Goal: Obtain resource: Obtain resource

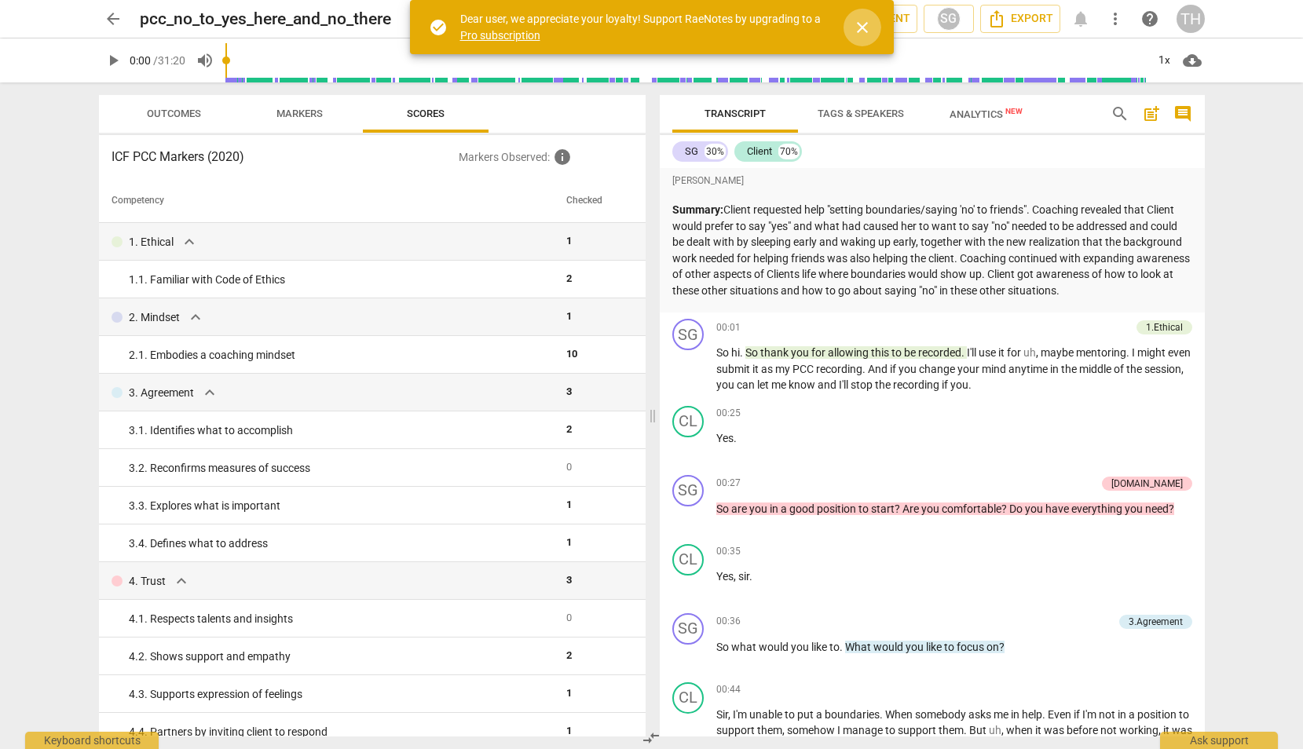
click at [861, 31] on span "close" at bounding box center [862, 27] width 19 height 19
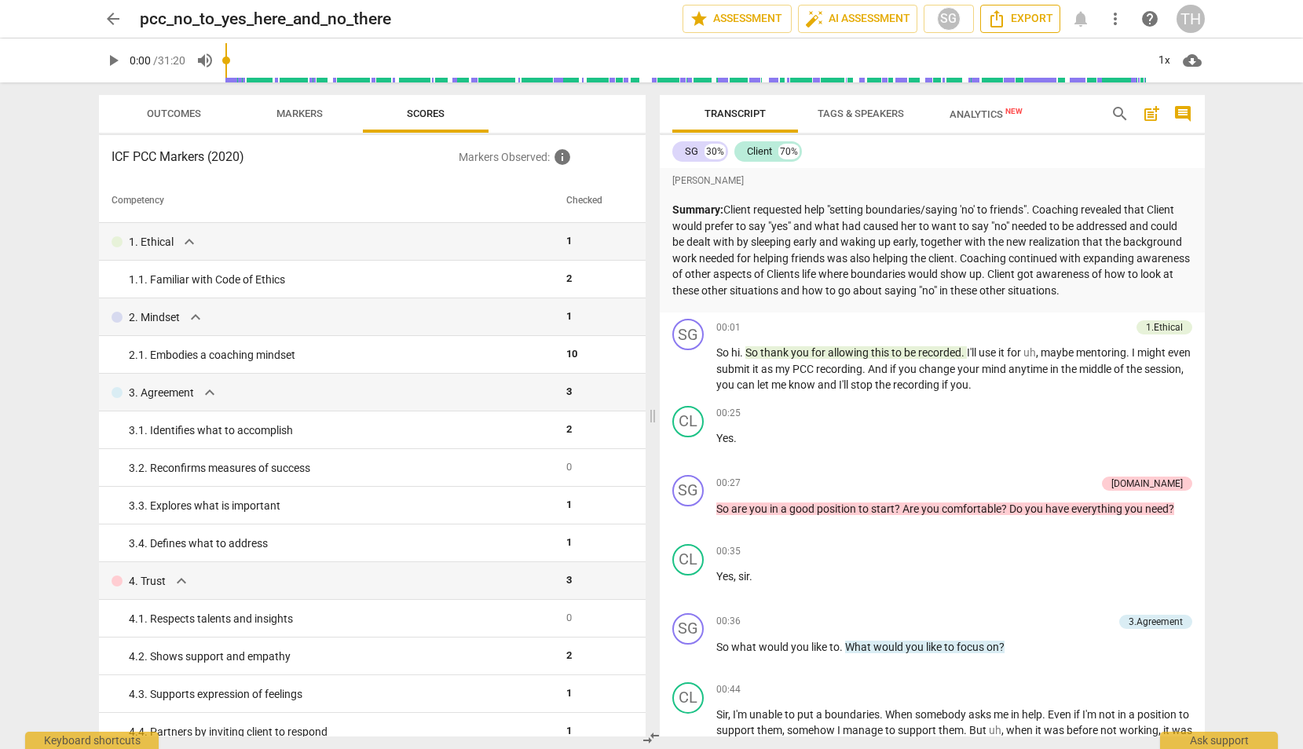
click at [996, 21] on icon "Export" at bounding box center [996, 18] width 19 height 19
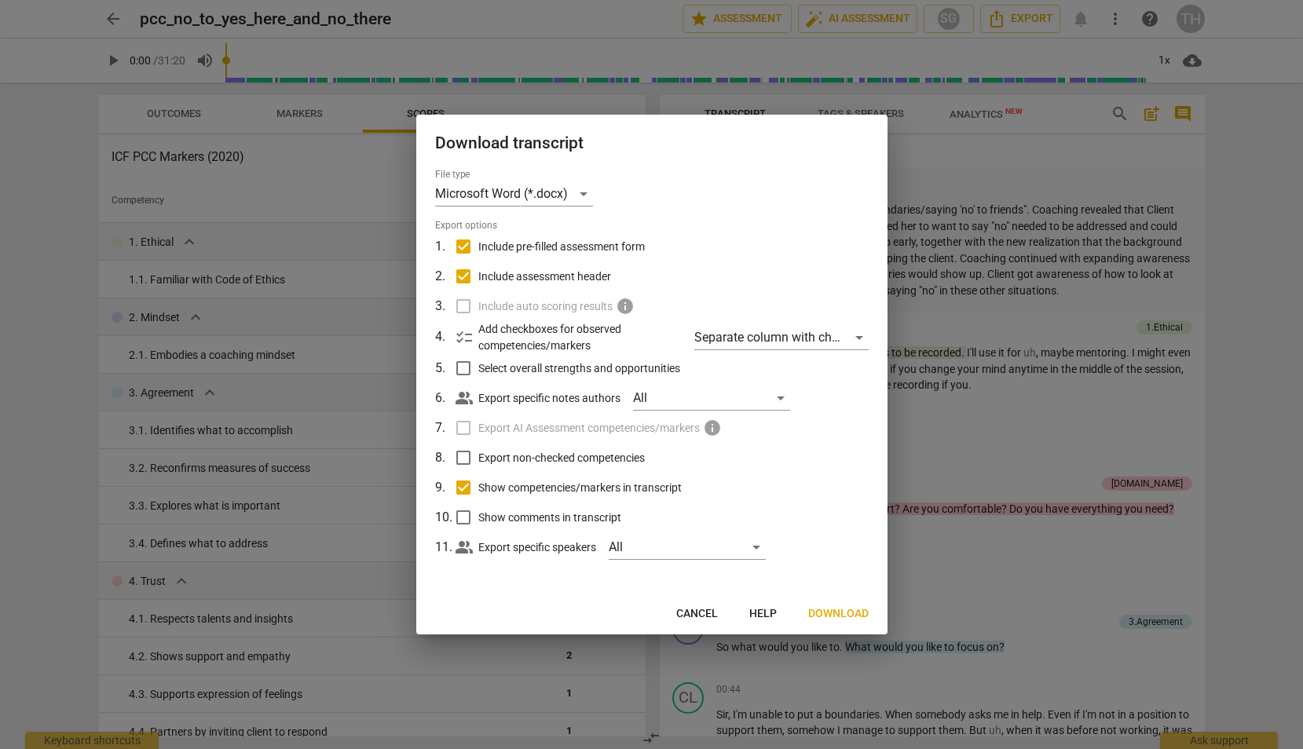
click at [824, 607] on span "Download" at bounding box center [838, 614] width 60 height 16
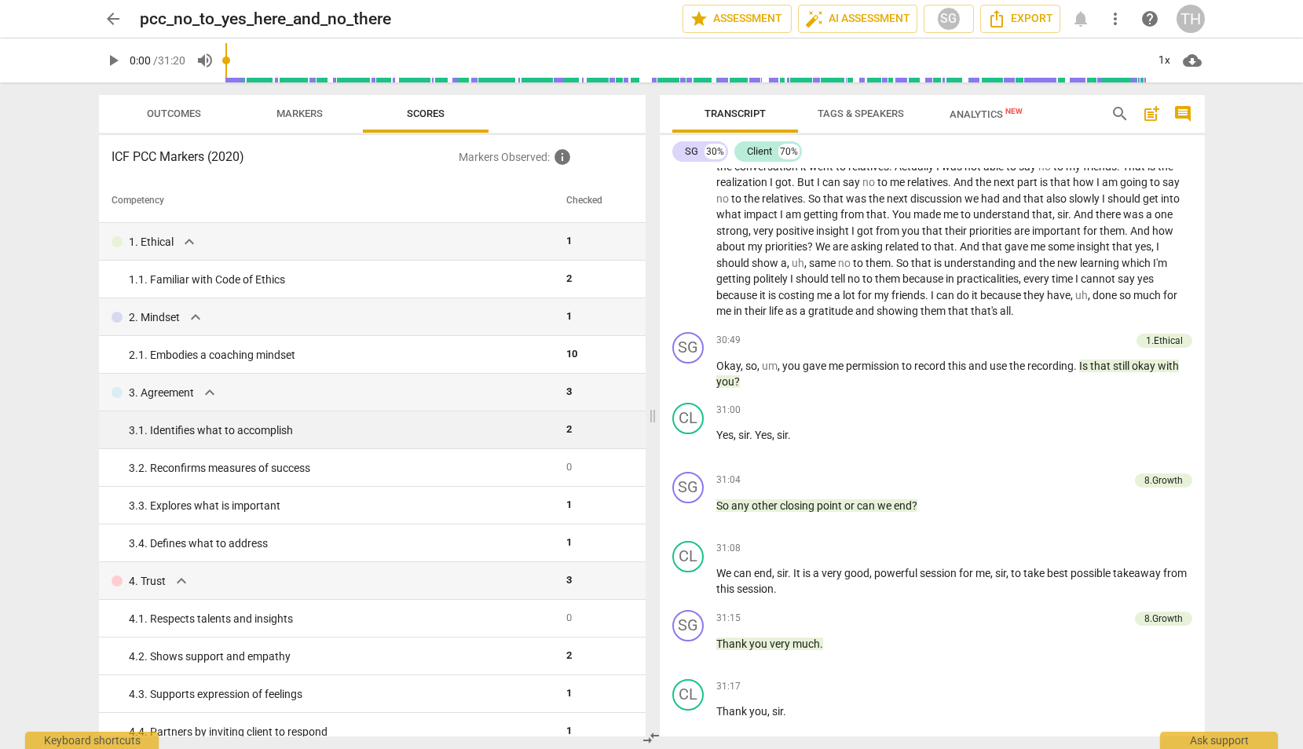
scroll to position [7633, 0]
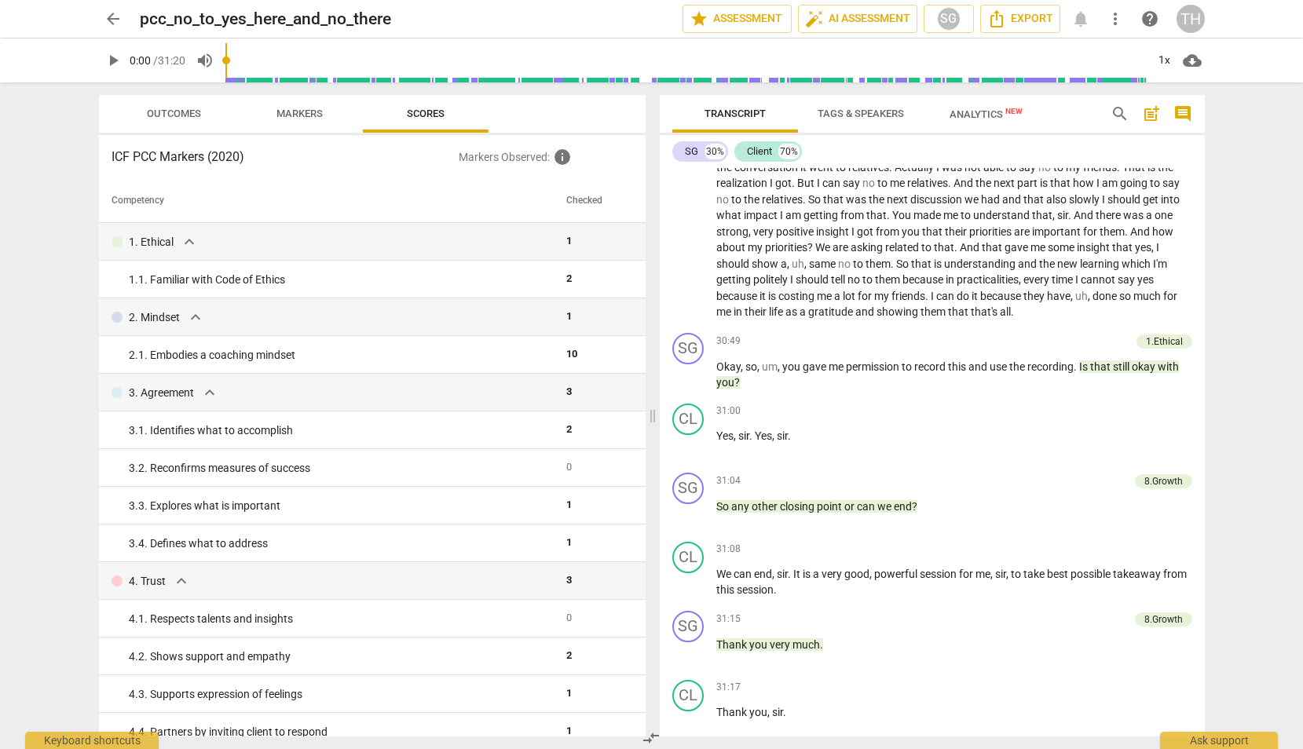
click at [173, 108] on span "Outcomes" at bounding box center [174, 114] width 54 height 12
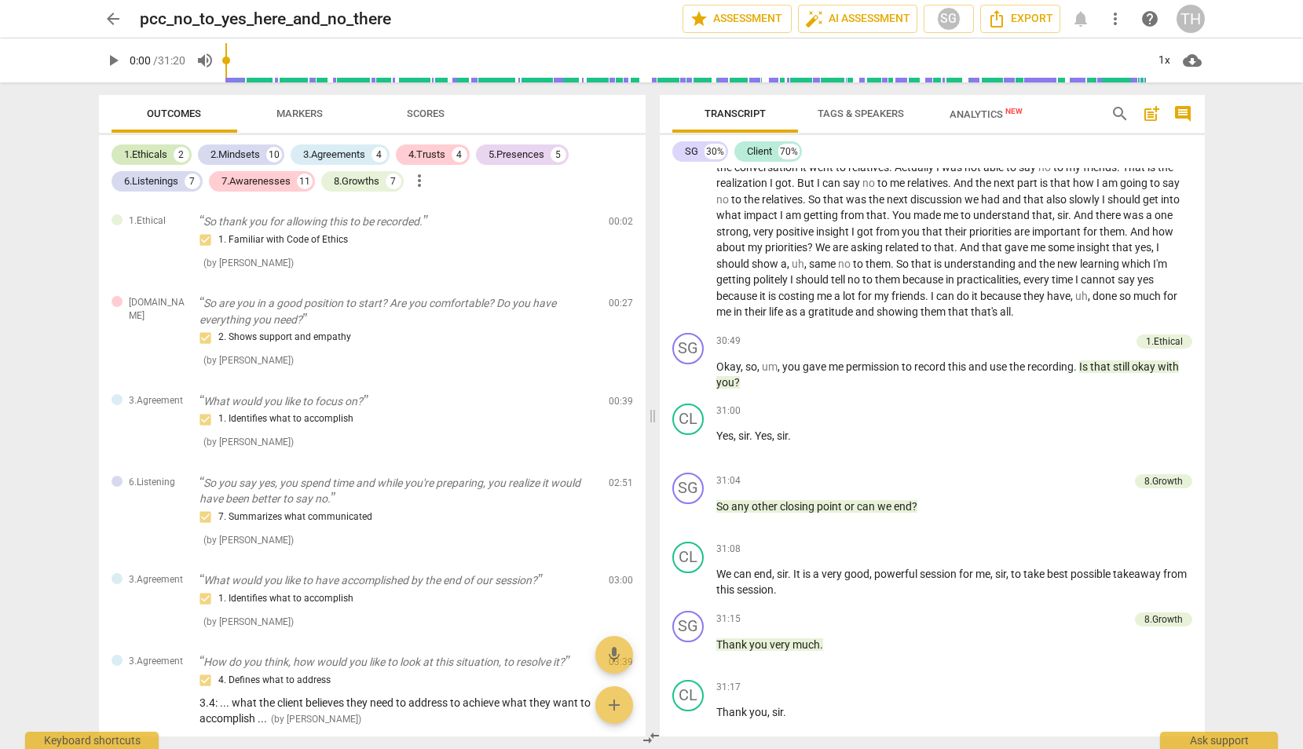
click at [166, 153] on div "1.Ethicals" at bounding box center [145, 155] width 43 height 16
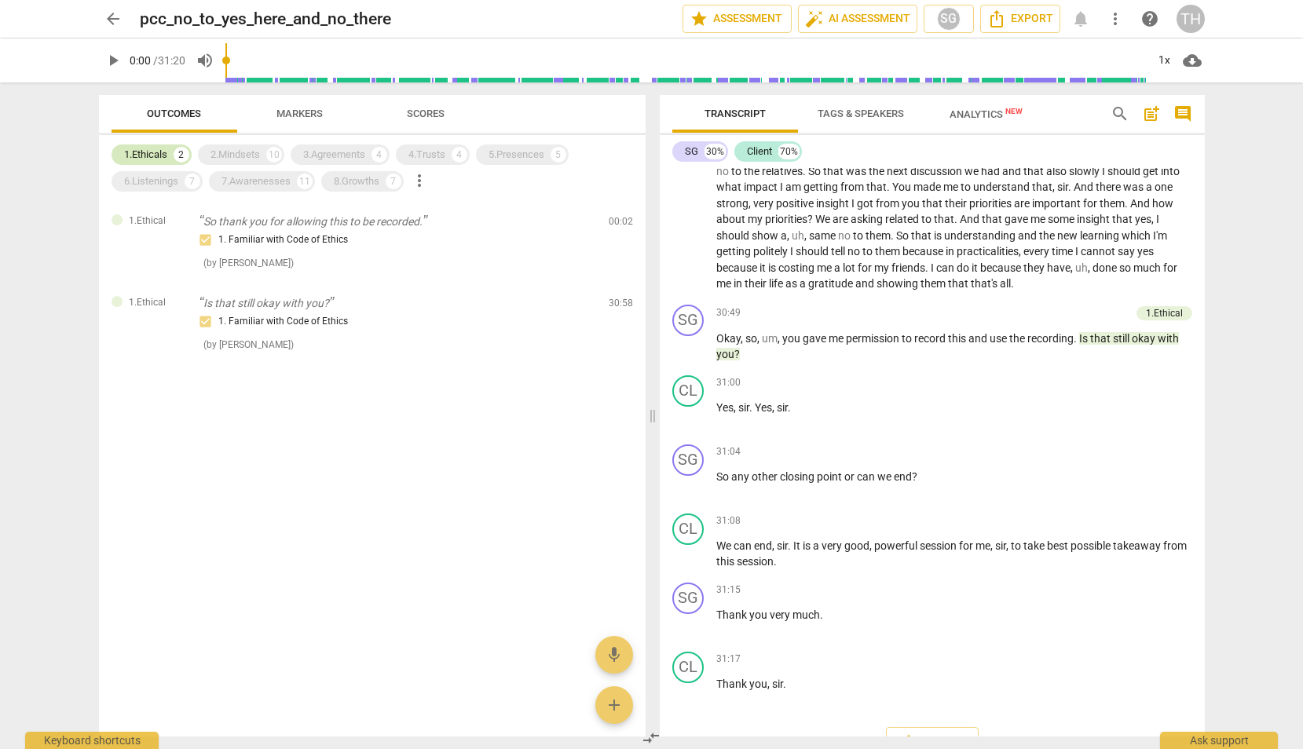
scroll to position [7610, 0]
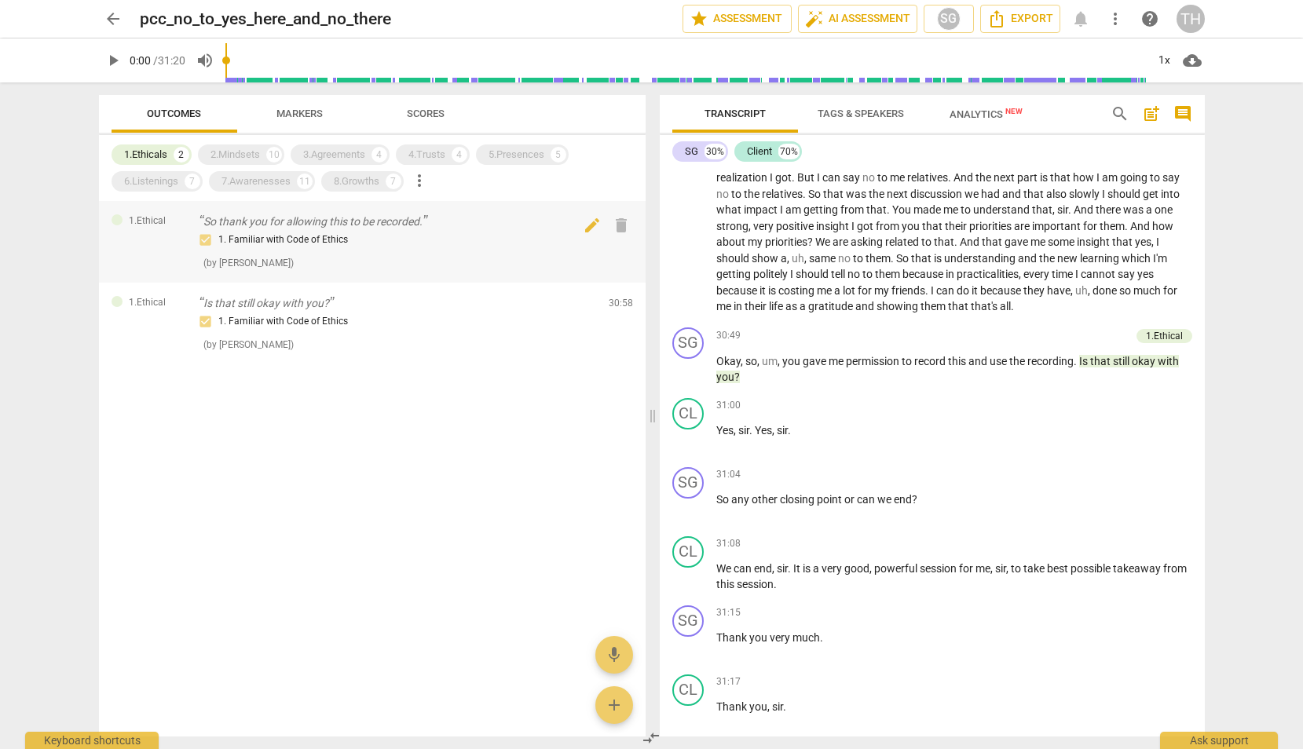
click at [266, 233] on div "1. Familiar with Code of Ethics" at bounding box center [397, 240] width 396 height 19
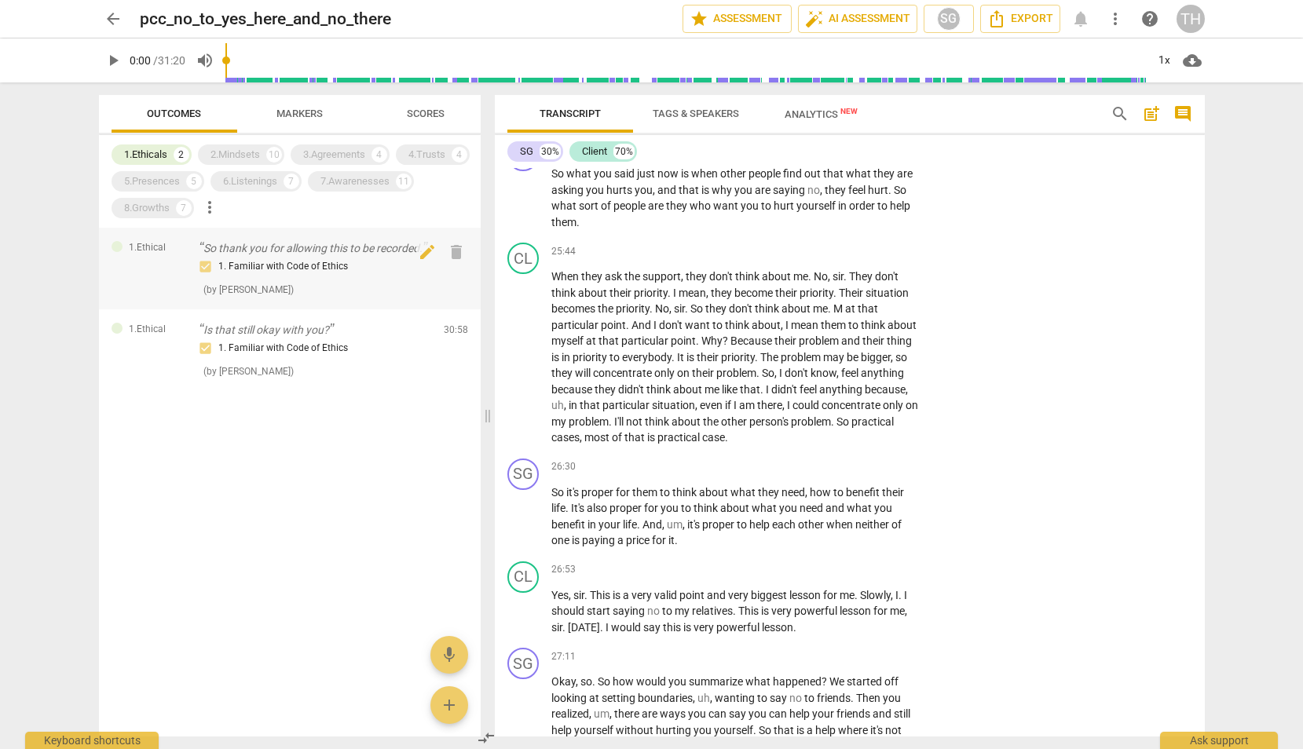
scroll to position [0, 0]
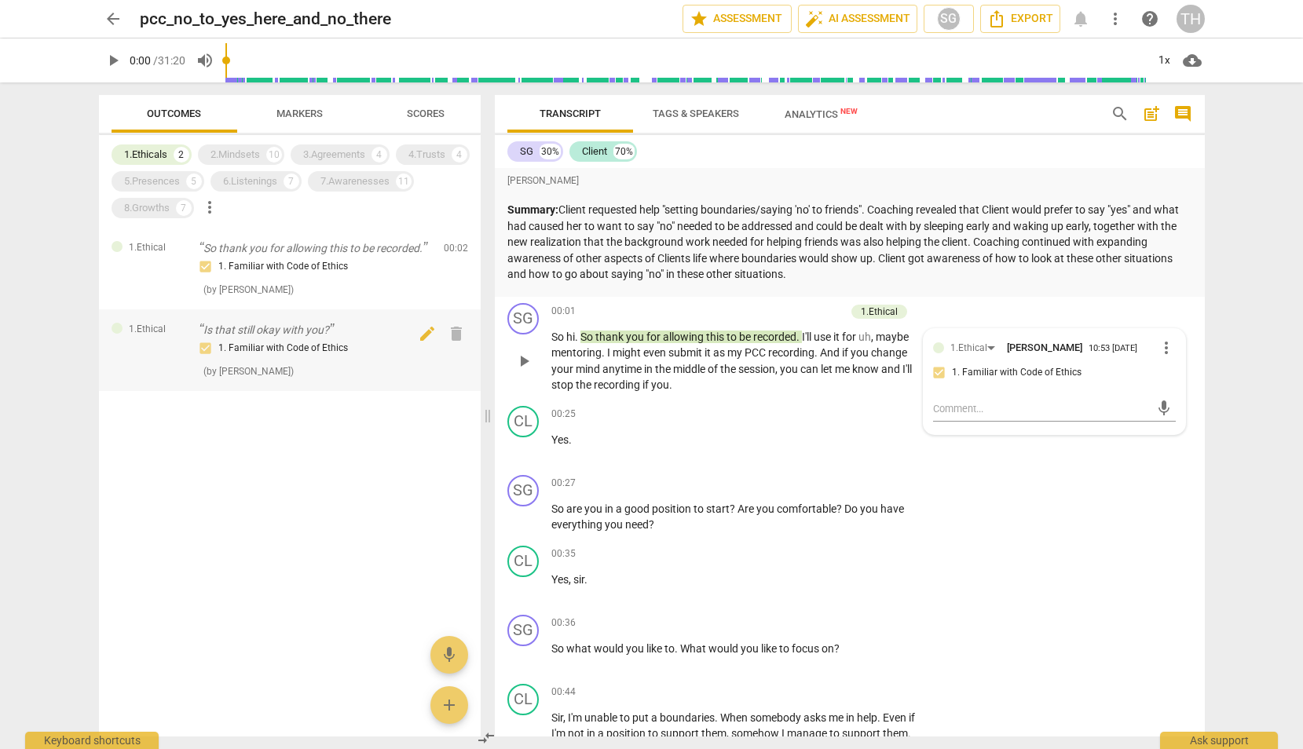
click at [262, 327] on p "Is that still okay with you?" at bounding box center [315, 330] width 232 height 16
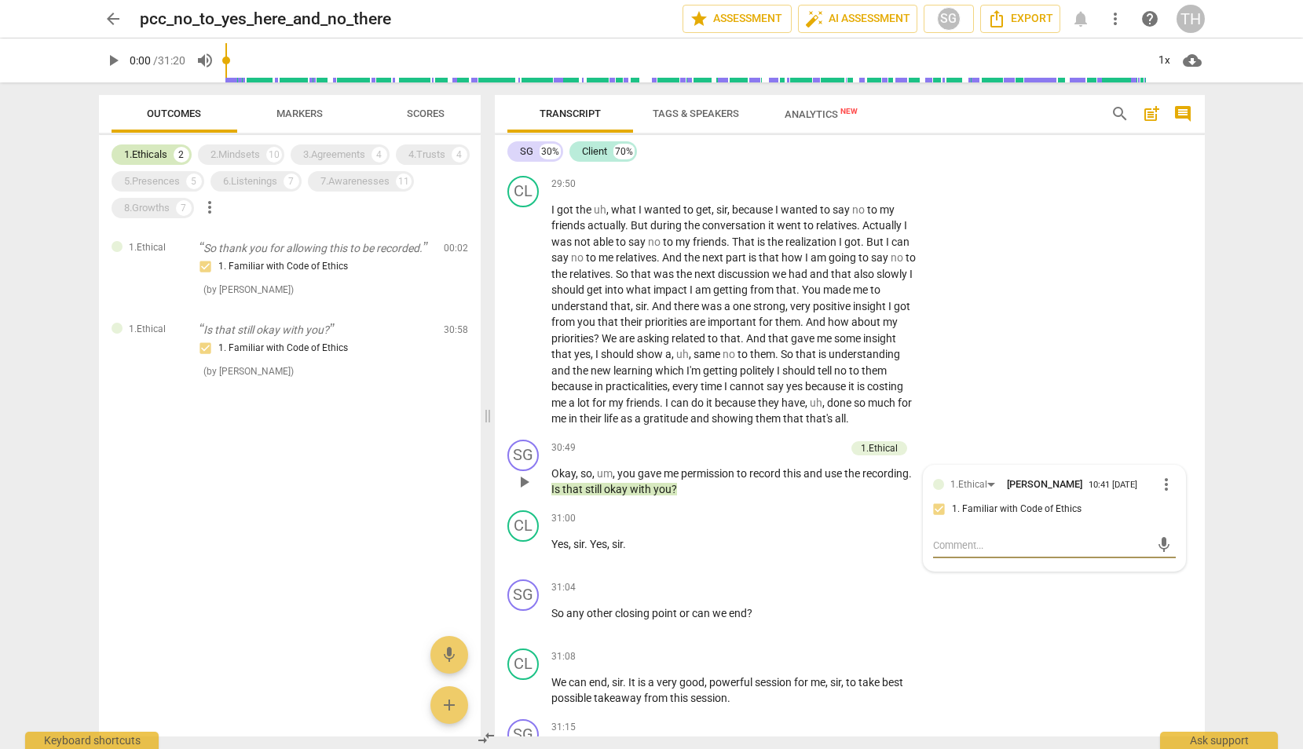
click at [170, 158] on div "1.Ethicals 2" at bounding box center [151, 154] width 80 height 20
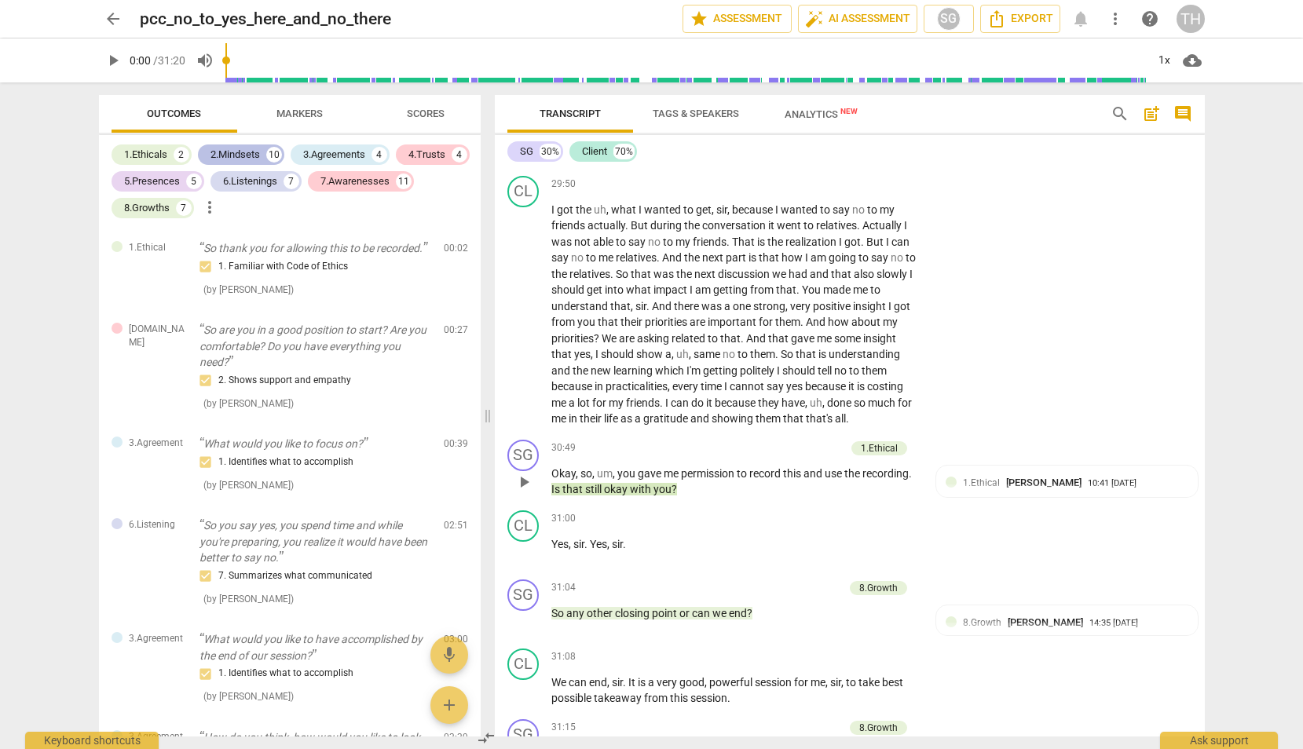
click at [214, 155] on div "2.Mindsets" at bounding box center [234, 155] width 49 height 16
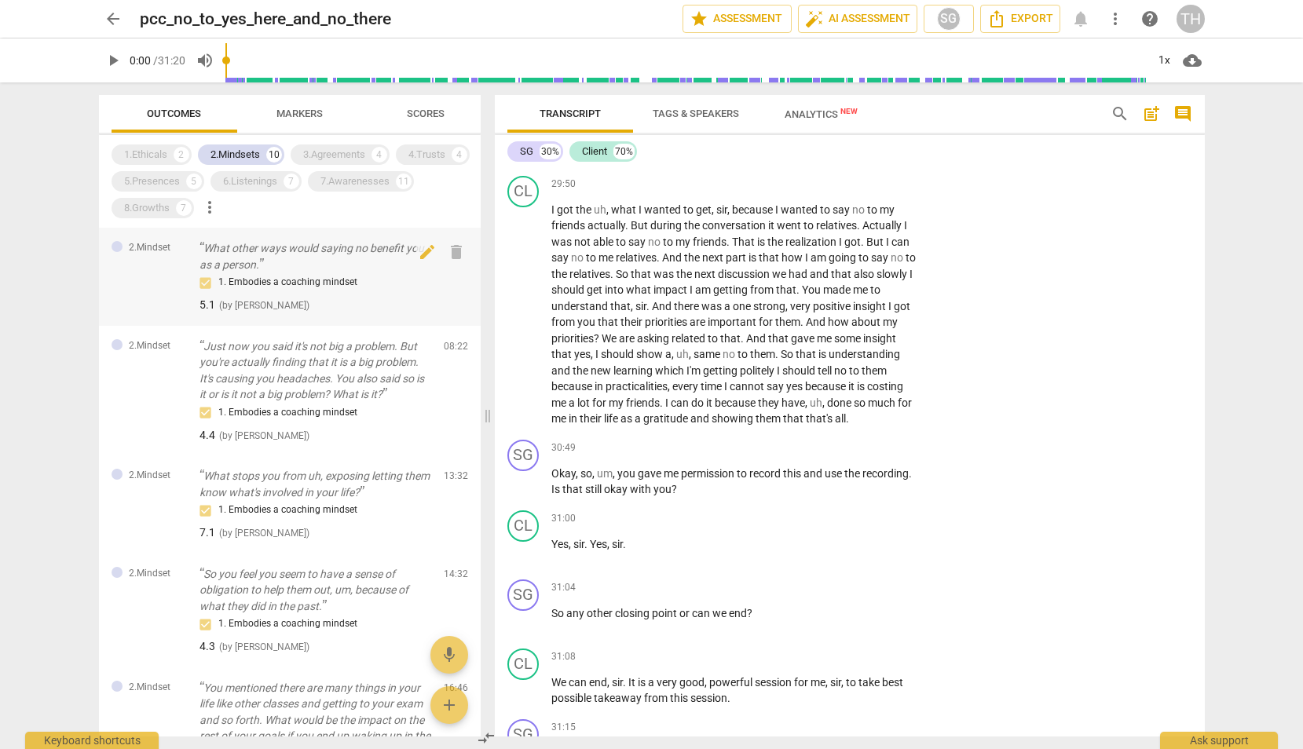
click at [239, 257] on p "What other ways would saying no benefit you as a person." at bounding box center [315, 256] width 232 height 32
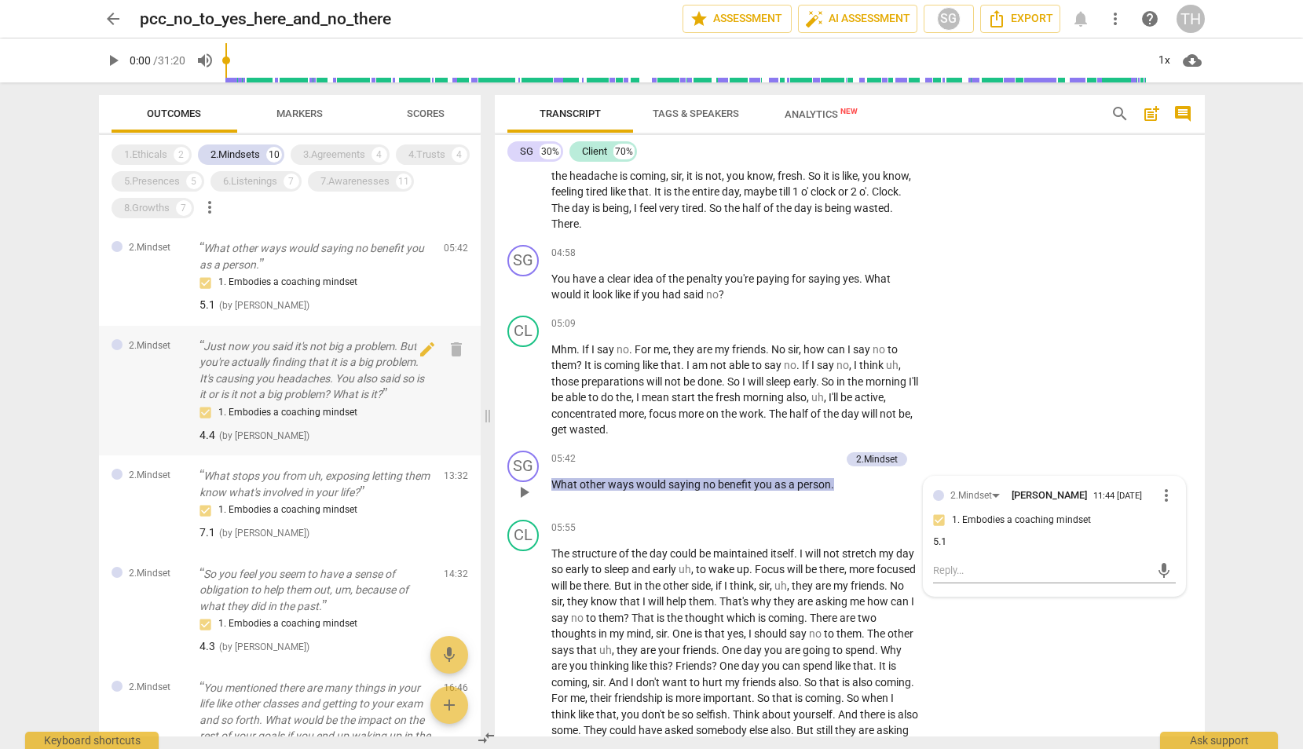
click at [237, 352] on p "Just now you said it's not big a problem. But you're actually finding that it i…" at bounding box center [315, 370] width 232 height 64
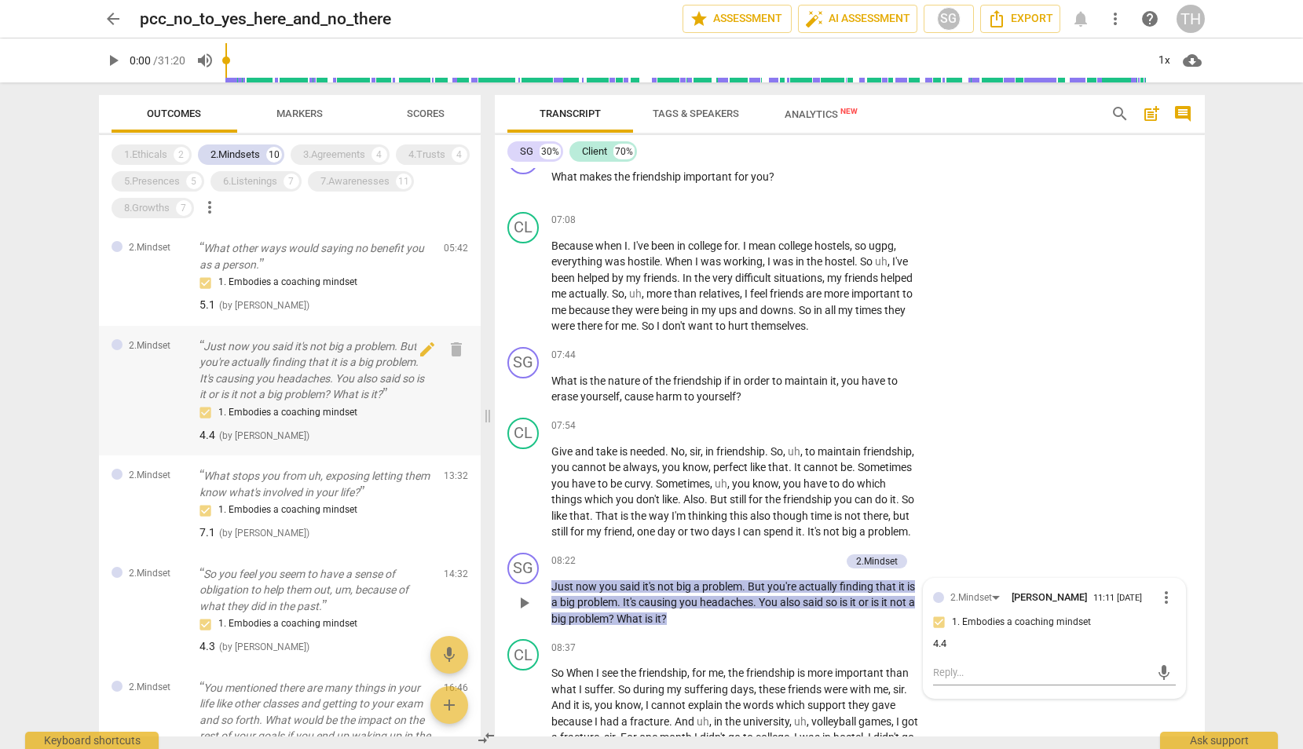
scroll to position [2468, 0]
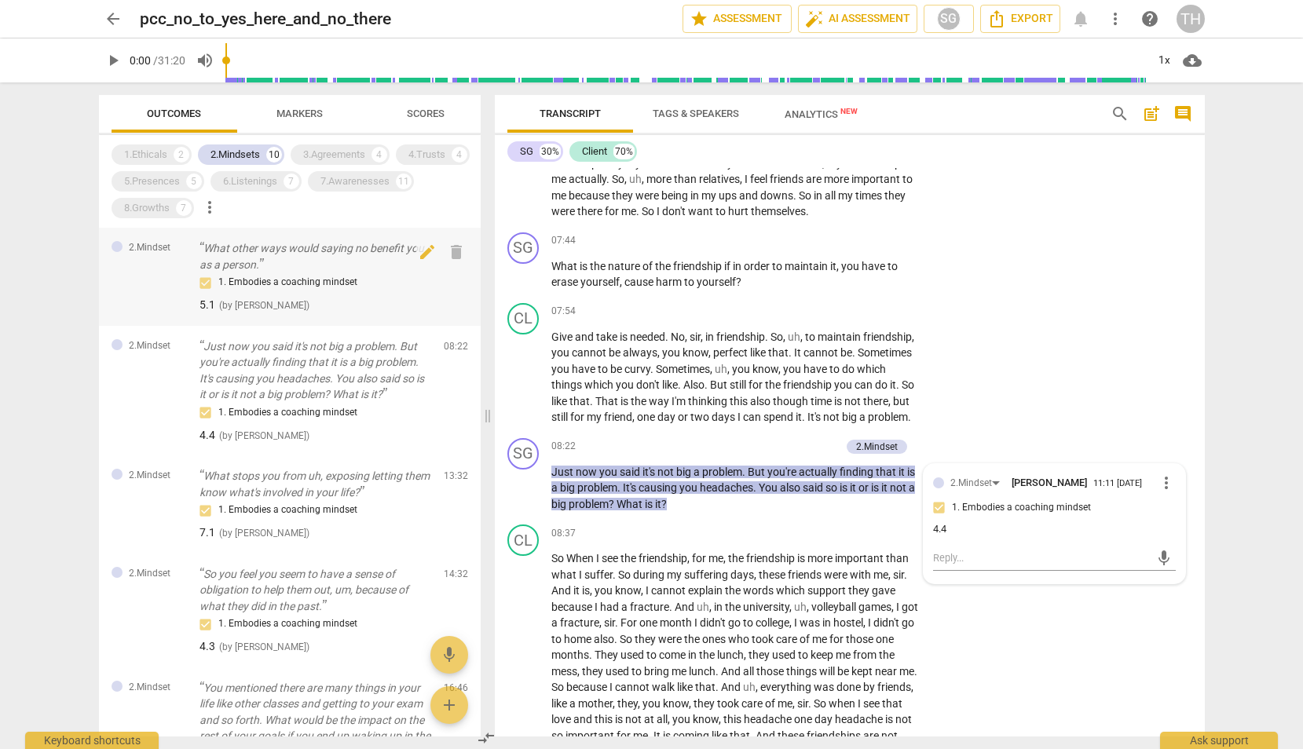
click at [323, 268] on p "What other ways would saying no benefit you as a person." at bounding box center [315, 256] width 232 height 32
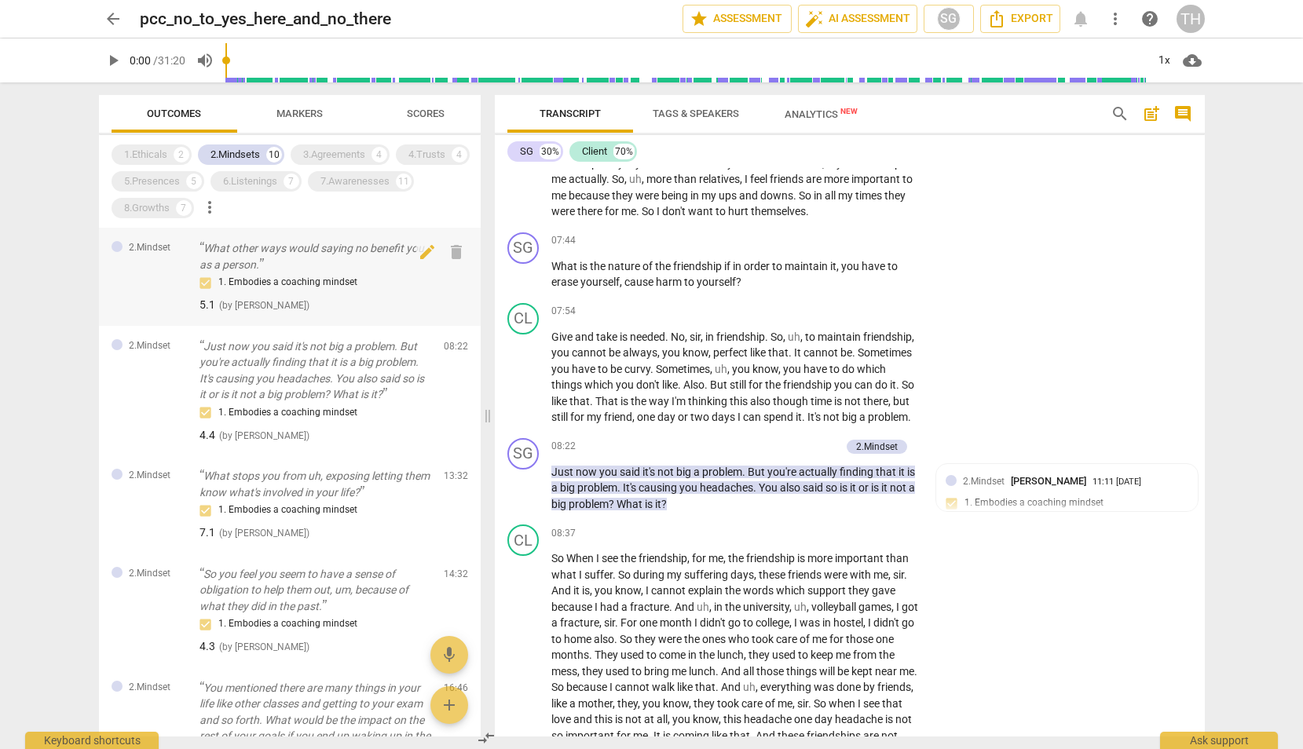
scroll to position [1680, 0]
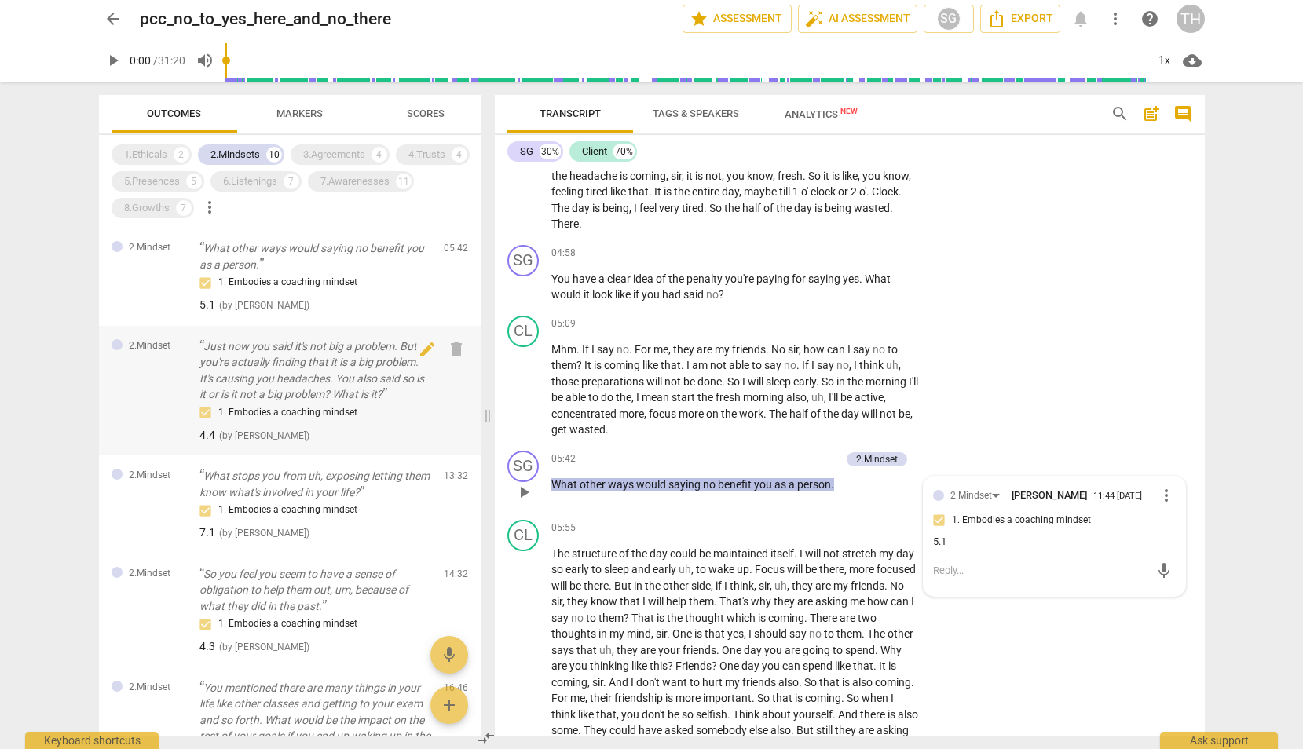
click at [284, 369] on p "Just now you said it's not big a problem. But you're actually finding that it i…" at bounding box center [315, 370] width 232 height 64
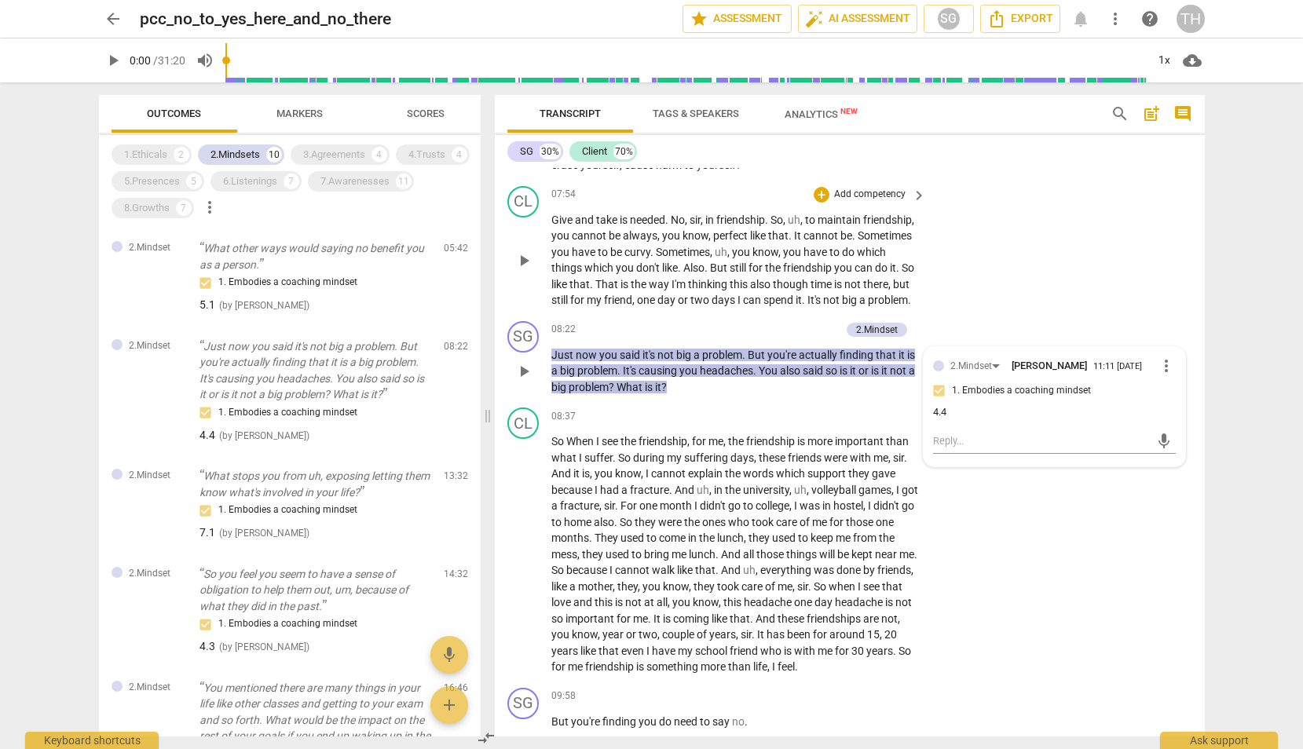
scroll to position [2607, 0]
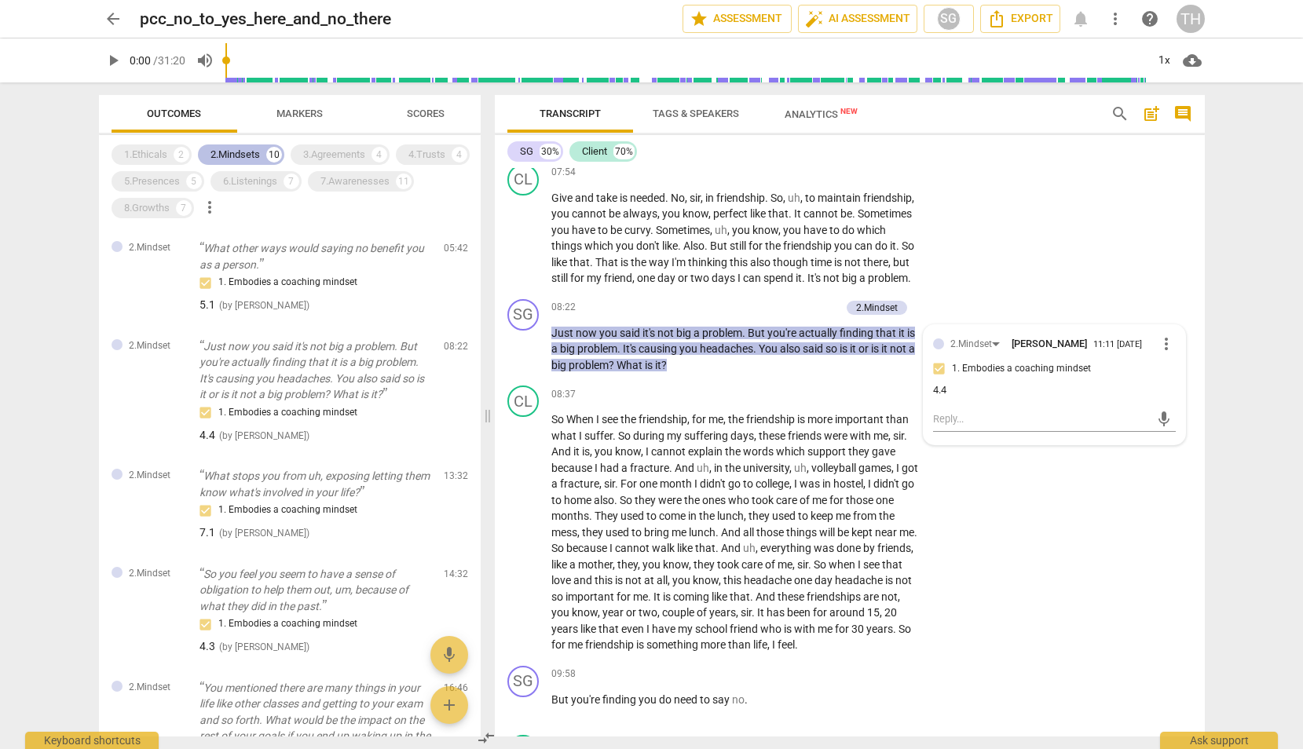
click at [252, 155] on div "2.Mindsets" at bounding box center [234, 155] width 49 height 16
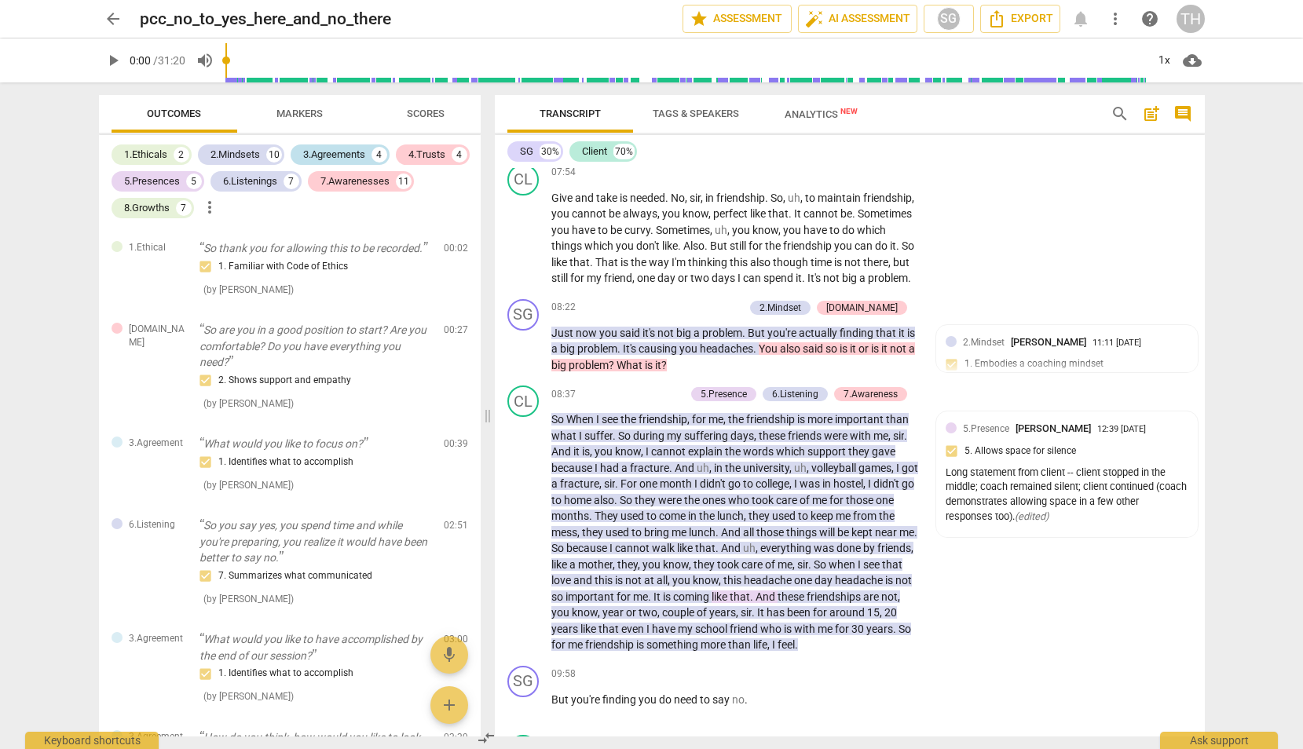
click at [331, 155] on div "3.Agreements" at bounding box center [334, 155] width 62 height 16
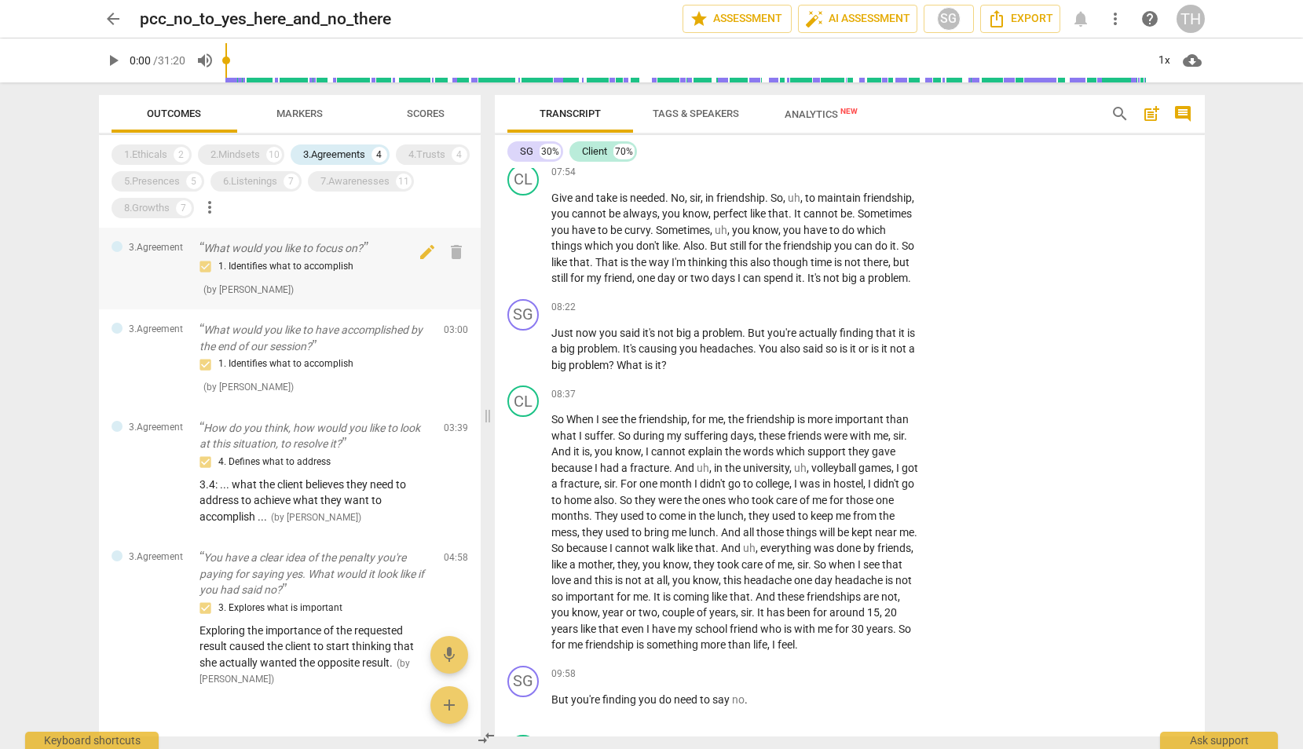
click at [302, 246] on p "What would you like to focus on?" at bounding box center [315, 248] width 232 height 16
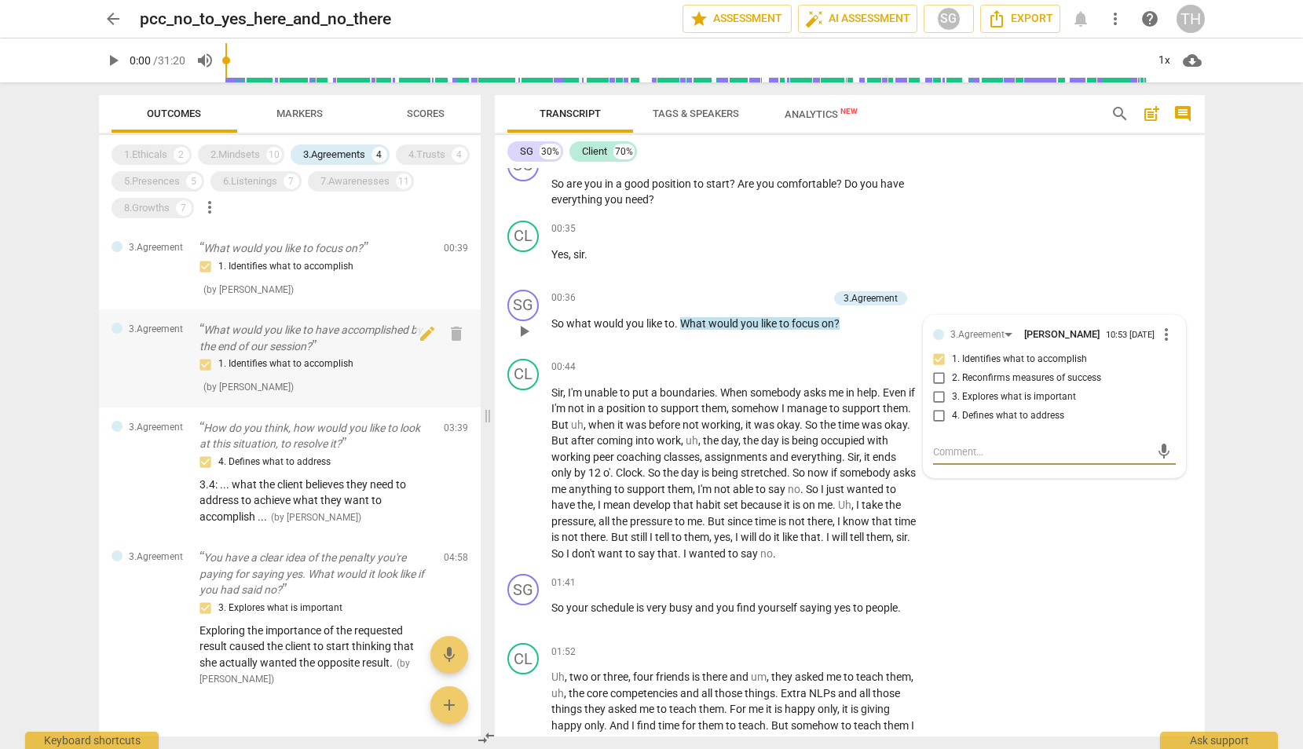
click at [285, 331] on p "What would you like to have accomplished by the end of our session?" at bounding box center [315, 338] width 232 height 32
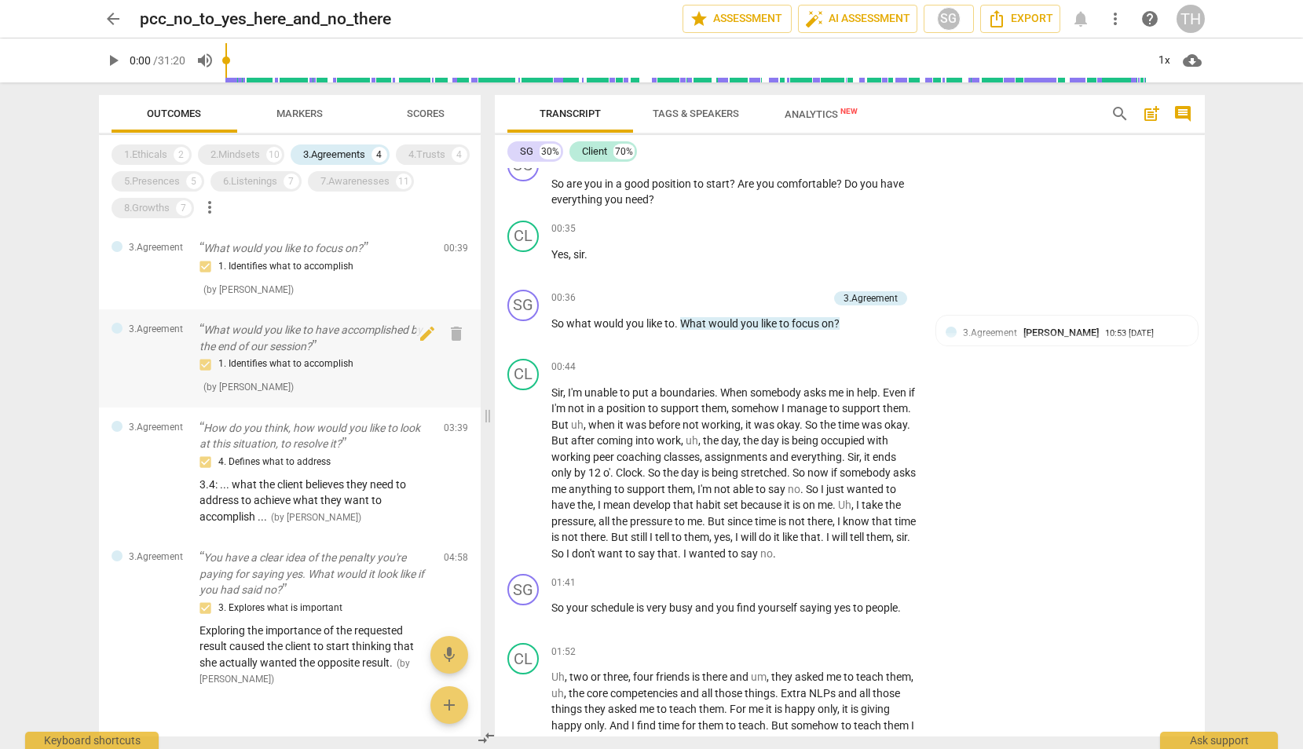
scroll to position [1072, 0]
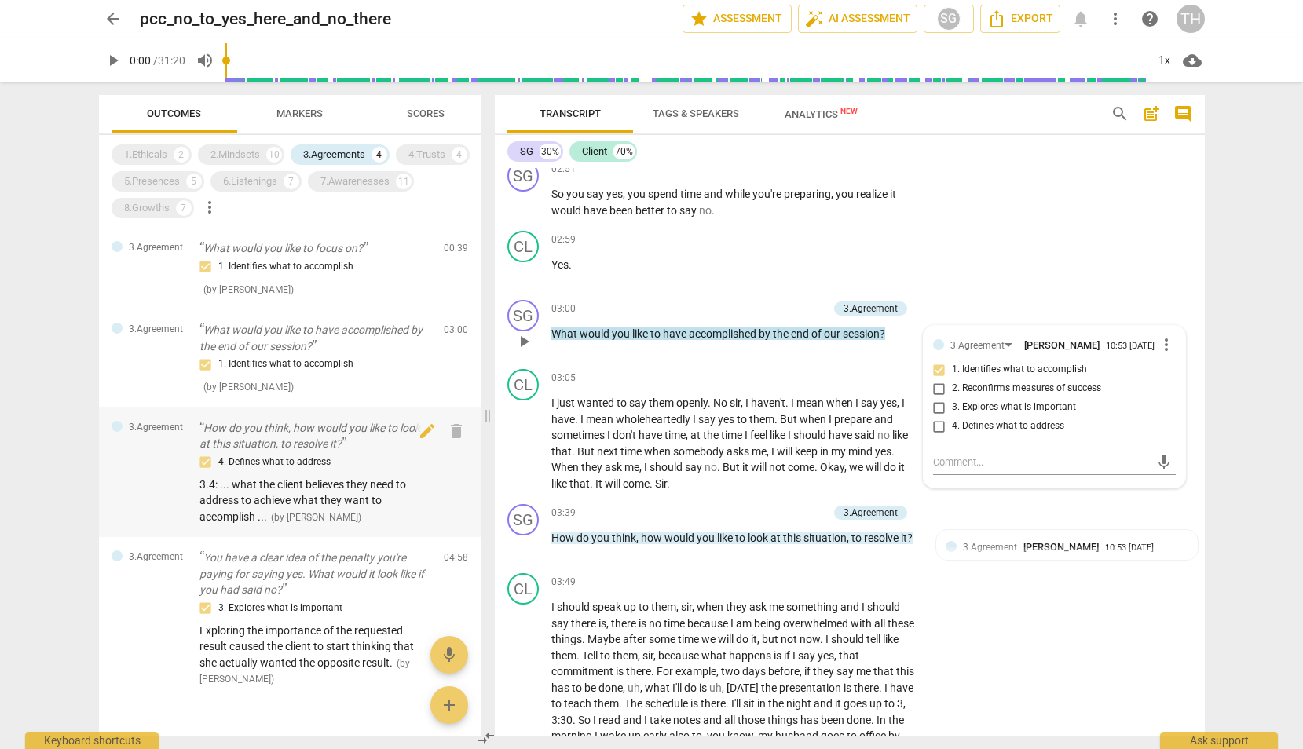
click at [286, 437] on p "How do you think, how would you like to look at this situation, to resolve it?" at bounding box center [315, 436] width 232 height 32
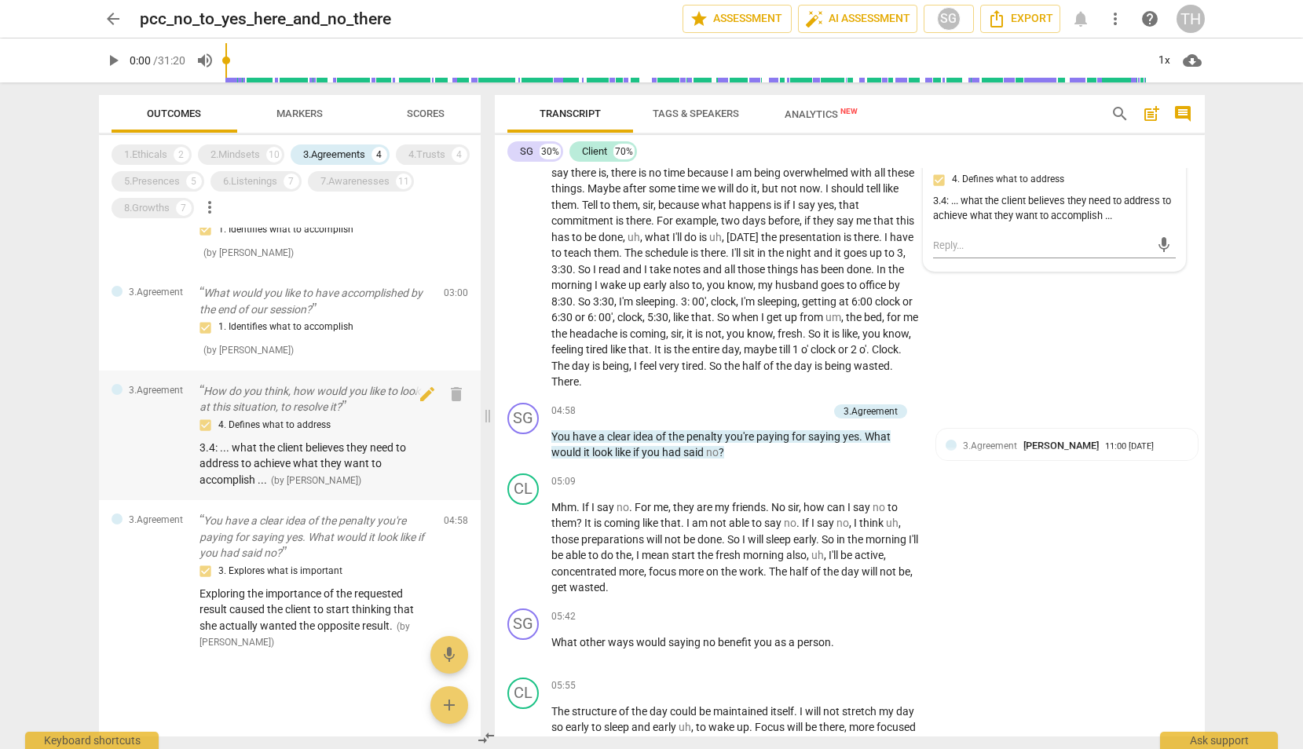
scroll to position [35, 0]
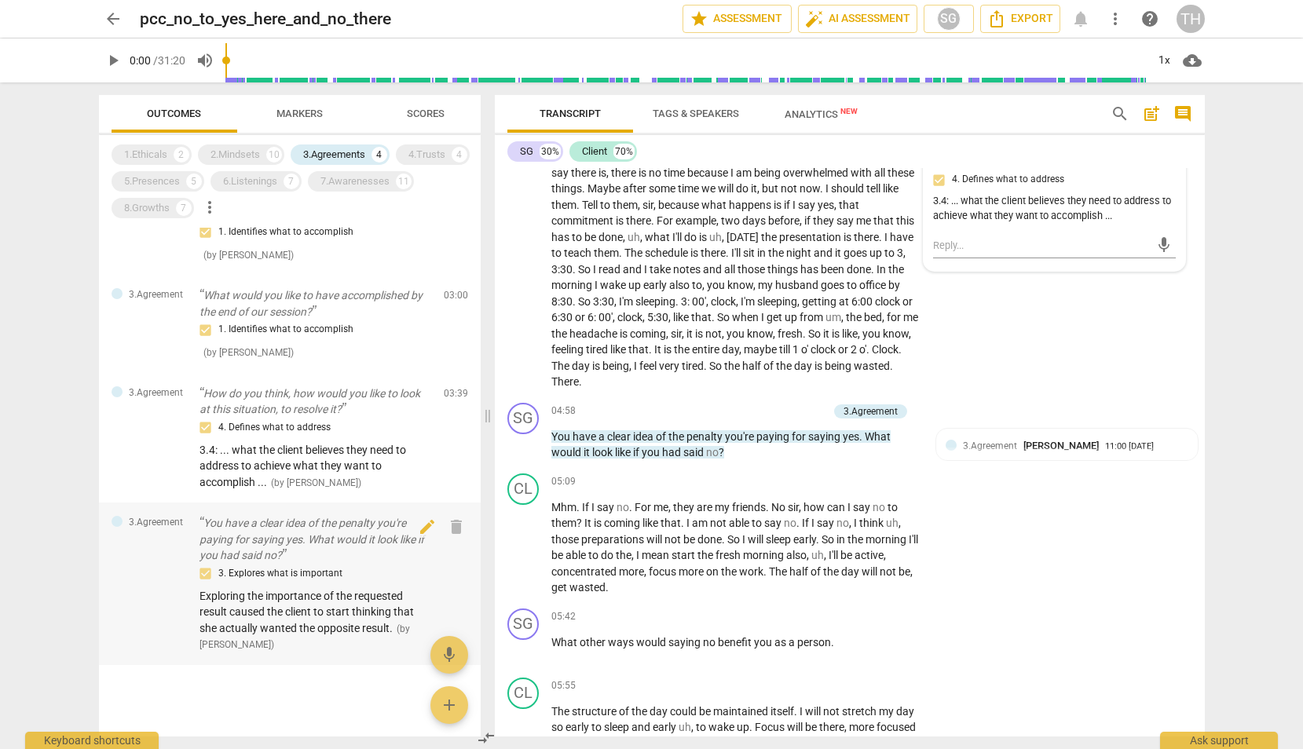
click at [315, 552] on p "You have a clear idea of the penalty you're paying for saying yes. What would i…" at bounding box center [315, 539] width 232 height 49
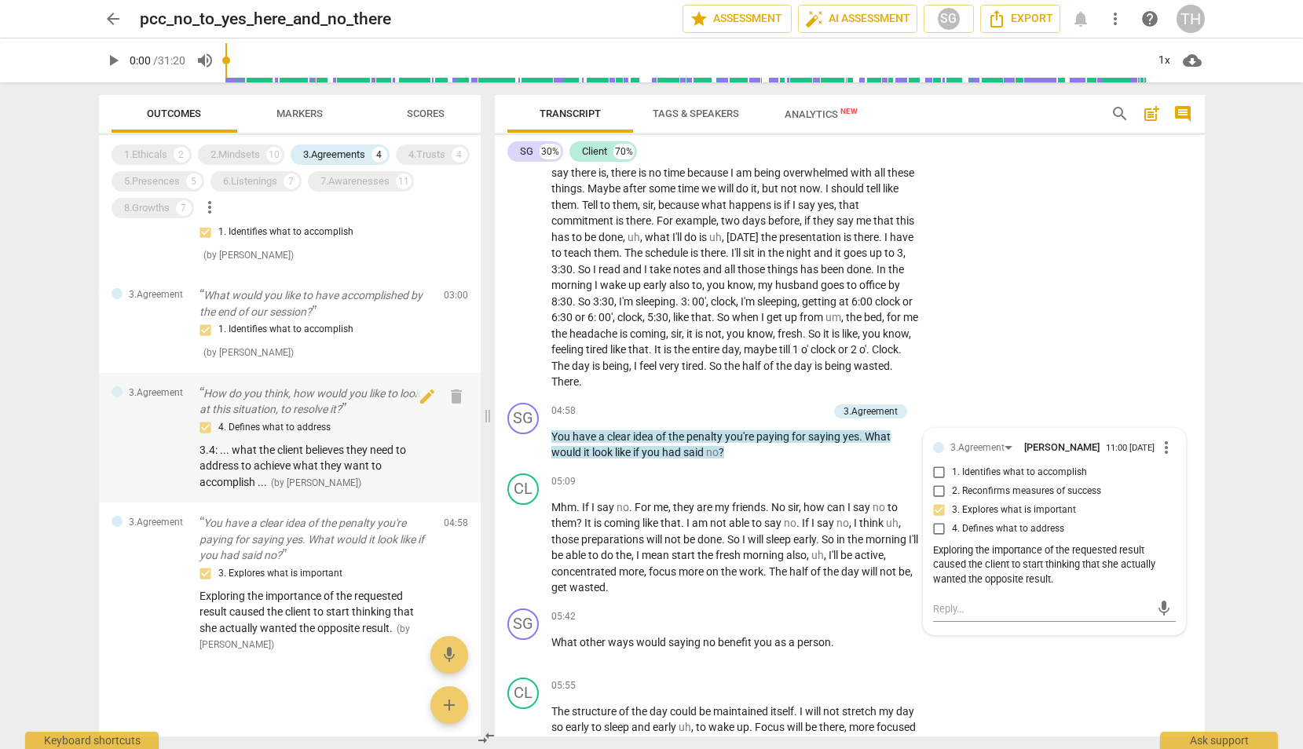
click at [319, 426] on div "4. Defines what to address" at bounding box center [315, 427] width 232 height 19
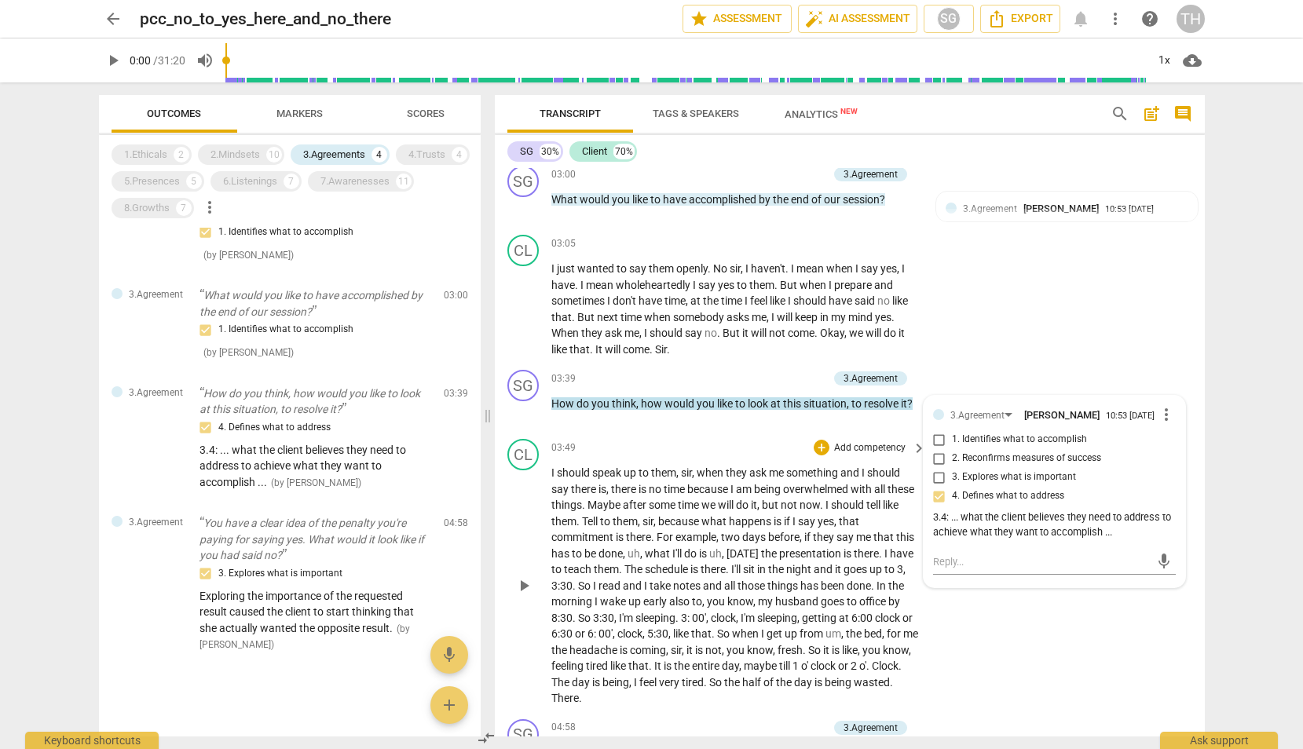
scroll to position [1186, 0]
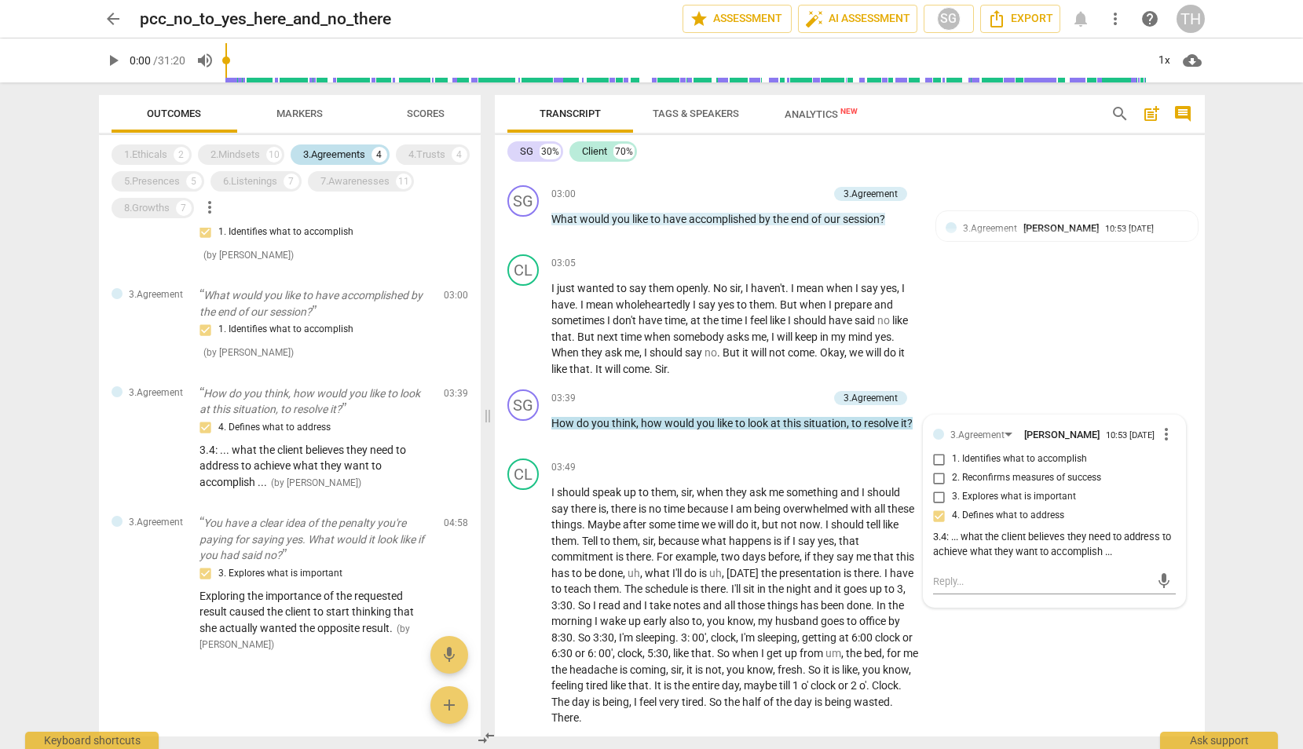
click at [341, 155] on div "3.Agreements" at bounding box center [334, 155] width 62 height 16
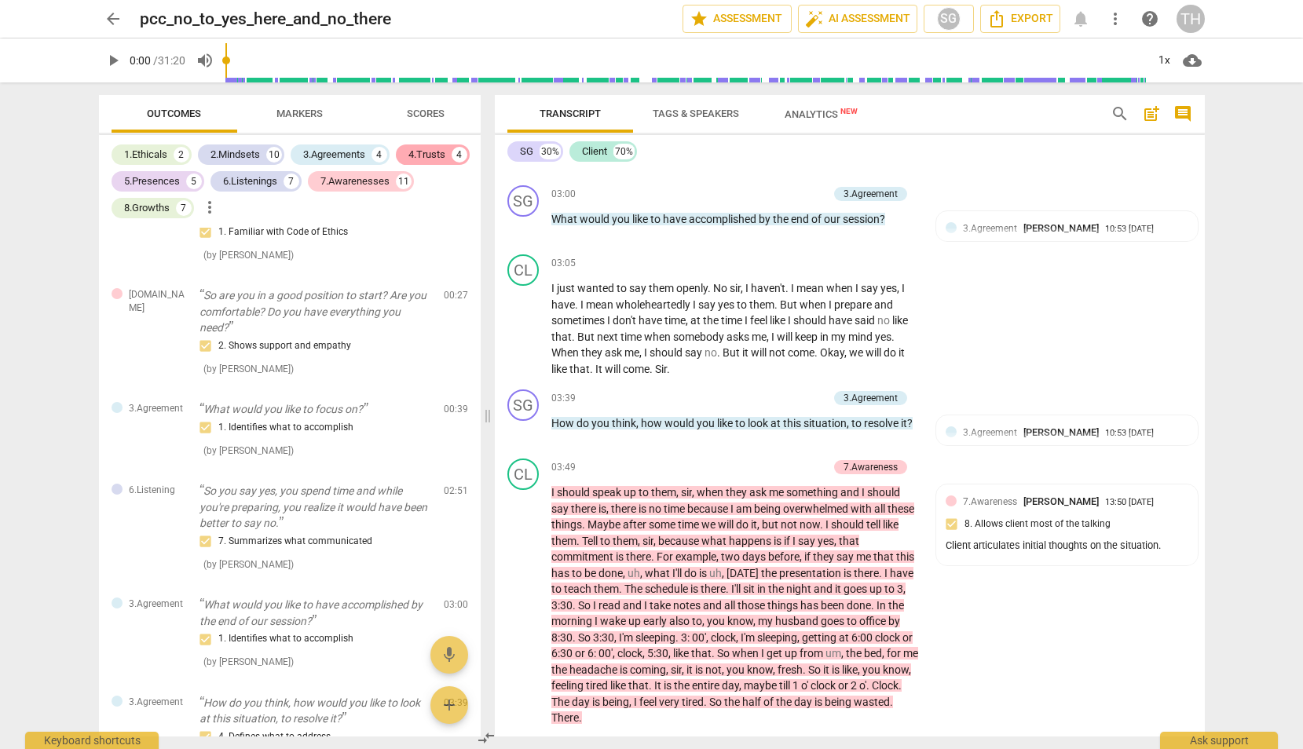
click at [431, 157] on div "4.Trusts" at bounding box center [426, 155] width 37 height 16
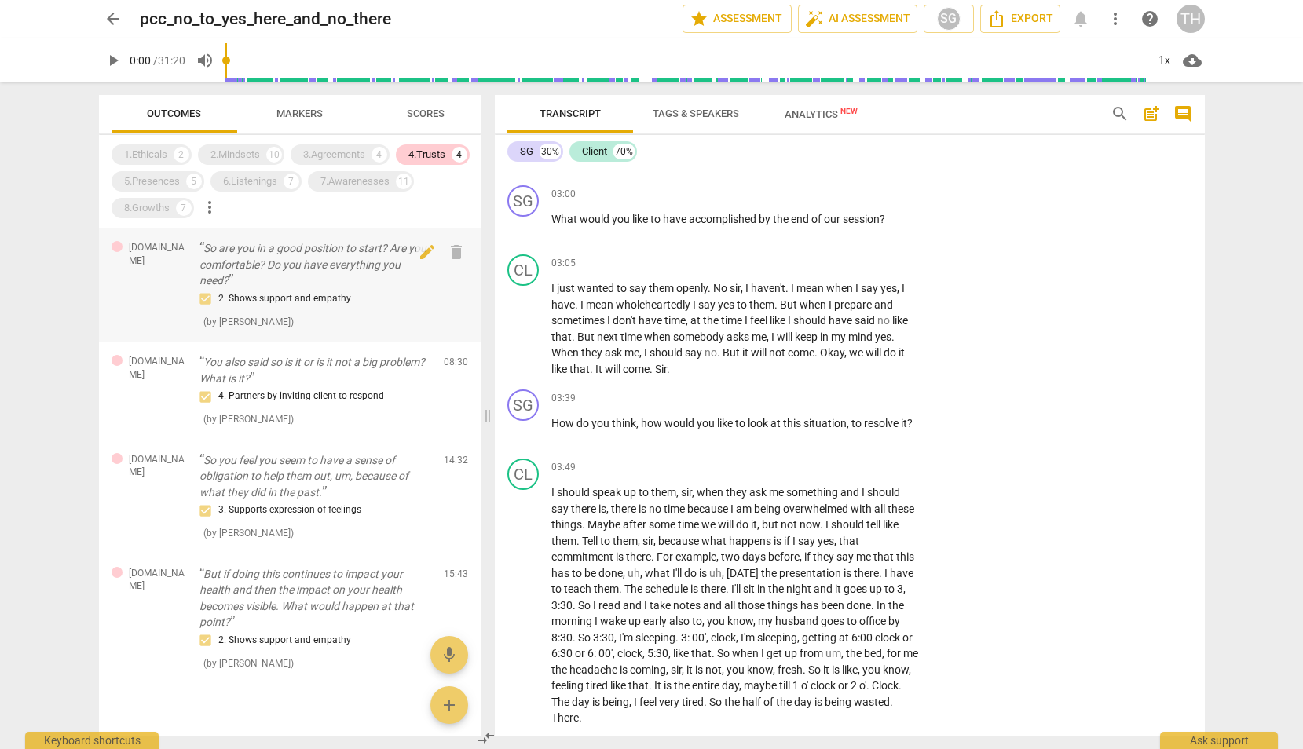
scroll to position [0, 0]
click at [284, 272] on p "So are you in a good position to start? Are you comfortable? Do you have everyt…" at bounding box center [315, 264] width 232 height 49
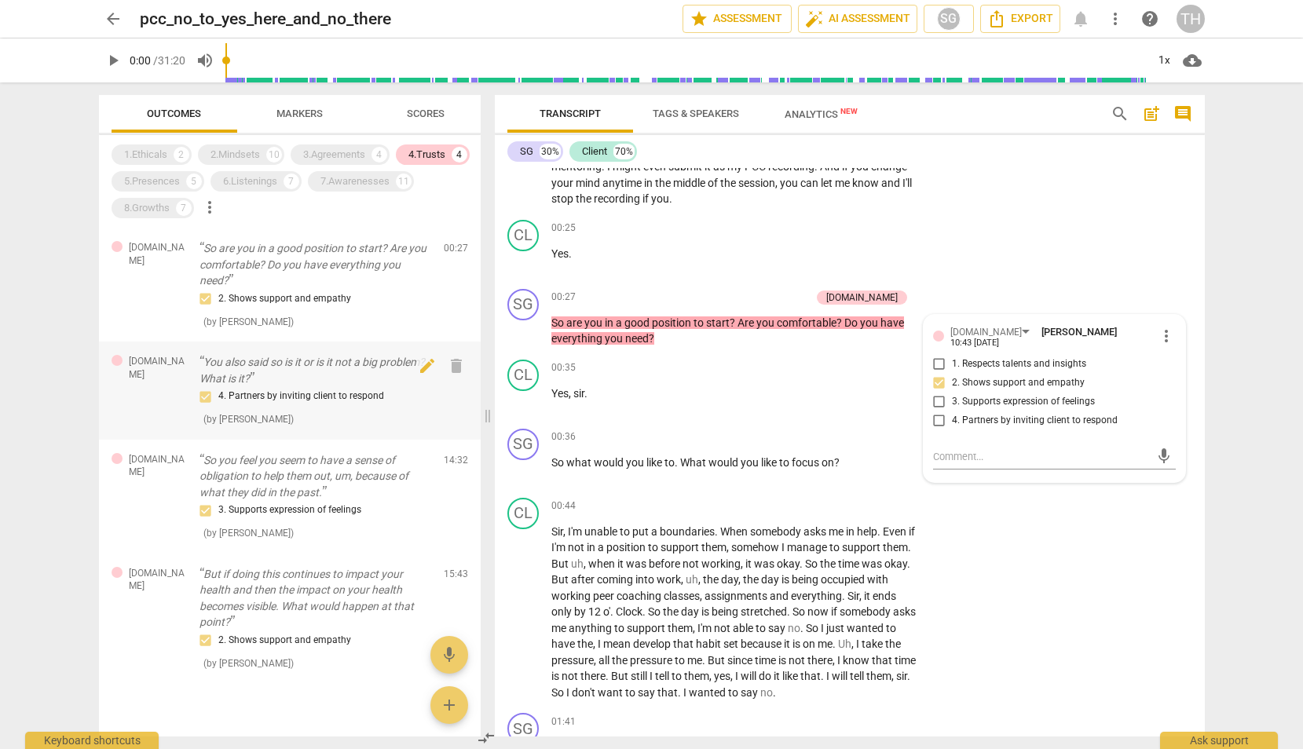
click at [261, 371] on p "You also said so is it or is it not a big problem? What is it?" at bounding box center [315, 370] width 232 height 32
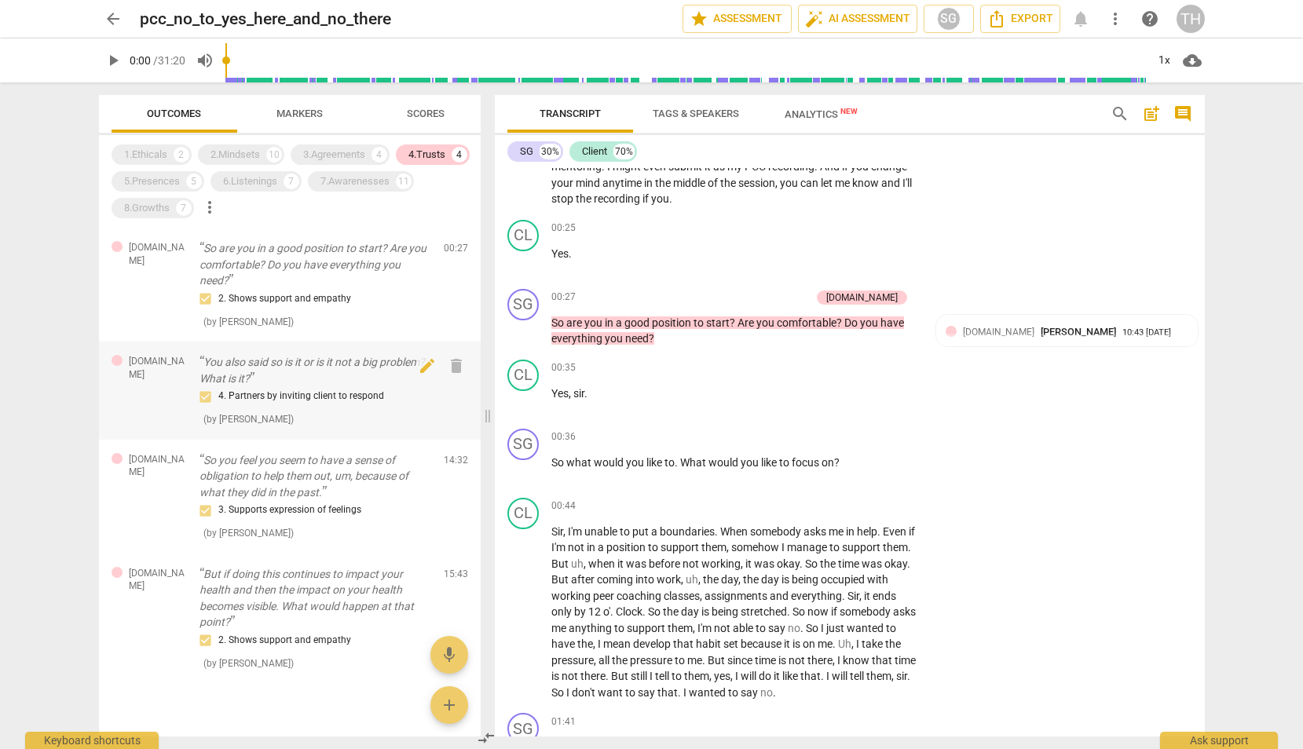
scroll to position [2598, 0]
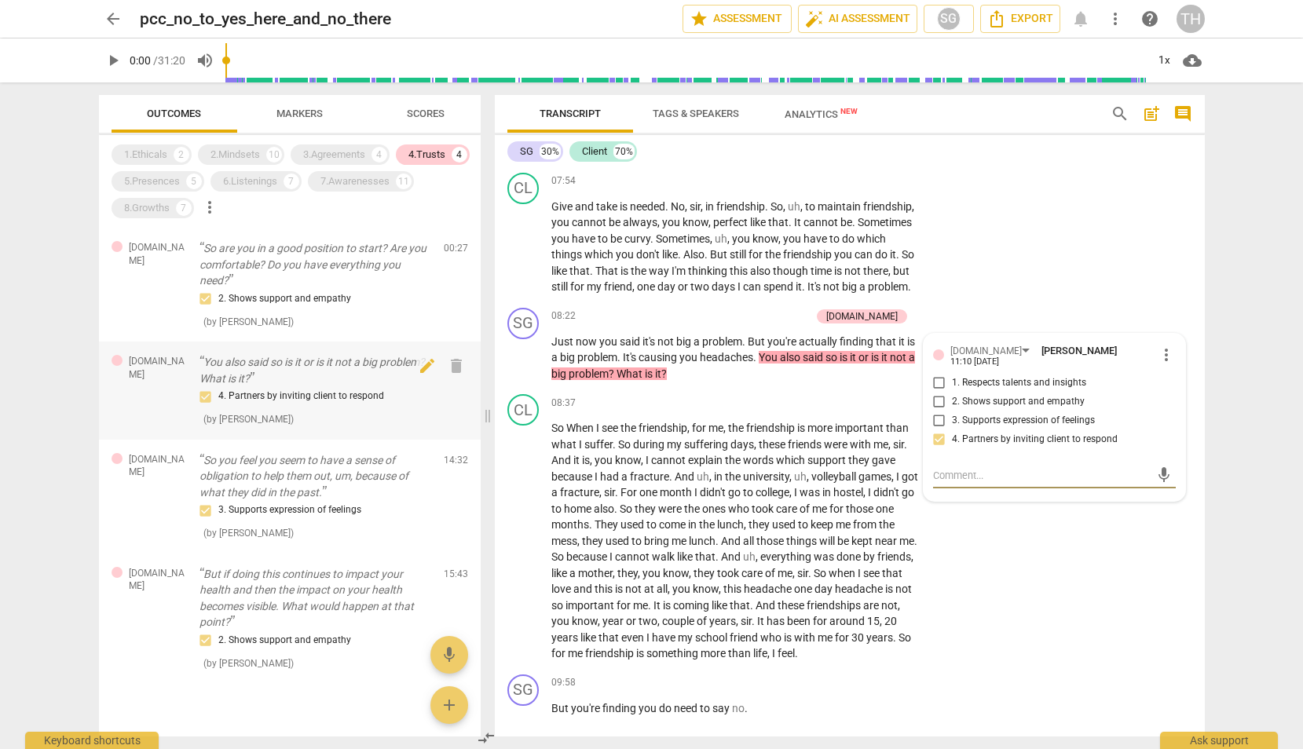
click at [269, 430] on div "[DOMAIN_NAME] You also said so is it or is it not a big problem? What is it? 4.…" at bounding box center [290, 391] width 382 height 98
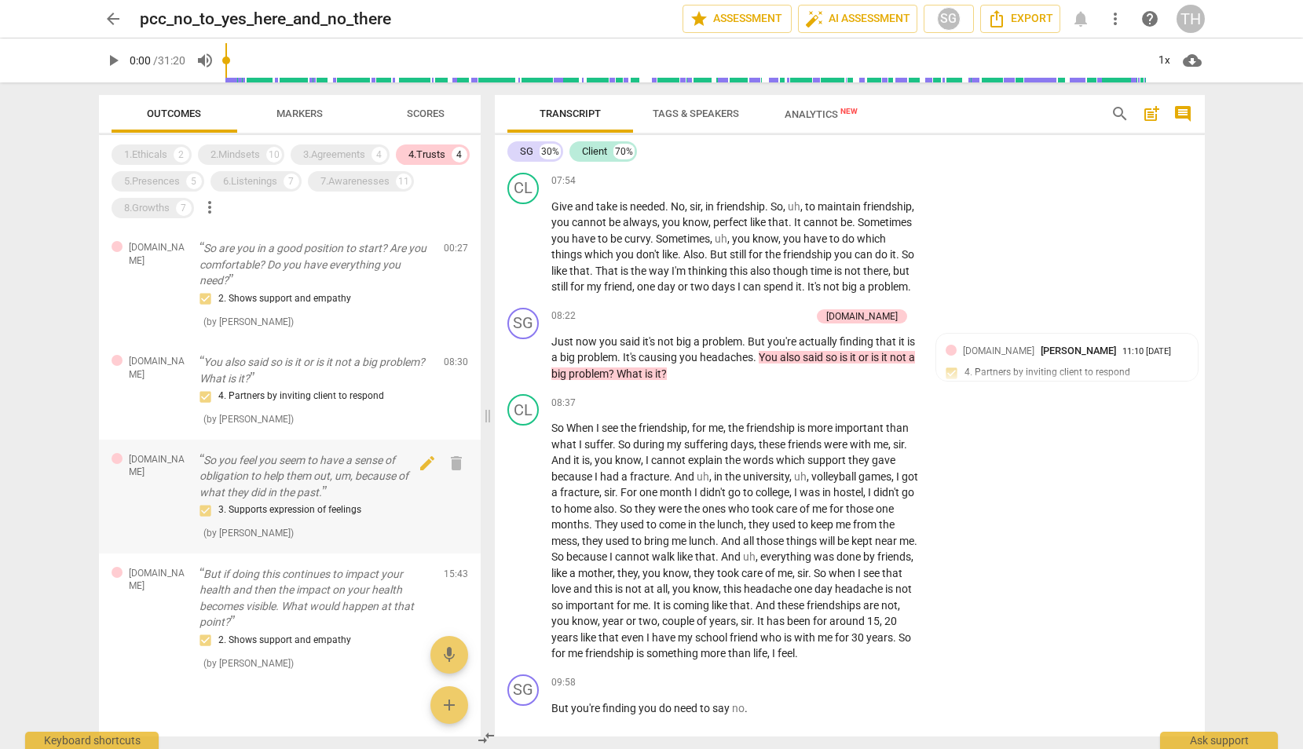
click at [259, 462] on p "So you feel you seem to have a sense of obligation to help them out, um, becaus…" at bounding box center [315, 476] width 232 height 49
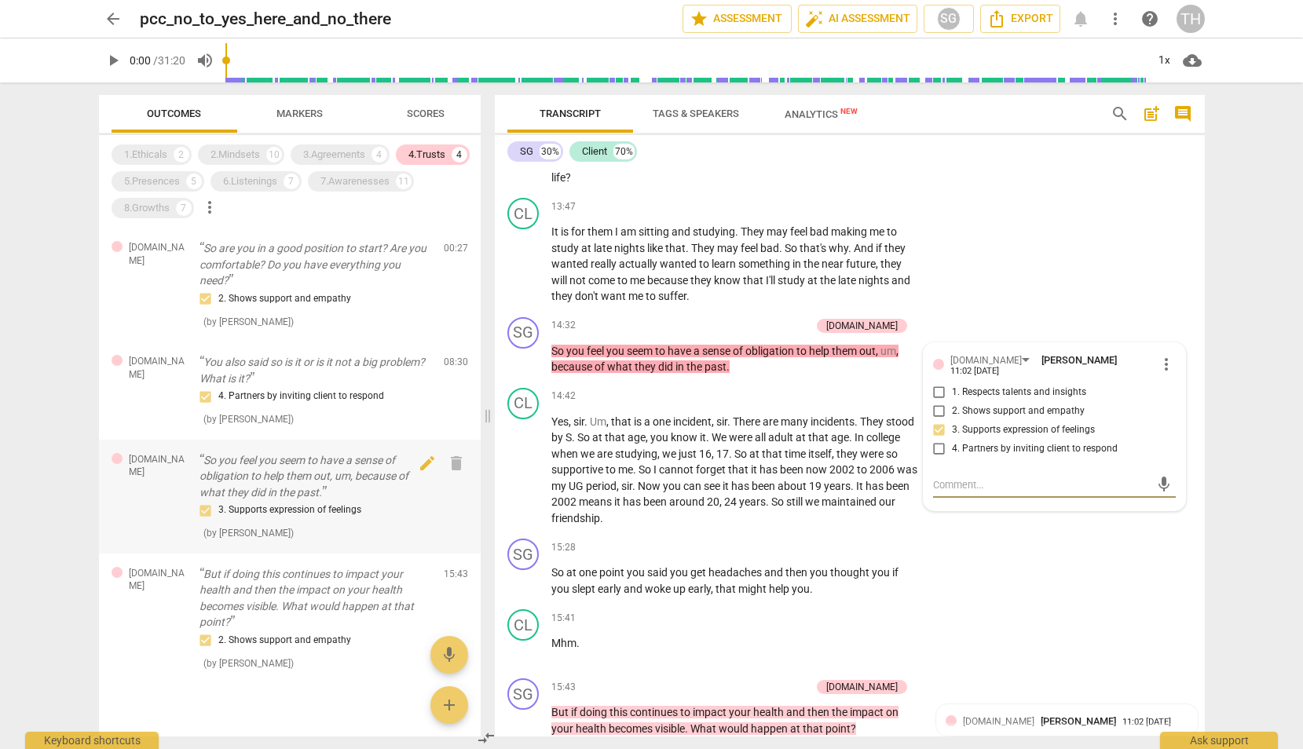
click at [280, 505] on div "3. Supports expression of feelings" at bounding box center [315, 510] width 232 height 19
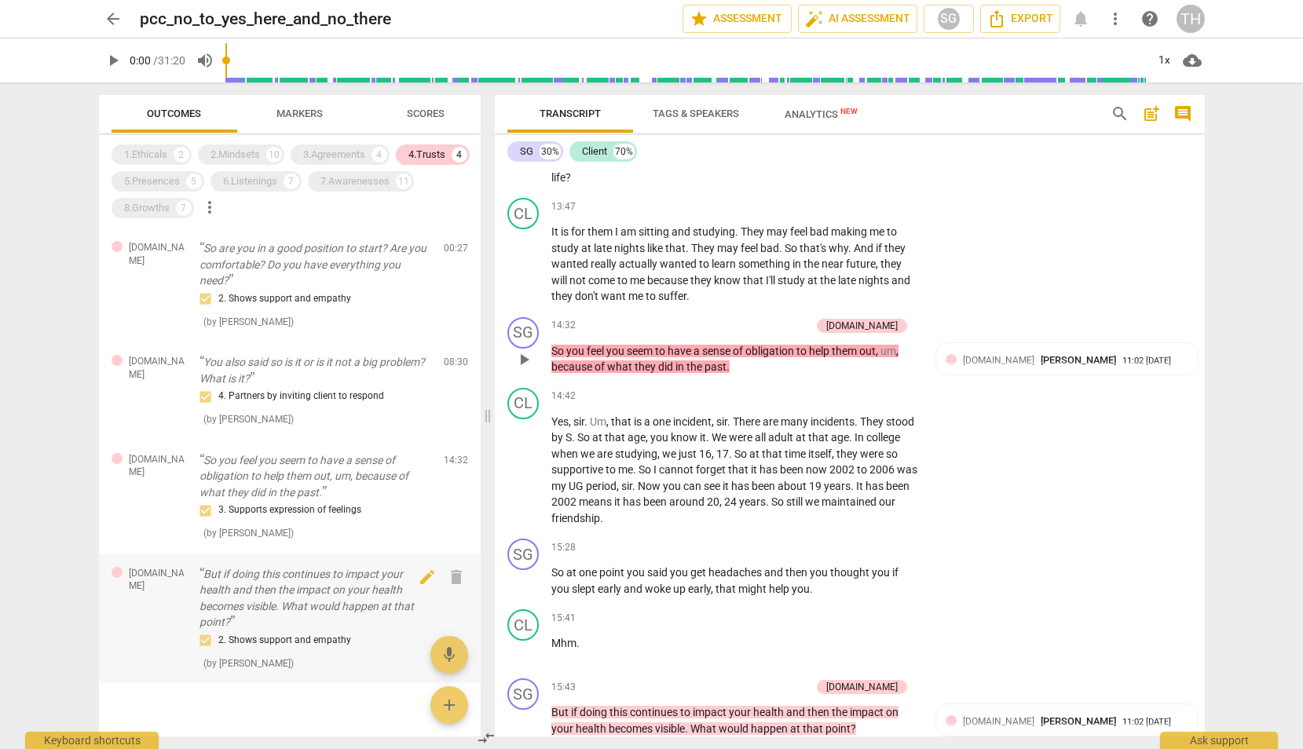
click at [277, 577] on p "But if doing this continues to impact your health and then the impact on your h…" at bounding box center [315, 598] width 232 height 64
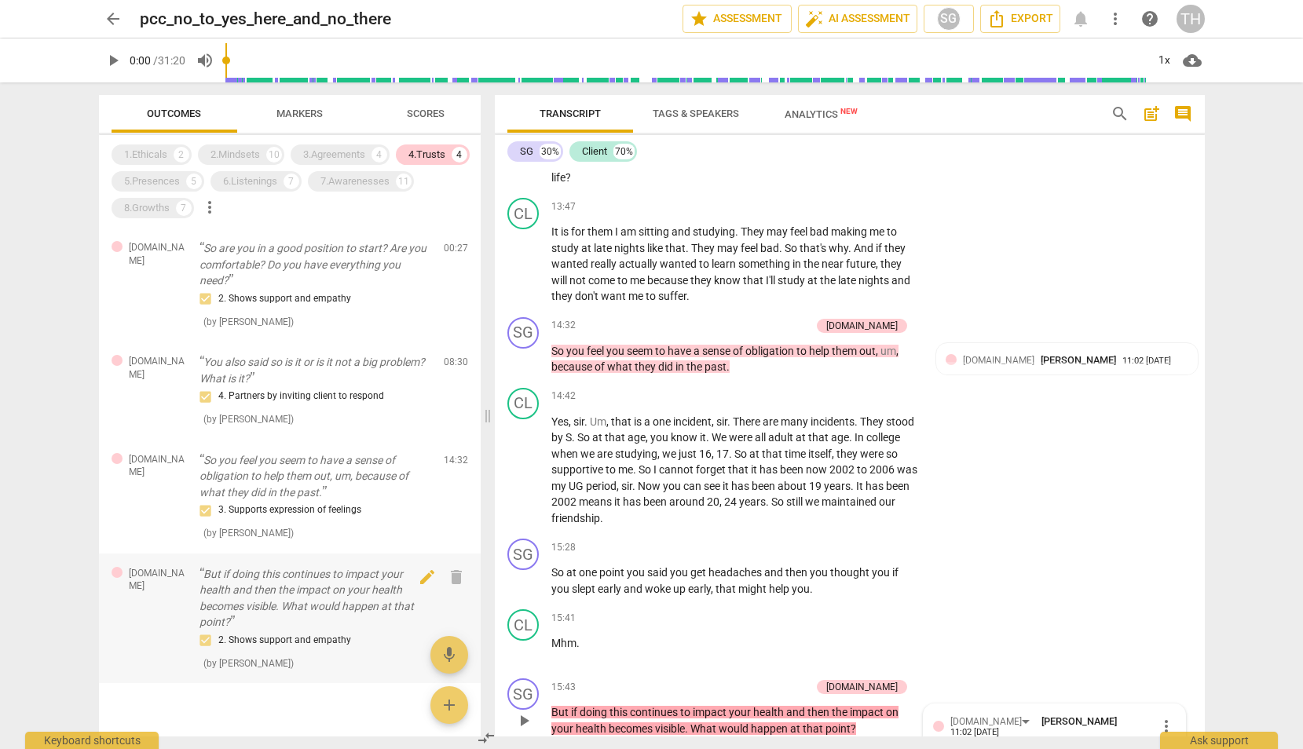
scroll to position [4499, 0]
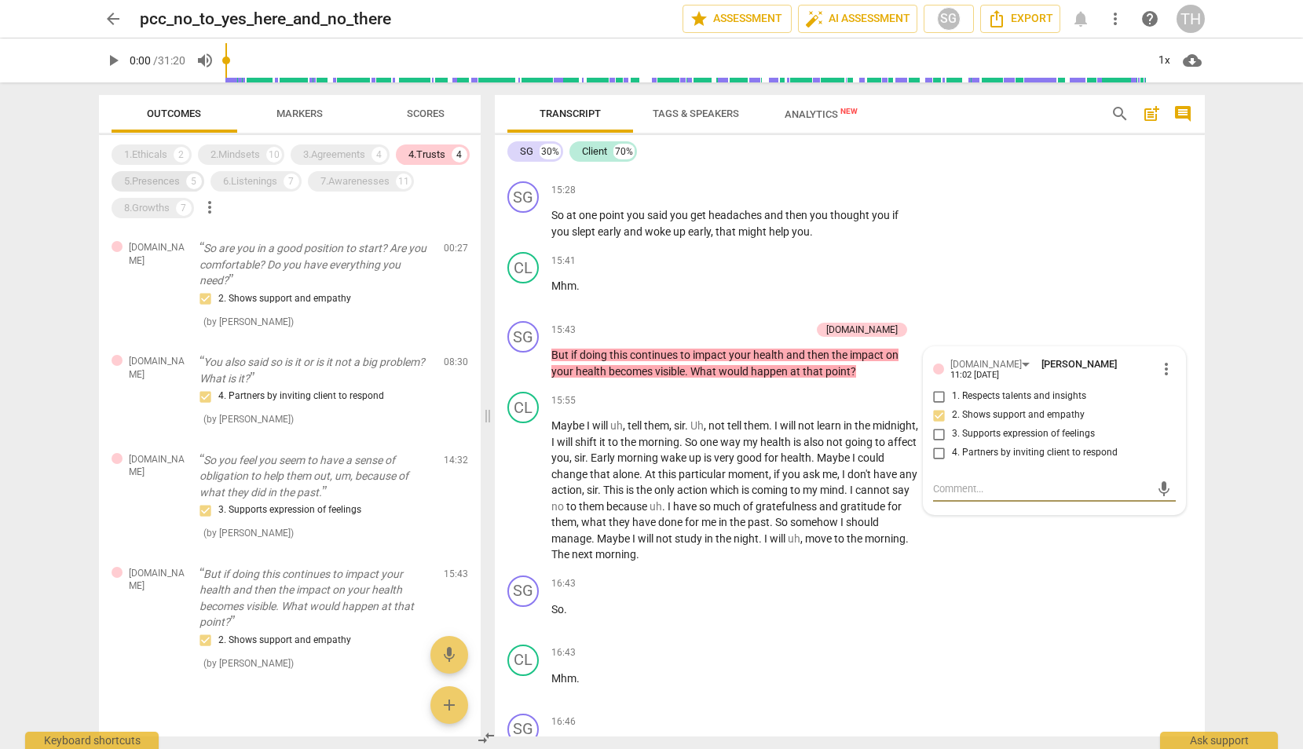
click at [121, 182] on div "5.Presences 5" at bounding box center [157, 181] width 93 height 20
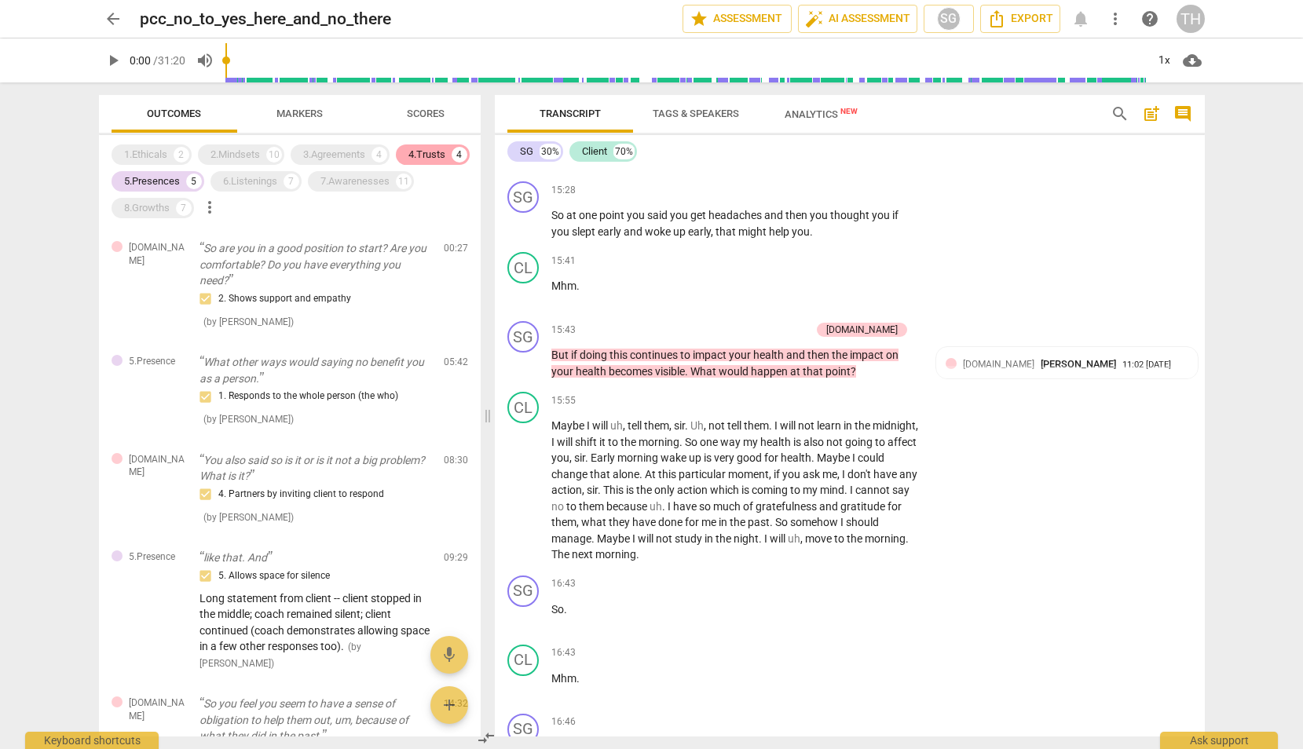
click at [420, 149] on div "4.Trusts" at bounding box center [426, 155] width 37 height 16
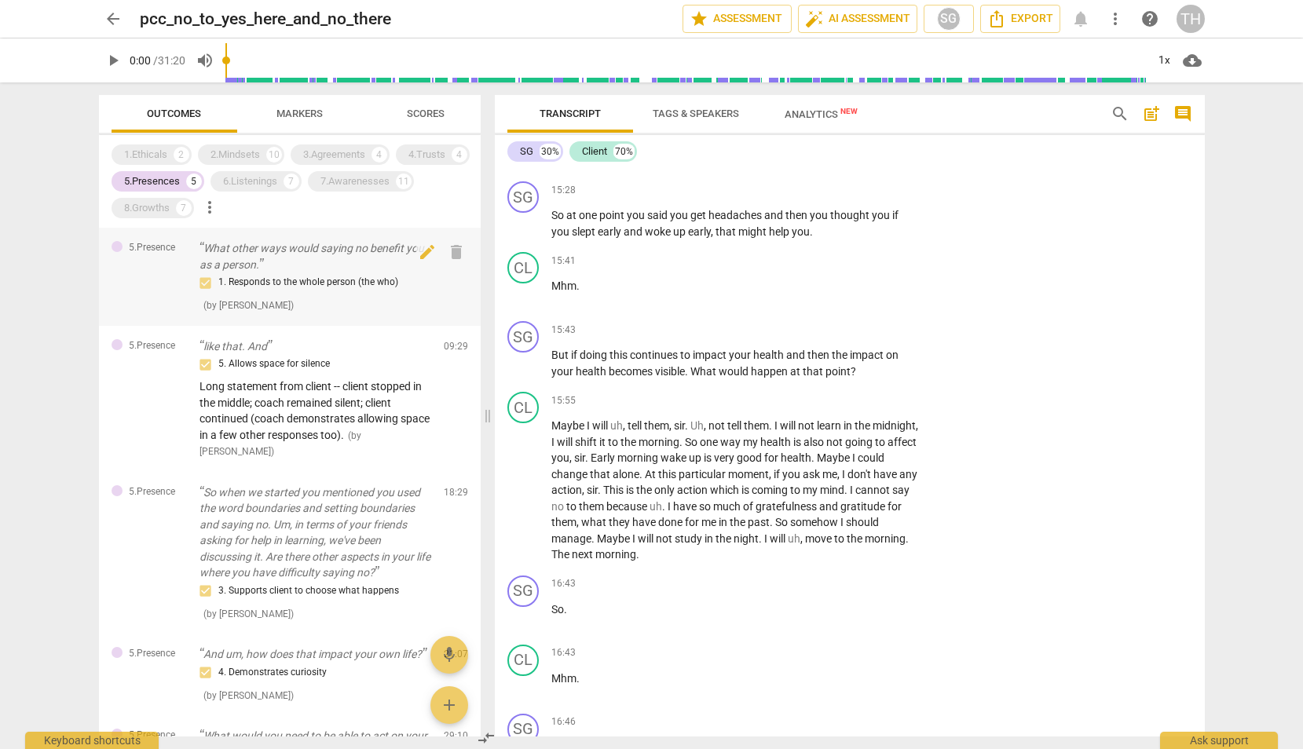
click at [298, 269] on p "What other ways would saying no benefit you as a person." at bounding box center [315, 256] width 232 height 32
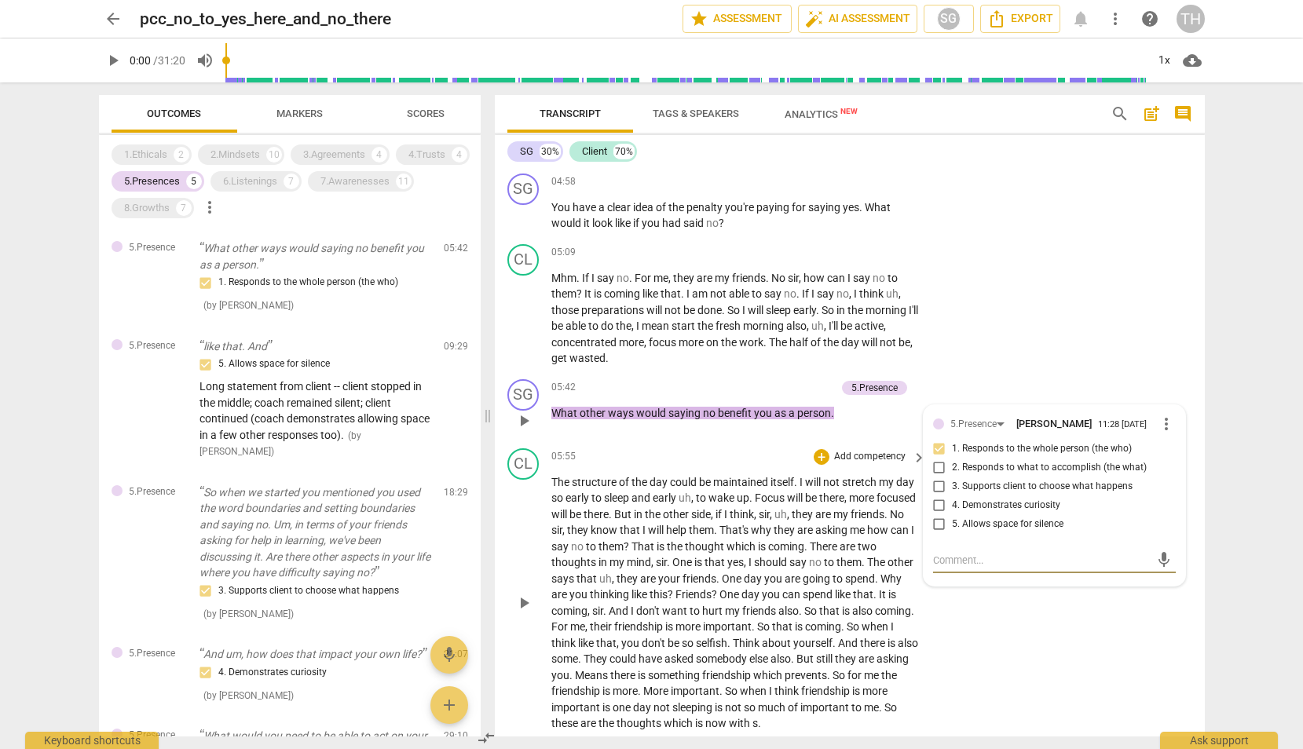
scroll to position [1756, 0]
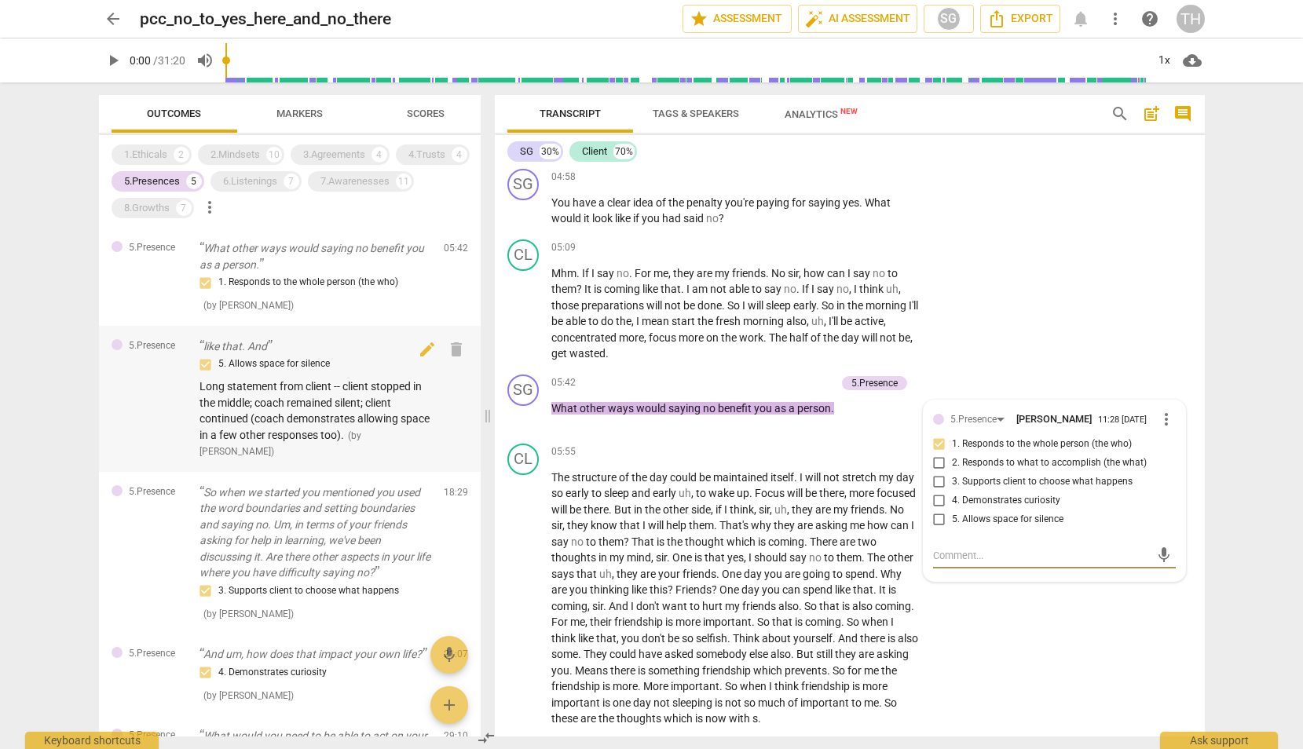
click at [287, 386] on span "Long statement from client -- client stopped in the middle; coach remained sile…" at bounding box center [314, 410] width 230 height 61
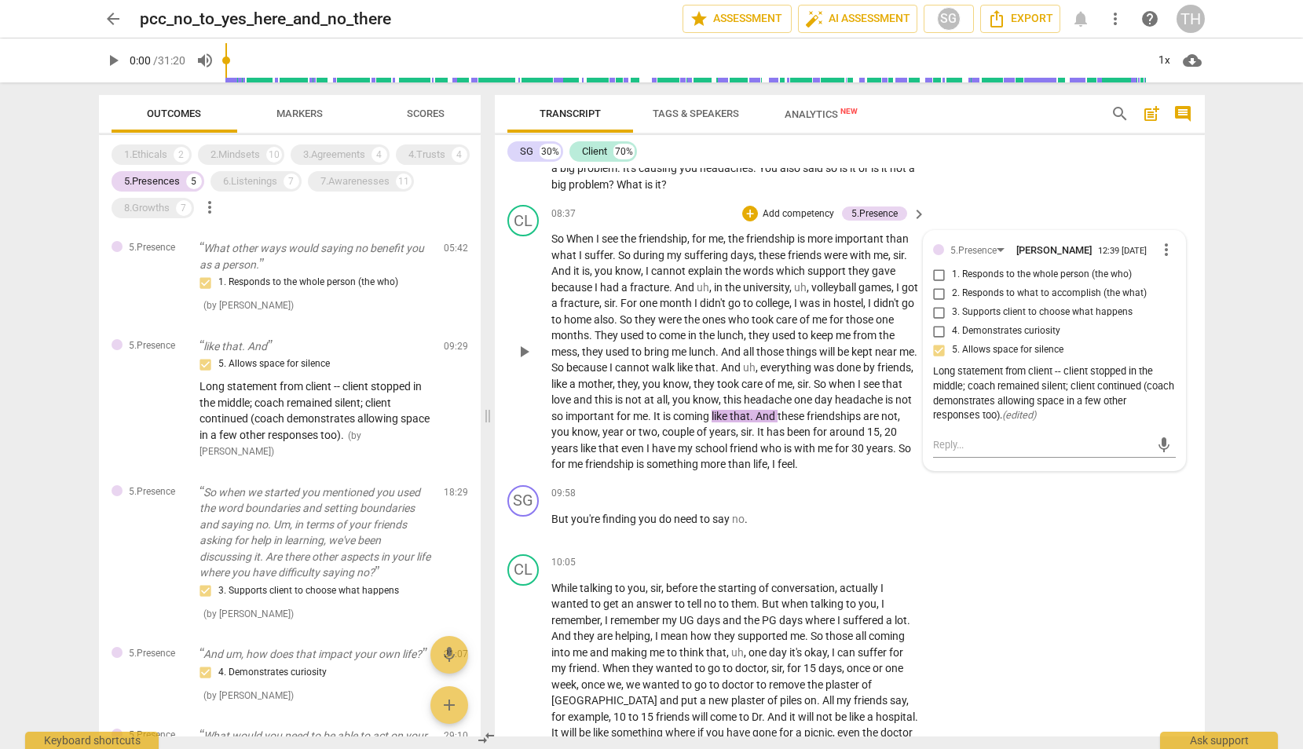
scroll to position [2784, 0]
click at [291, 541] on p "So when we started you mentioned you used the word boundaries and setting bound…" at bounding box center [315, 532] width 232 height 97
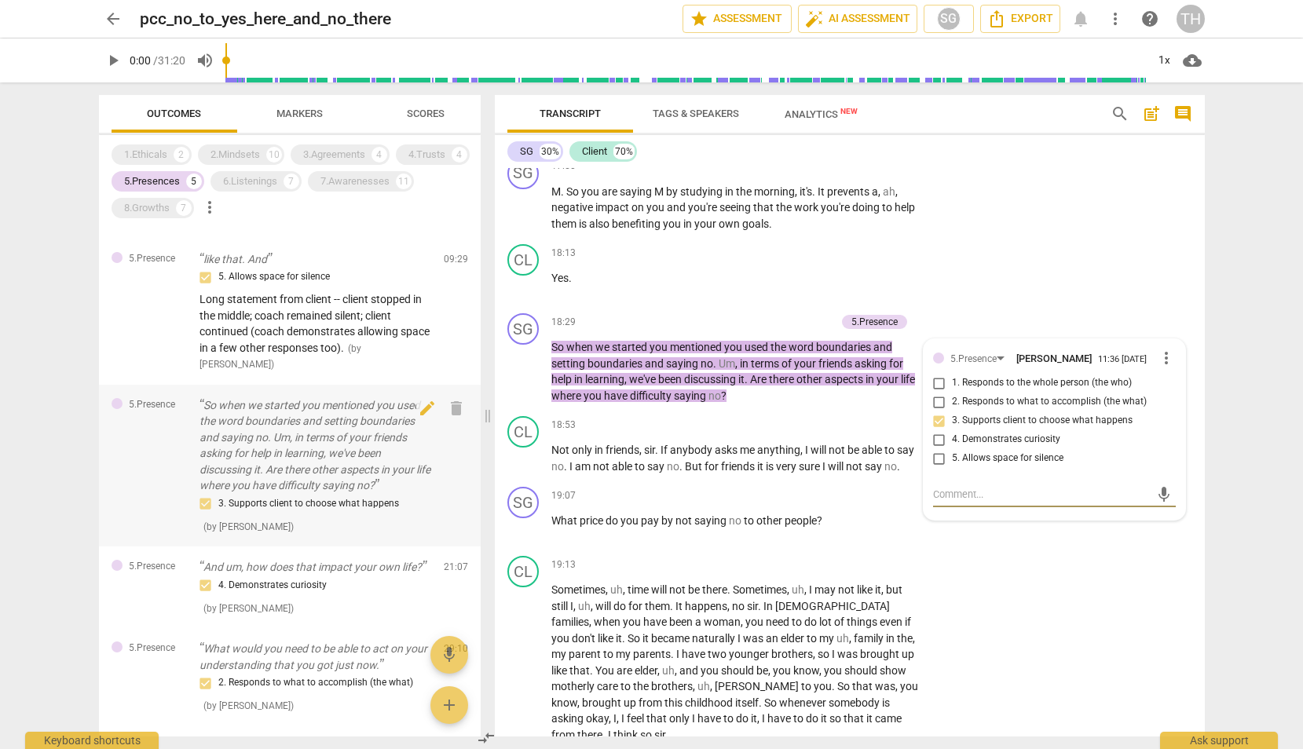
scroll to position [87, 0]
click at [289, 572] on p "And um, how does that impact your own life?" at bounding box center [315, 567] width 232 height 16
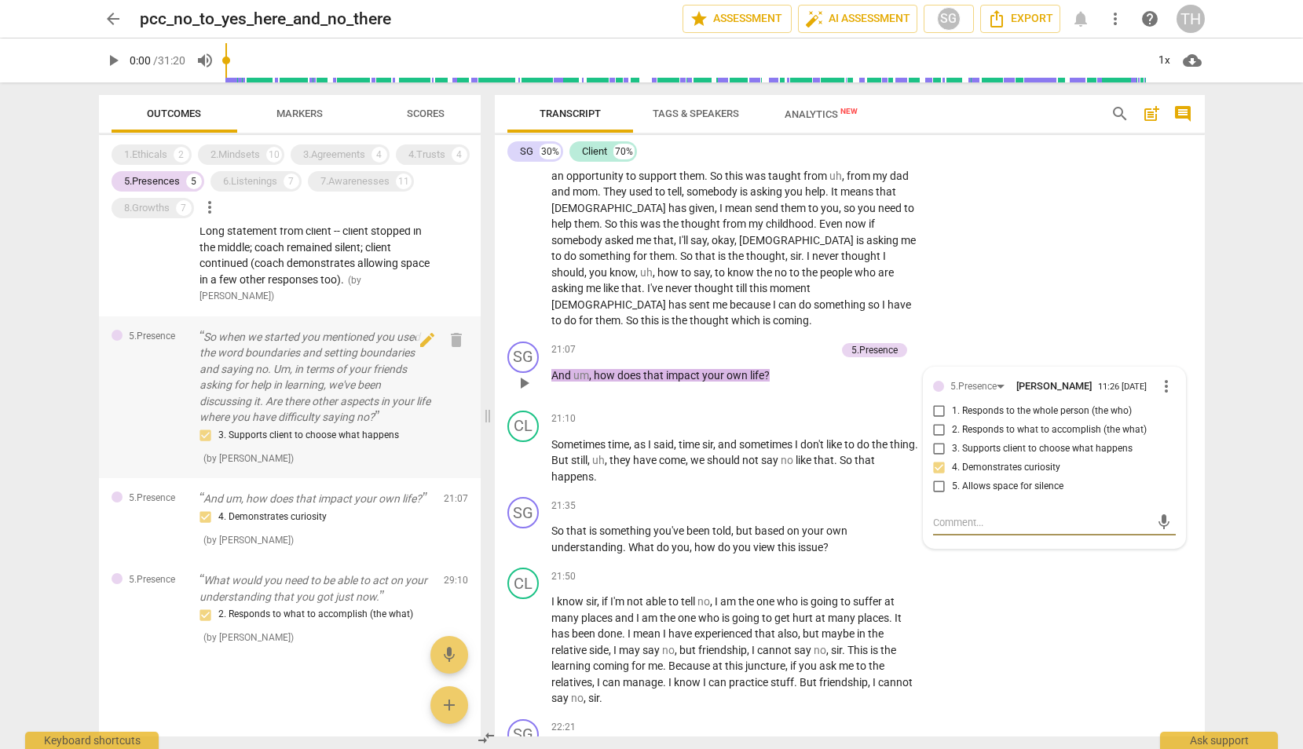
scroll to position [163, 0]
click at [275, 623] on div "2. Responds to what to accomplish (the what)" at bounding box center [315, 614] width 232 height 19
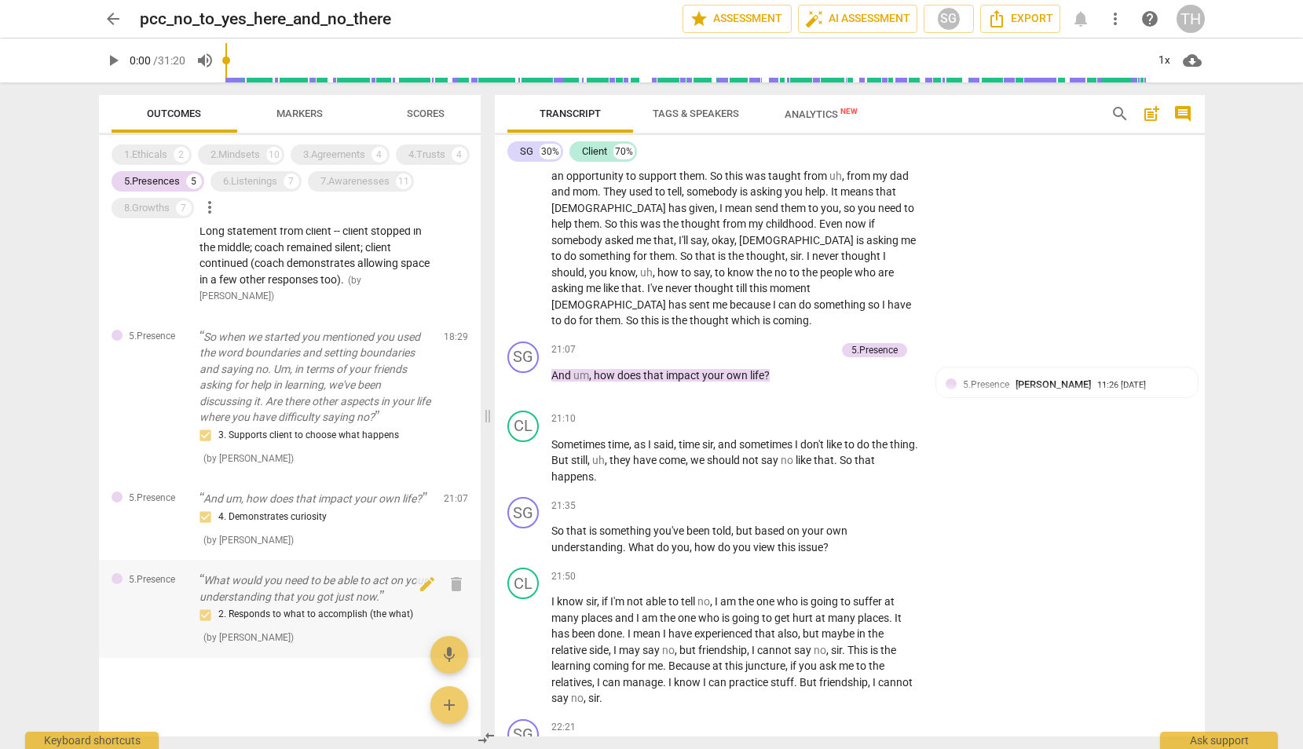
scroll to position [8190, 0]
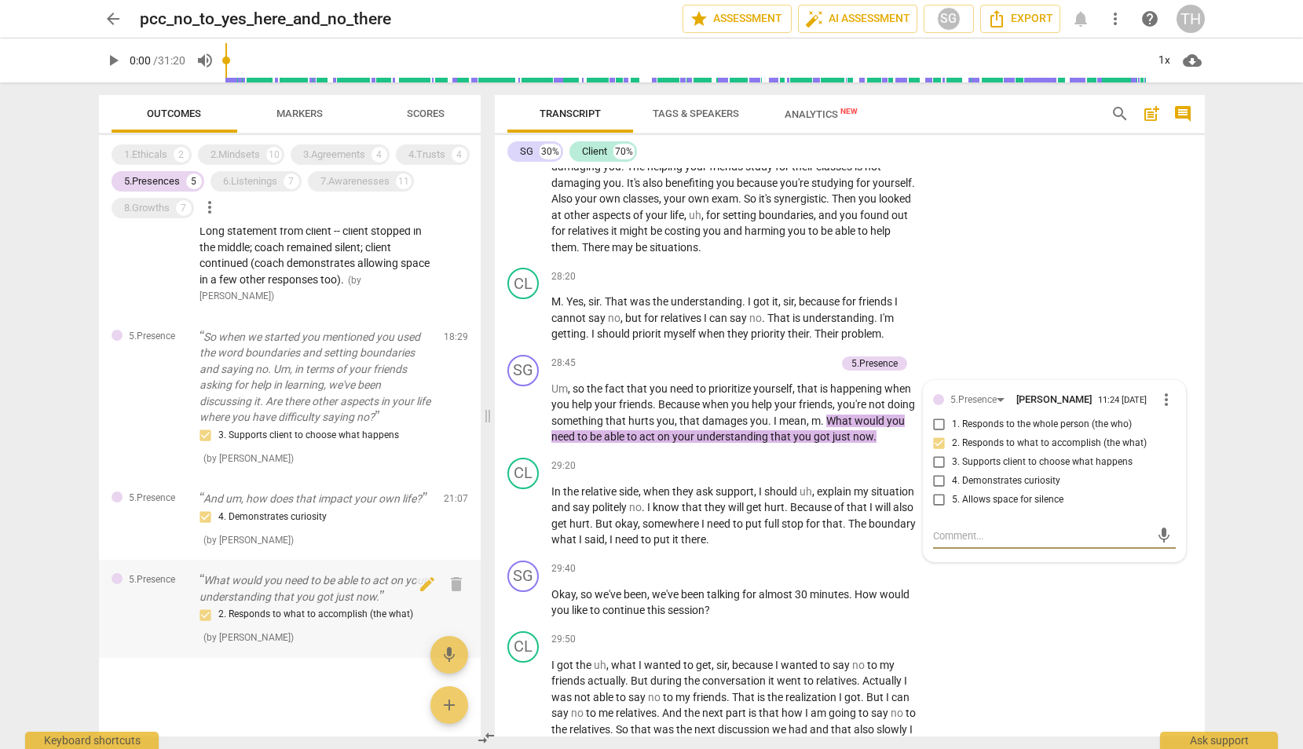
click at [307, 603] on p "What would you need to be able to act on your understanding that you got just n…" at bounding box center [315, 588] width 232 height 32
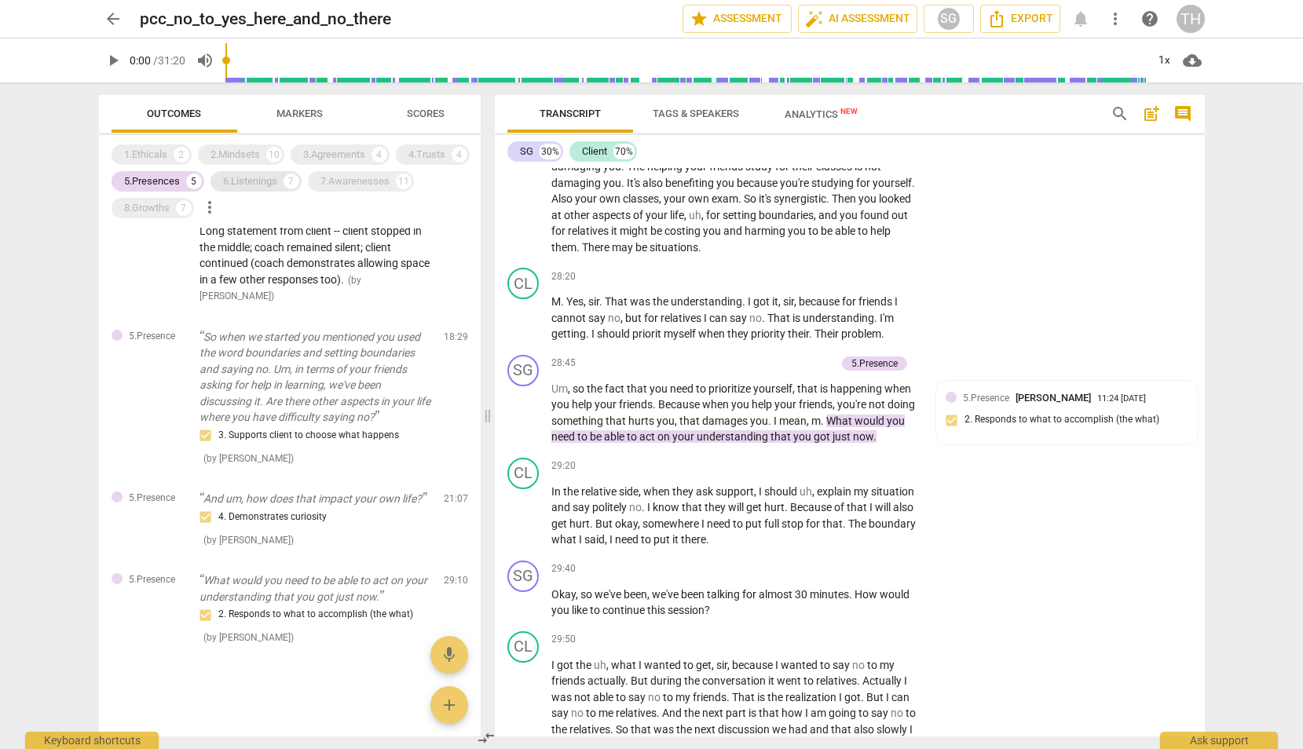
click at [243, 189] on div "6.Listenings 7" at bounding box center [255, 181] width 91 height 20
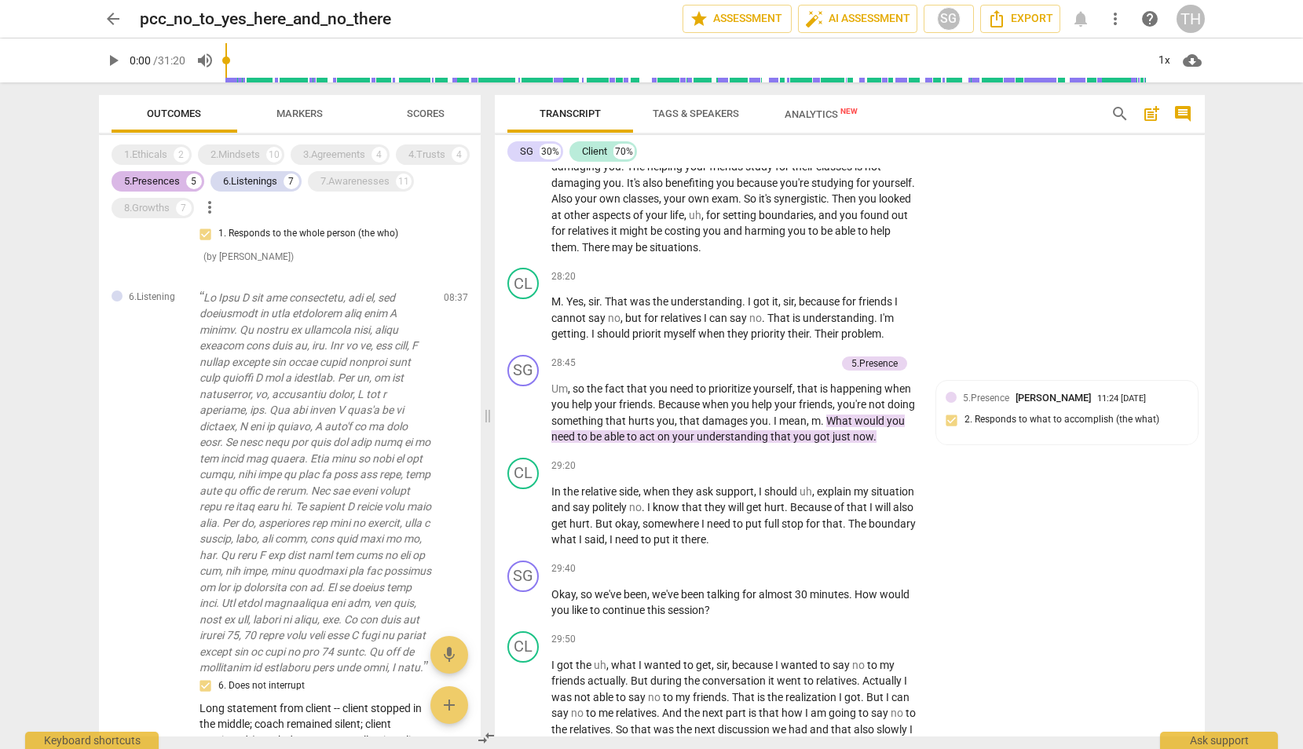
click at [179, 178] on div "5.Presences" at bounding box center [152, 182] width 56 height 16
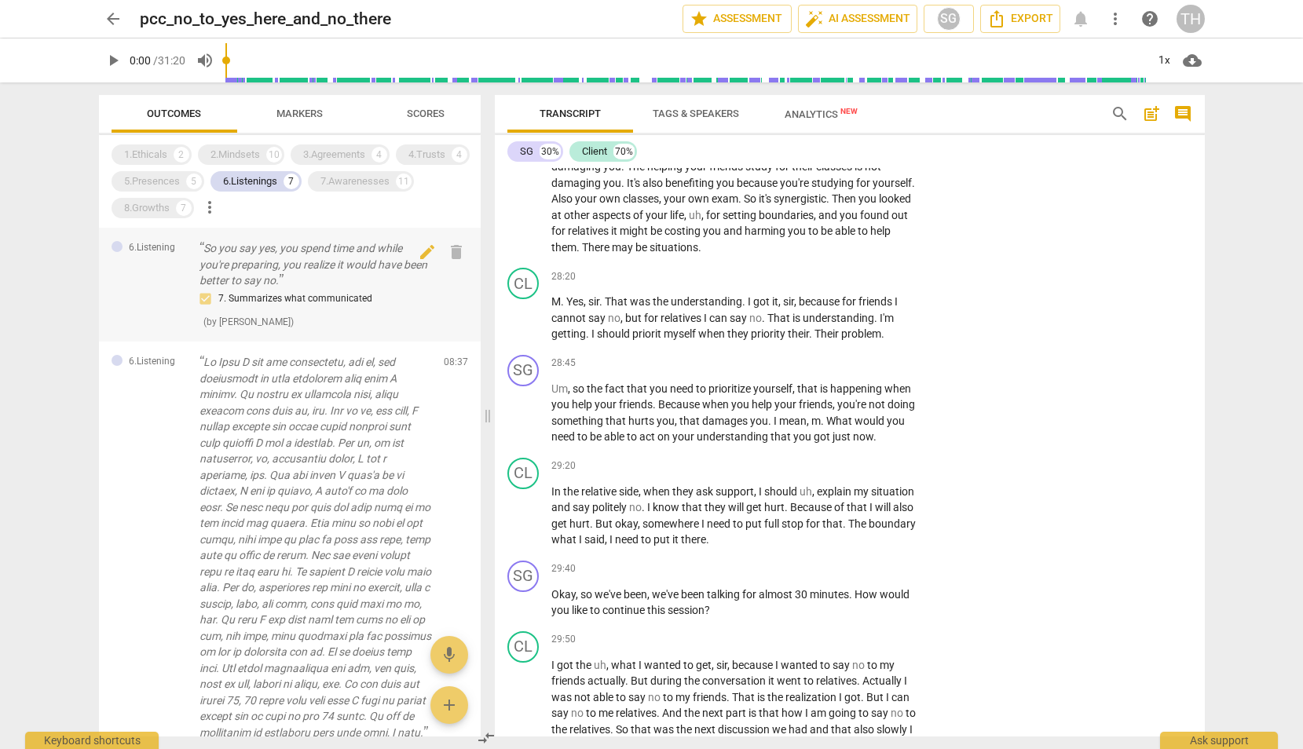
scroll to position [0, 0]
click at [270, 280] on p "So you say yes, you spend time and while you're preparing, you realize it would…" at bounding box center [315, 264] width 232 height 49
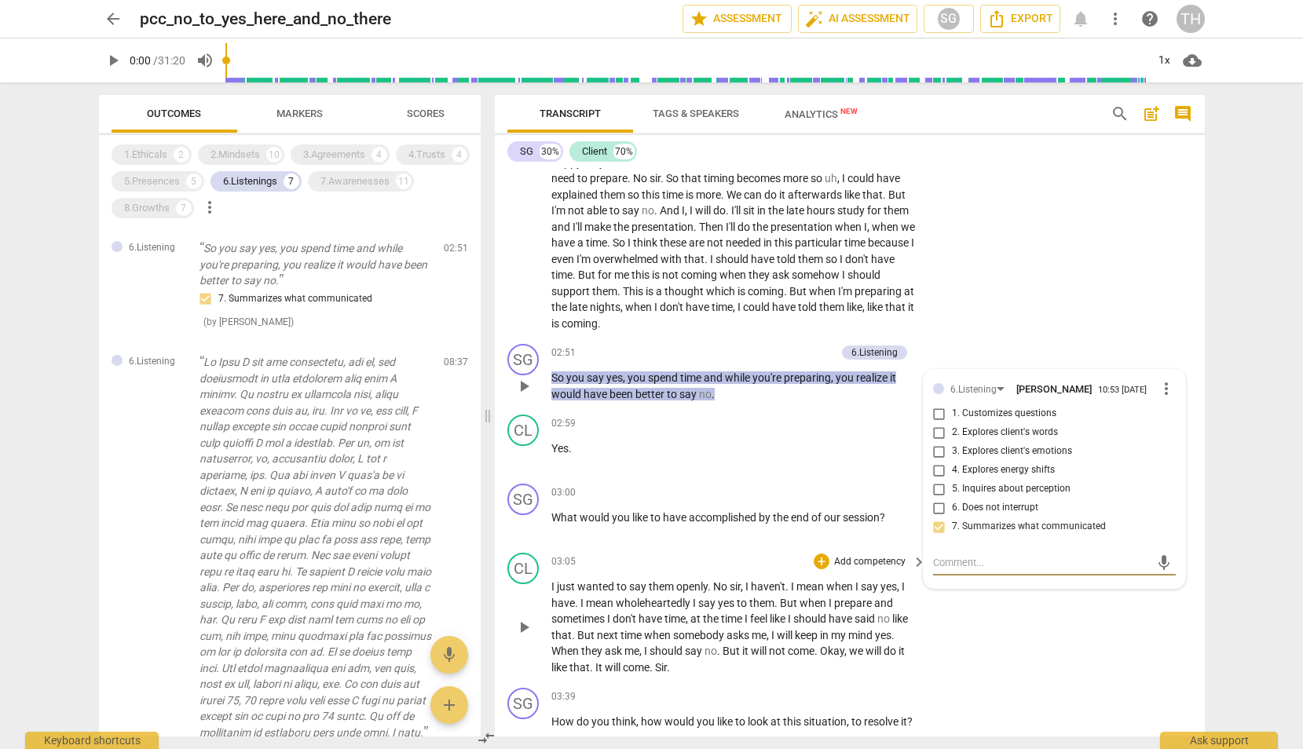
scroll to position [879, 0]
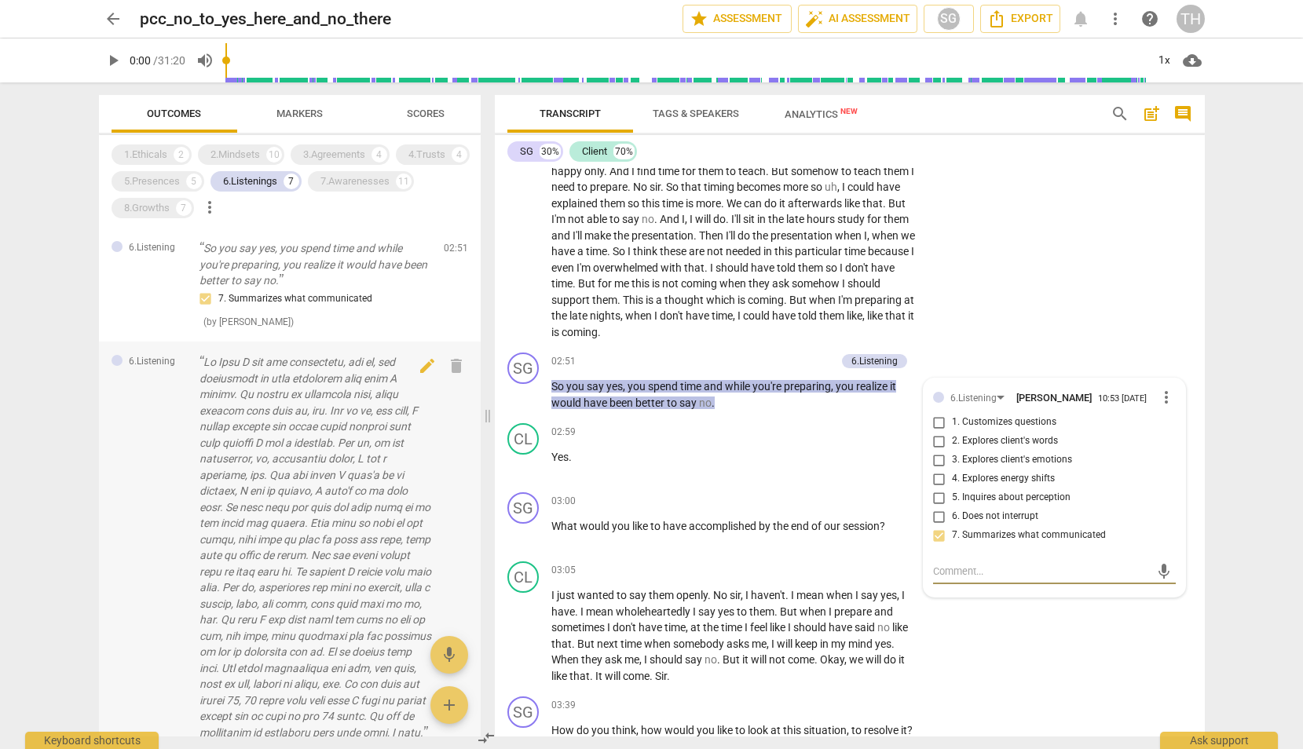
click at [241, 440] on p at bounding box center [315, 547] width 232 height 386
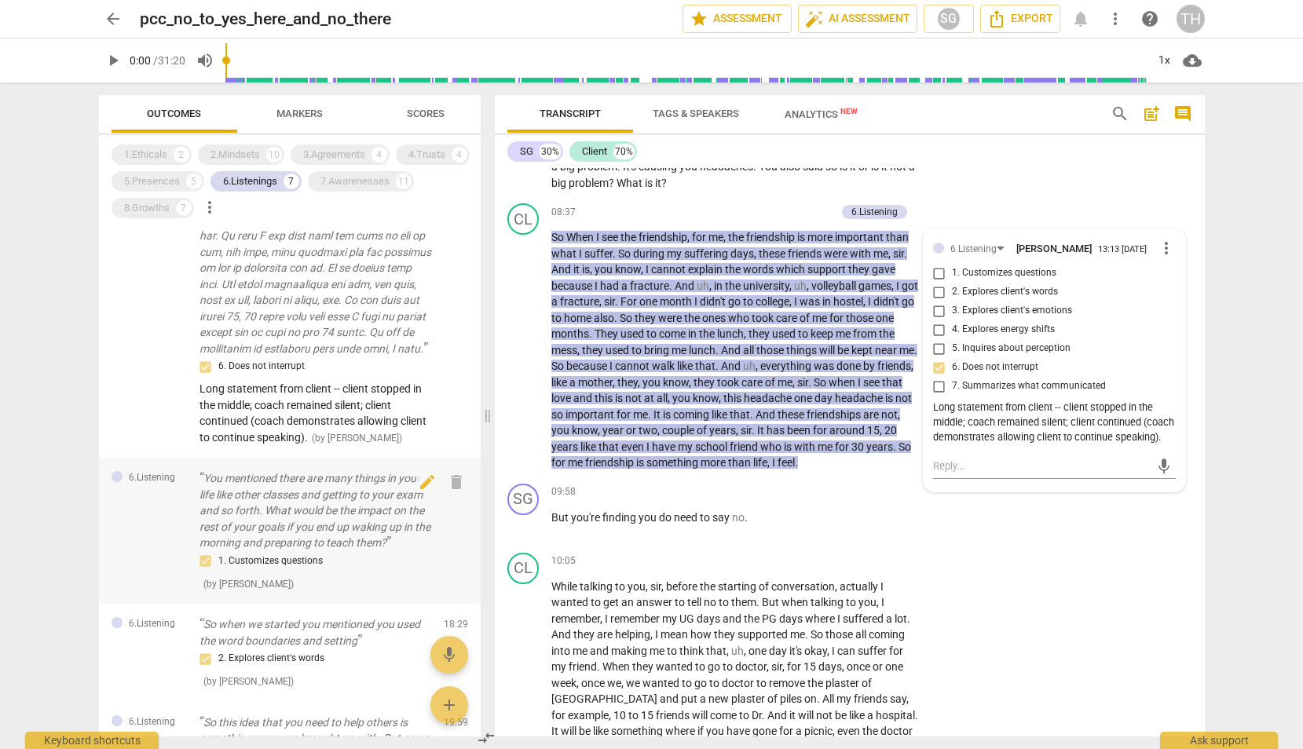
scroll to position [385, 0]
click at [308, 521] on p "You mentioned there are many things in your life like other classes and getting…" at bounding box center [315, 510] width 232 height 81
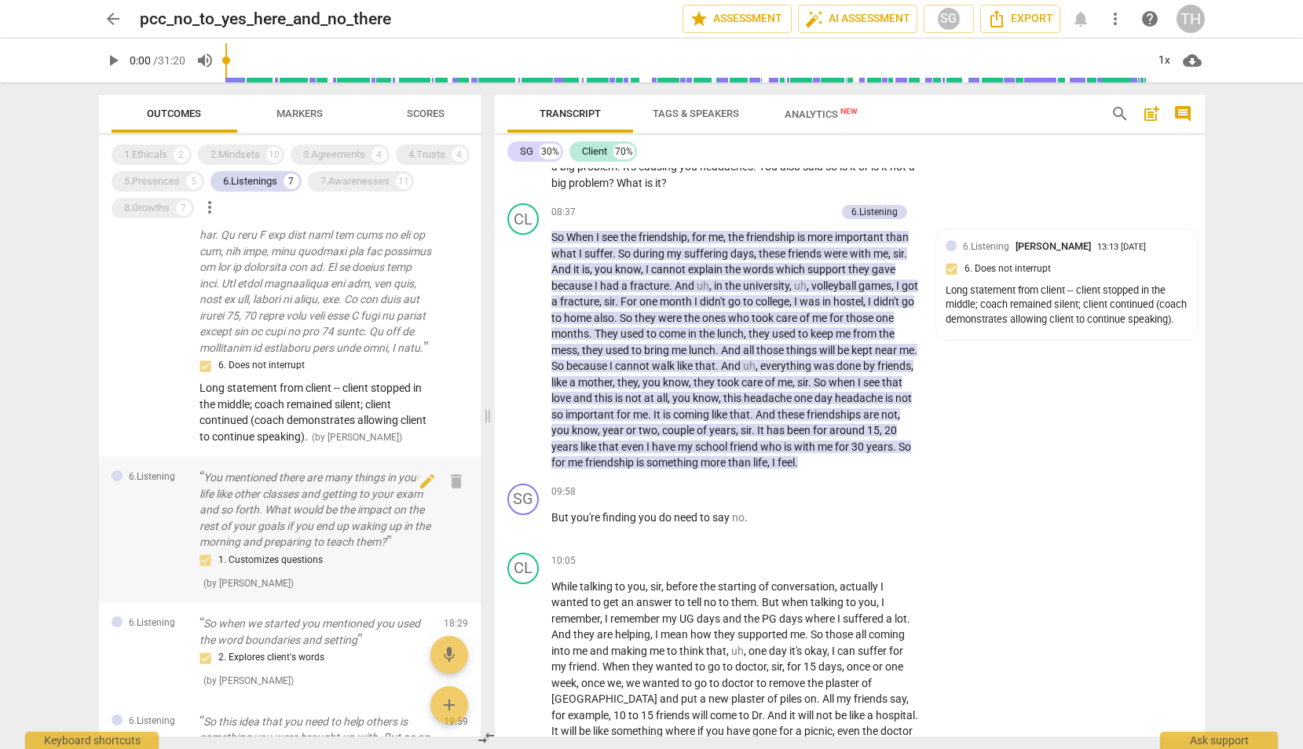
scroll to position [4943, 0]
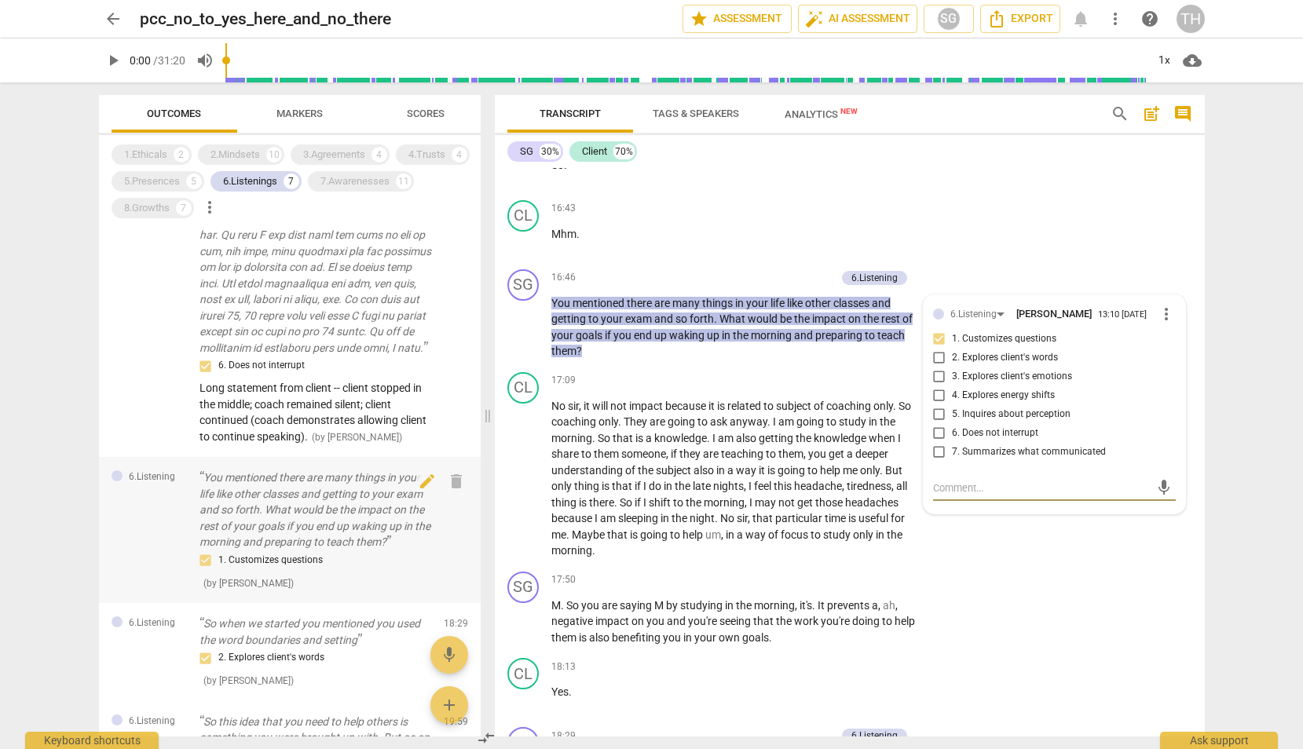
click at [281, 550] on p "You mentioned there are many things in your life like other classes and getting…" at bounding box center [315, 510] width 232 height 81
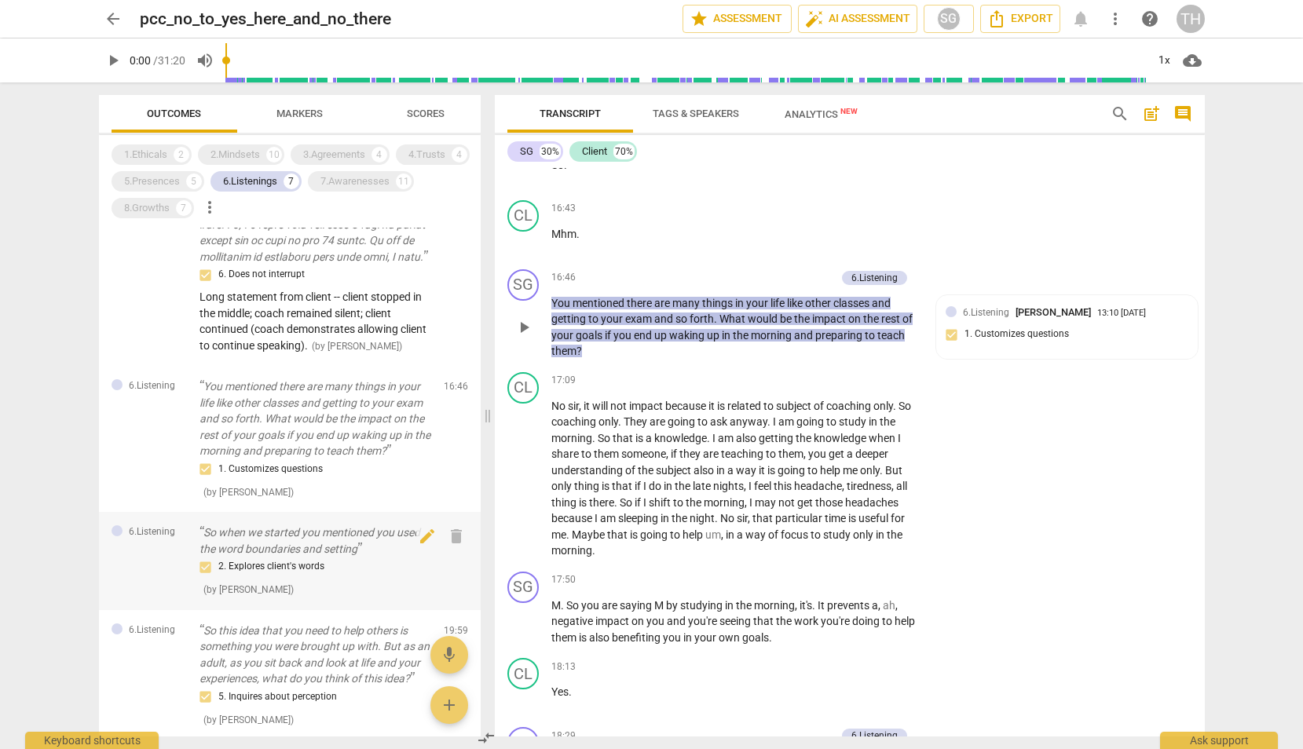
scroll to position [474, 0]
click at [281, 557] on p "So when we started you mentioned you used the word boundaries and setting" at bounding box center [315, 542] width 232 height 32
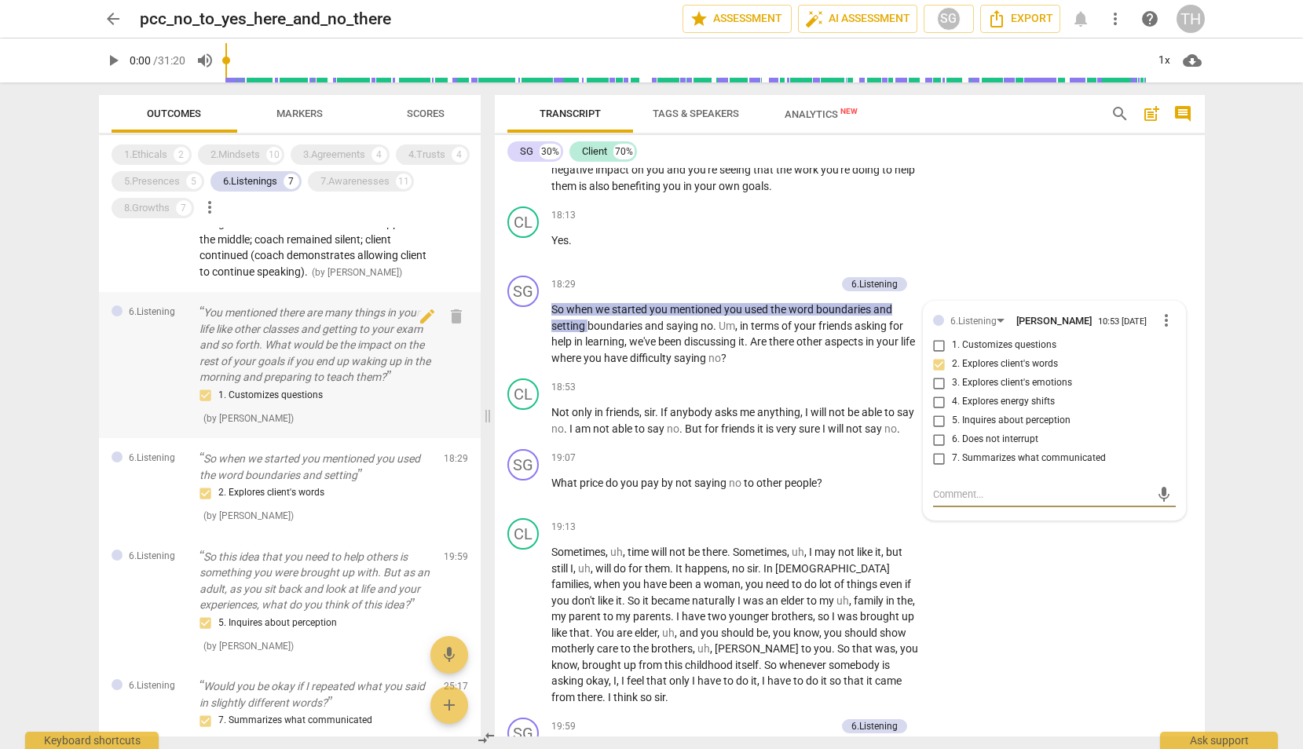
scroll to position [551, 0]
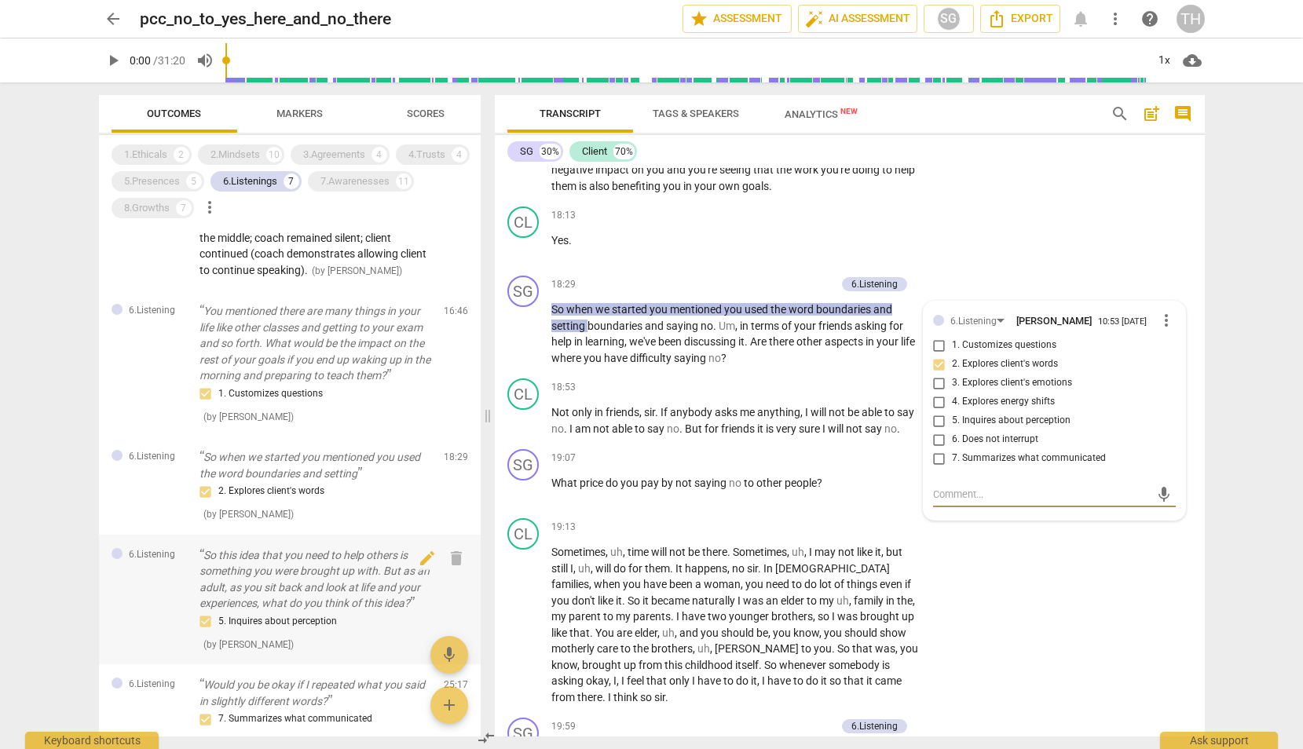
click at [276, 608] on p "So this idea that you need to help others is something you were brought up with…" at bounding box center [315, 579] width 232 height 64
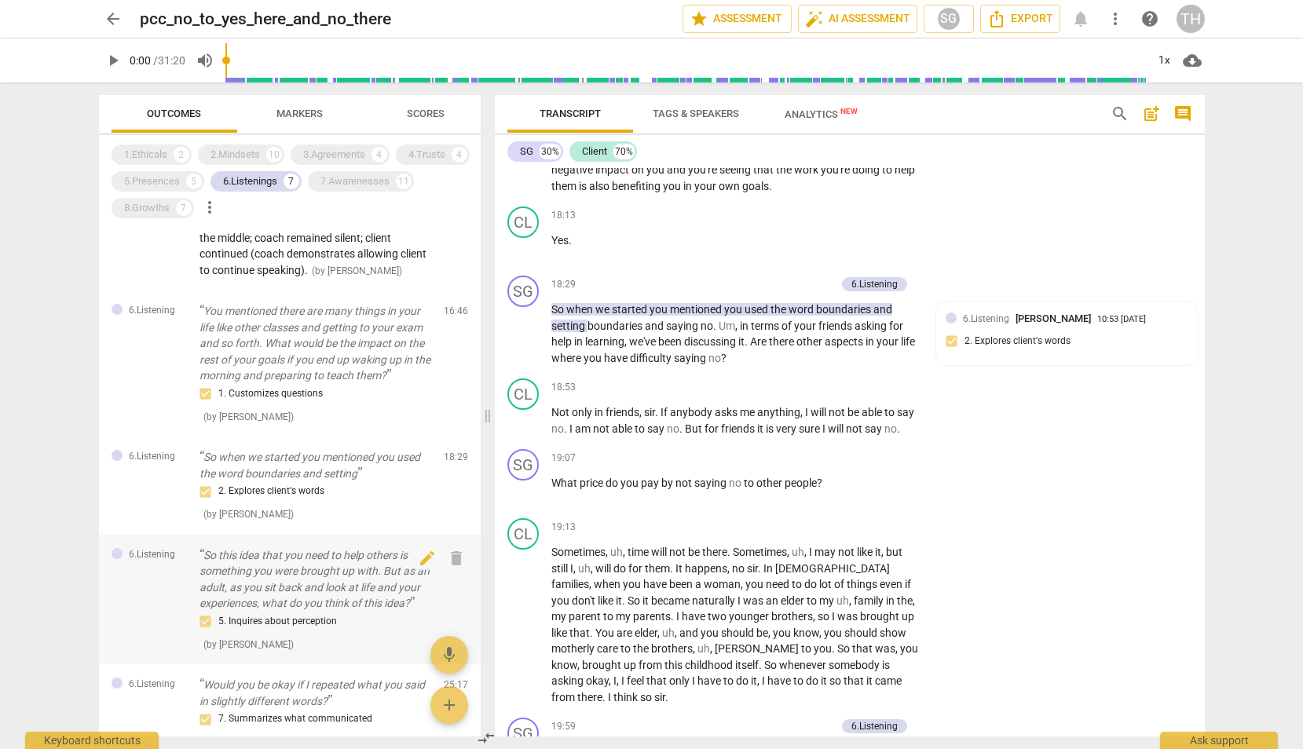
scroll to position [5830, 0]
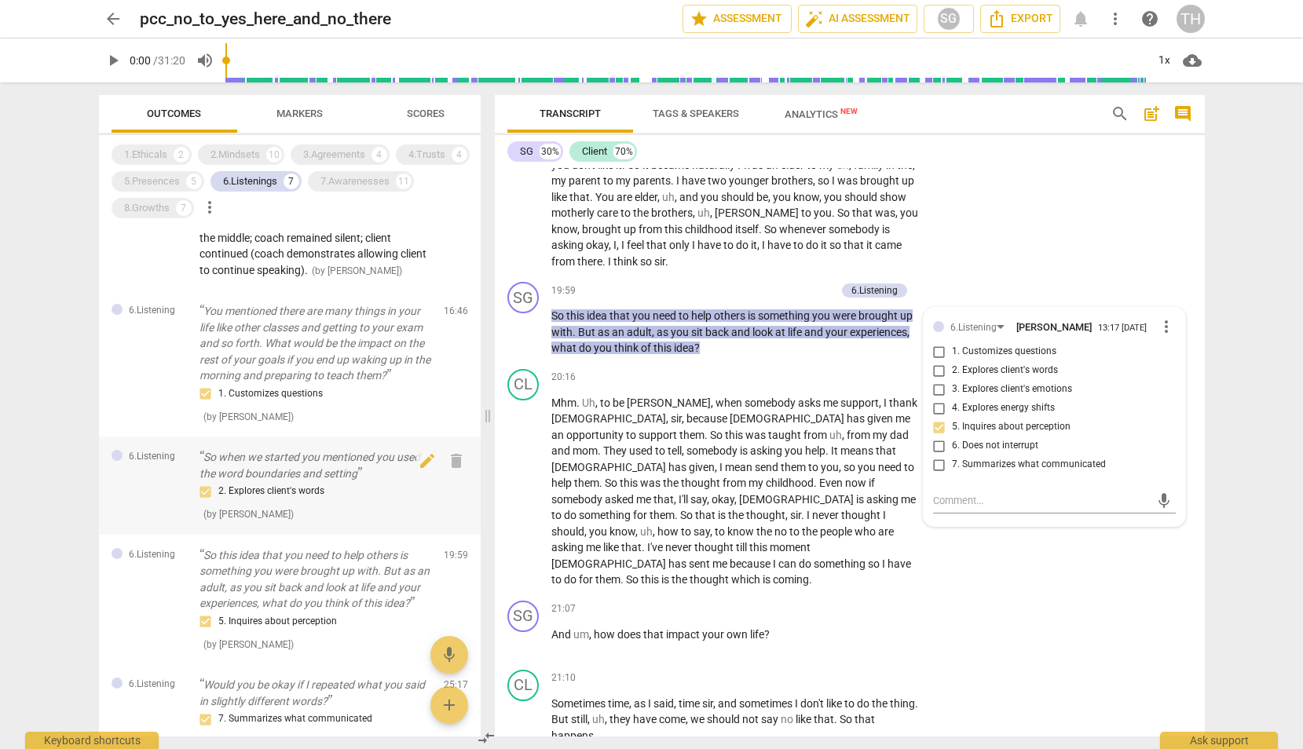
click at [285, 501] on div "2. Explores client's words" at bounding box center [315, 491] width 232 height 19
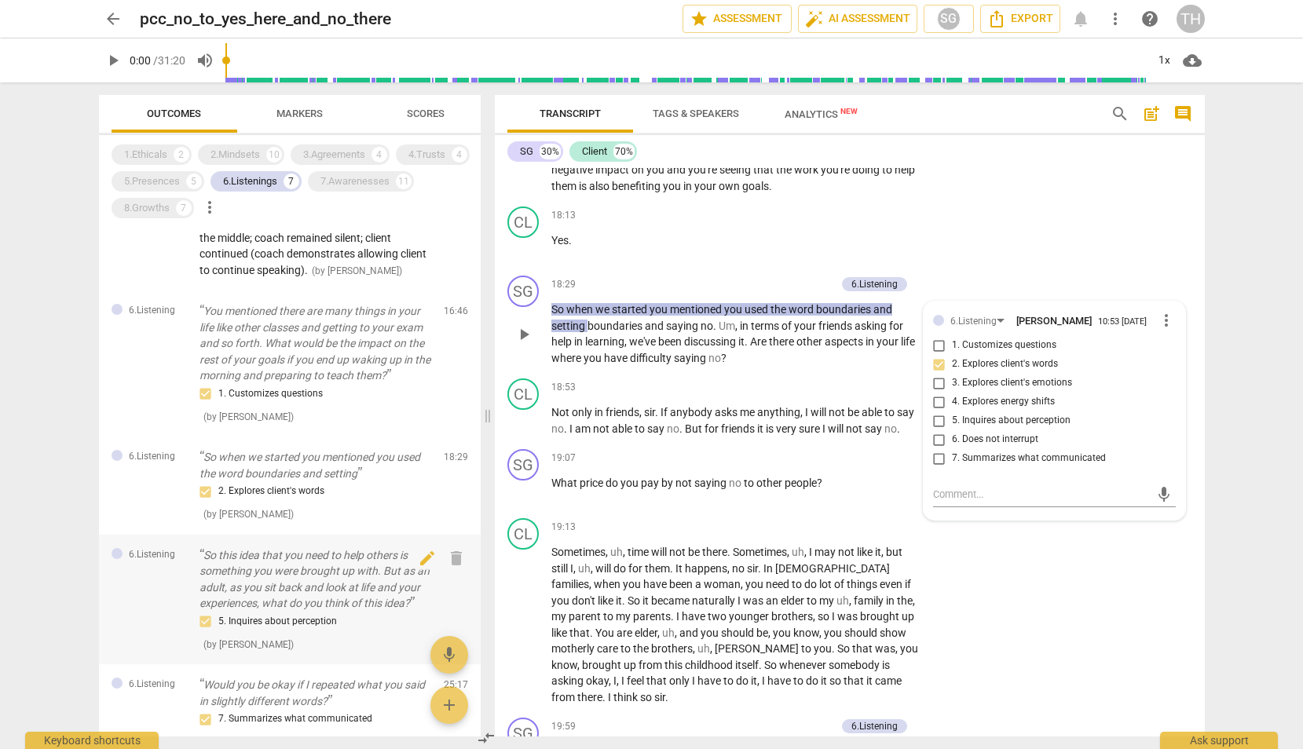
click at [282, 595] on p "So this idea that you need to help others is something you were brought up with…" at bounding box center [315, 579] width 232 height 64
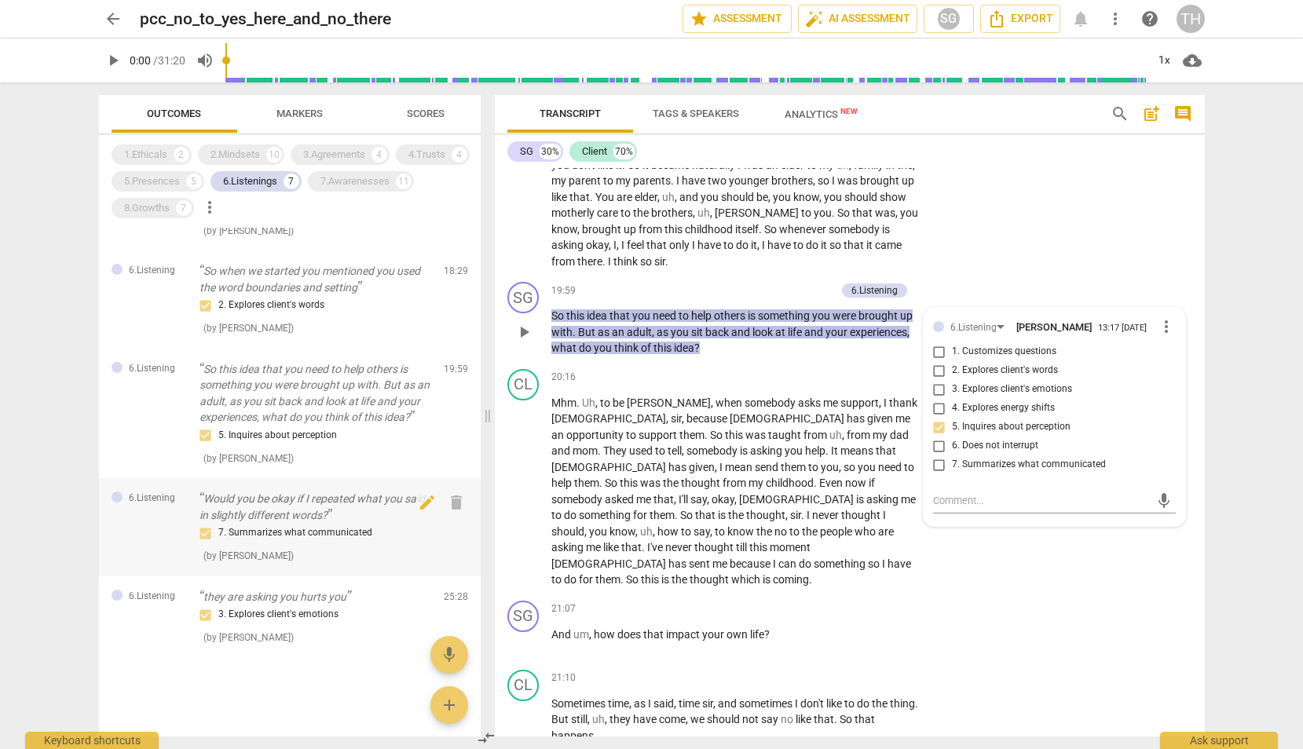
click at [276, 539] on div "7. Summarizes what communicated" at bounding box center [315, 533] width 232 height 19
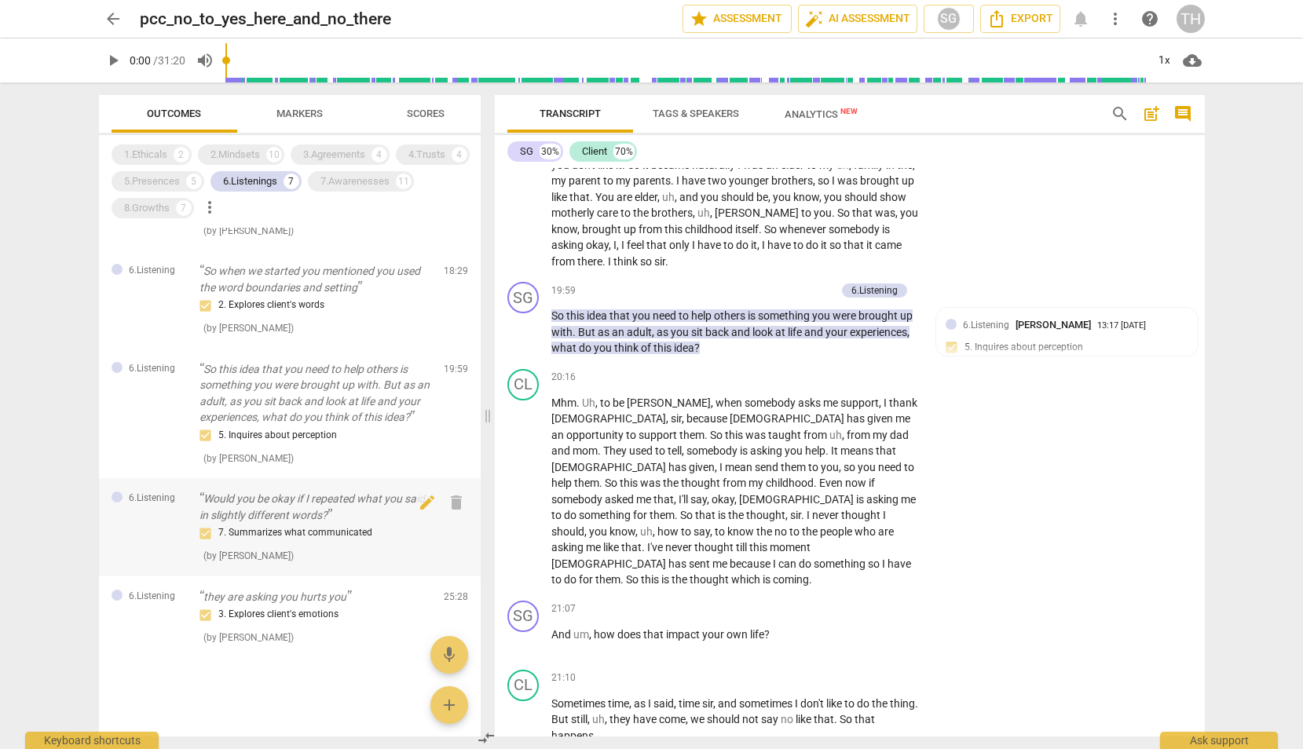
scroll to position [7309, 0]
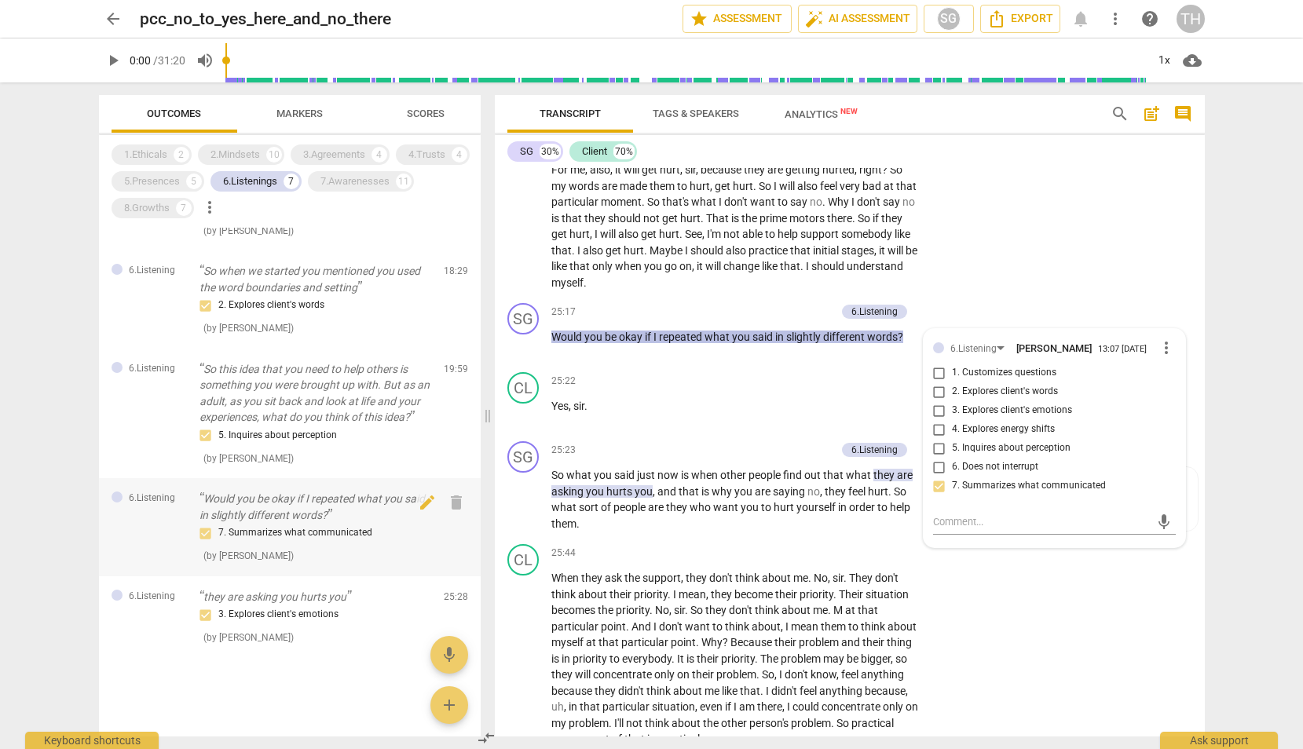
click at [300, 516] on p "Would you be okay if I repeated what you said in slightly different words?" at bounding box center [315, 507] width 232 height 32
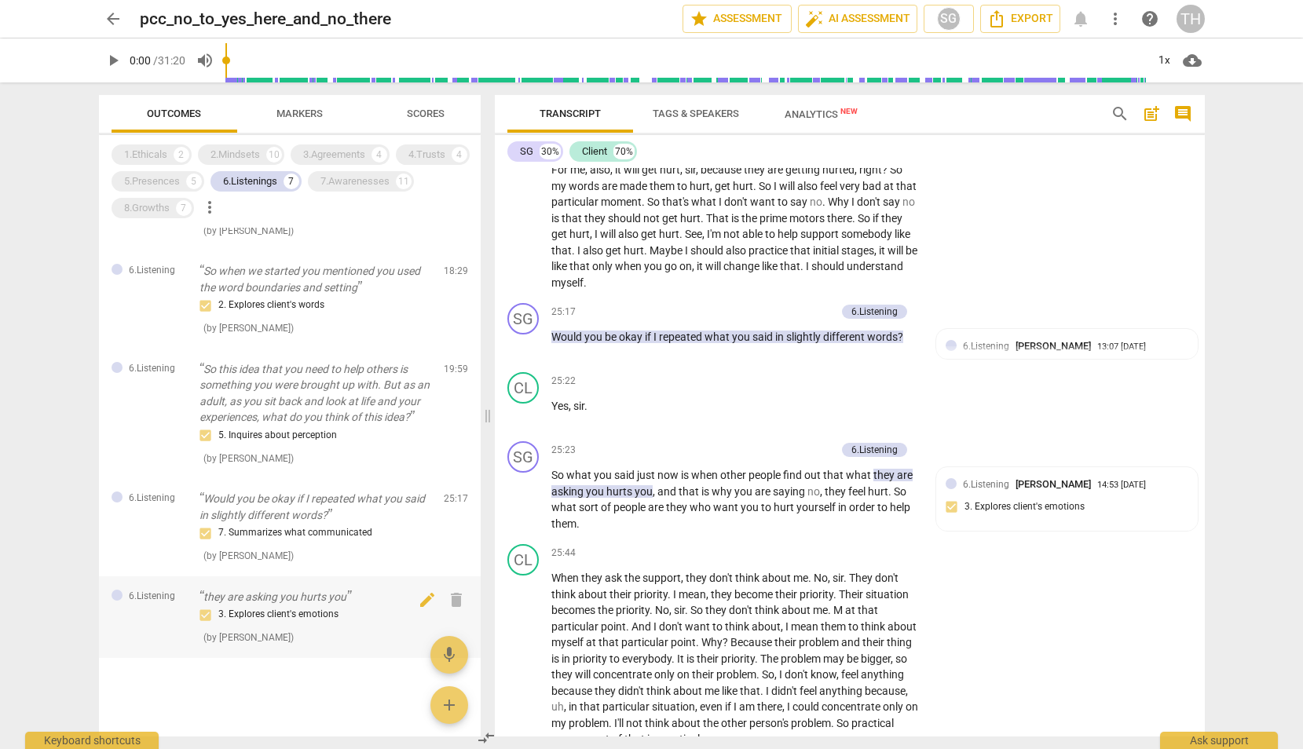
click at [280, 615] on div "3. Explores client's emotions" at bounding box center [315, 614] width 232 height 19
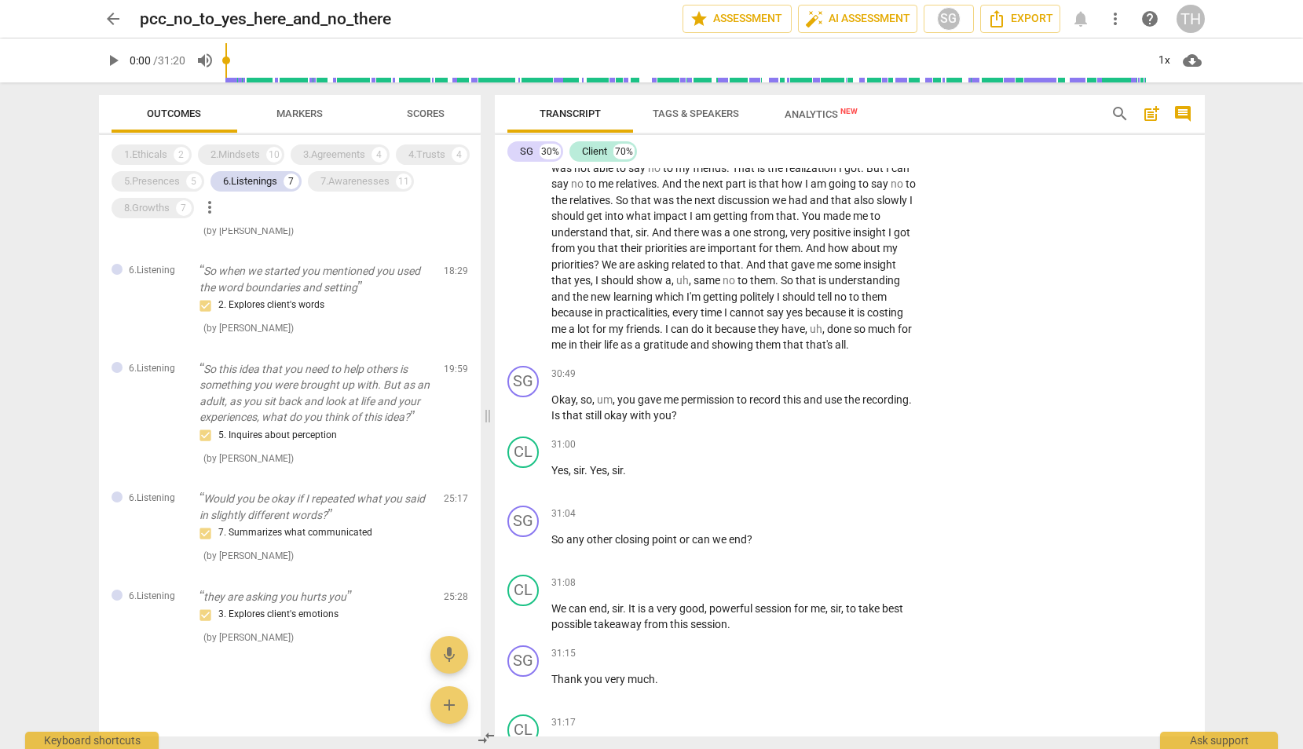
scroll to position [8718, 0]
click at [243, 182] on div "6.Listenings" at bounding box center [250, 182] width 54 height 16
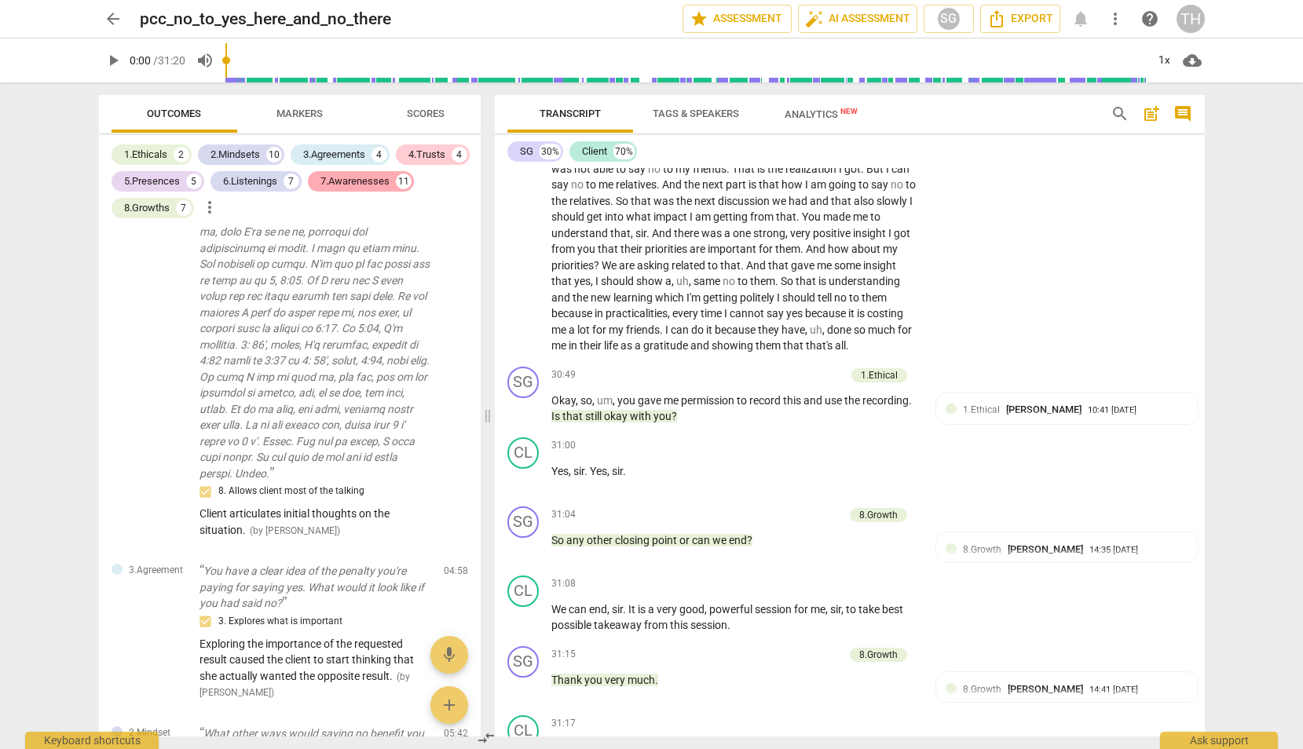
click at [346, 185] on div "7.Awarenesses" at bounding box center [354, 182] width 69 height 16
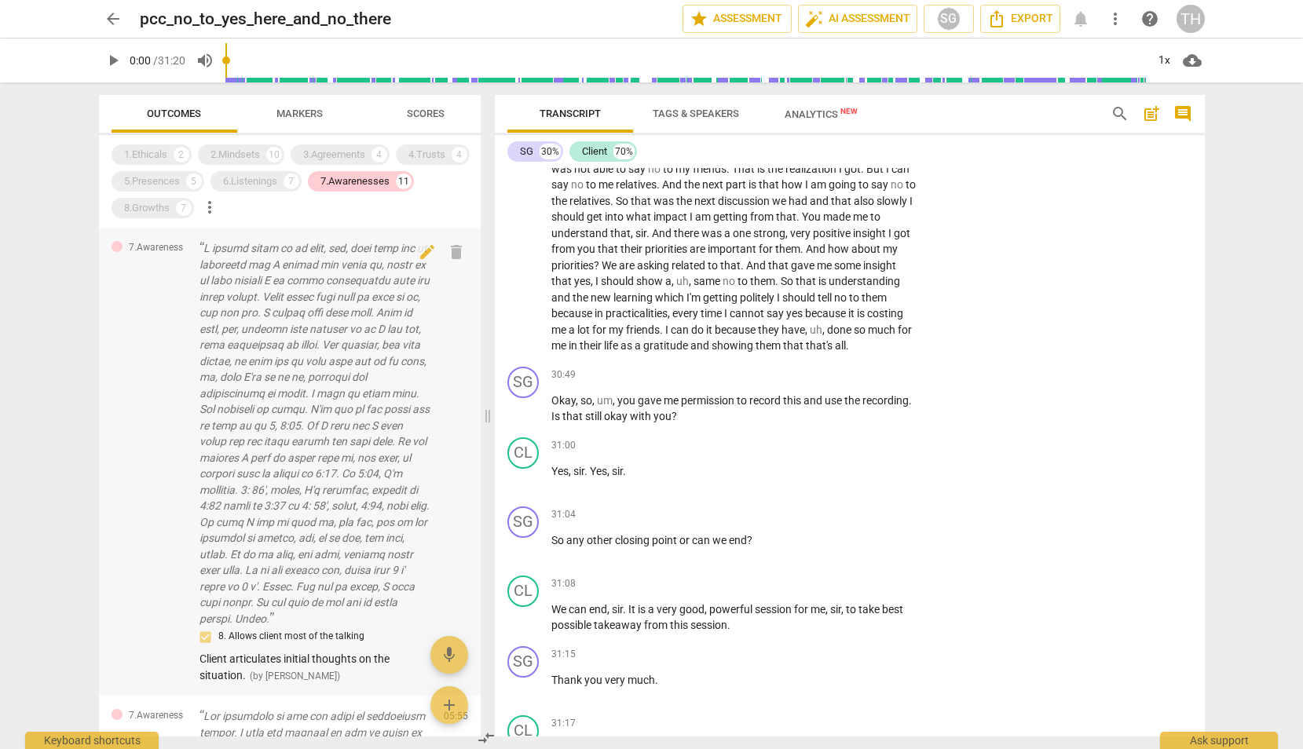
scroll to position [0, 0]
click at [289, 336] on p at bounding box center [315, 433] width 232 height 386
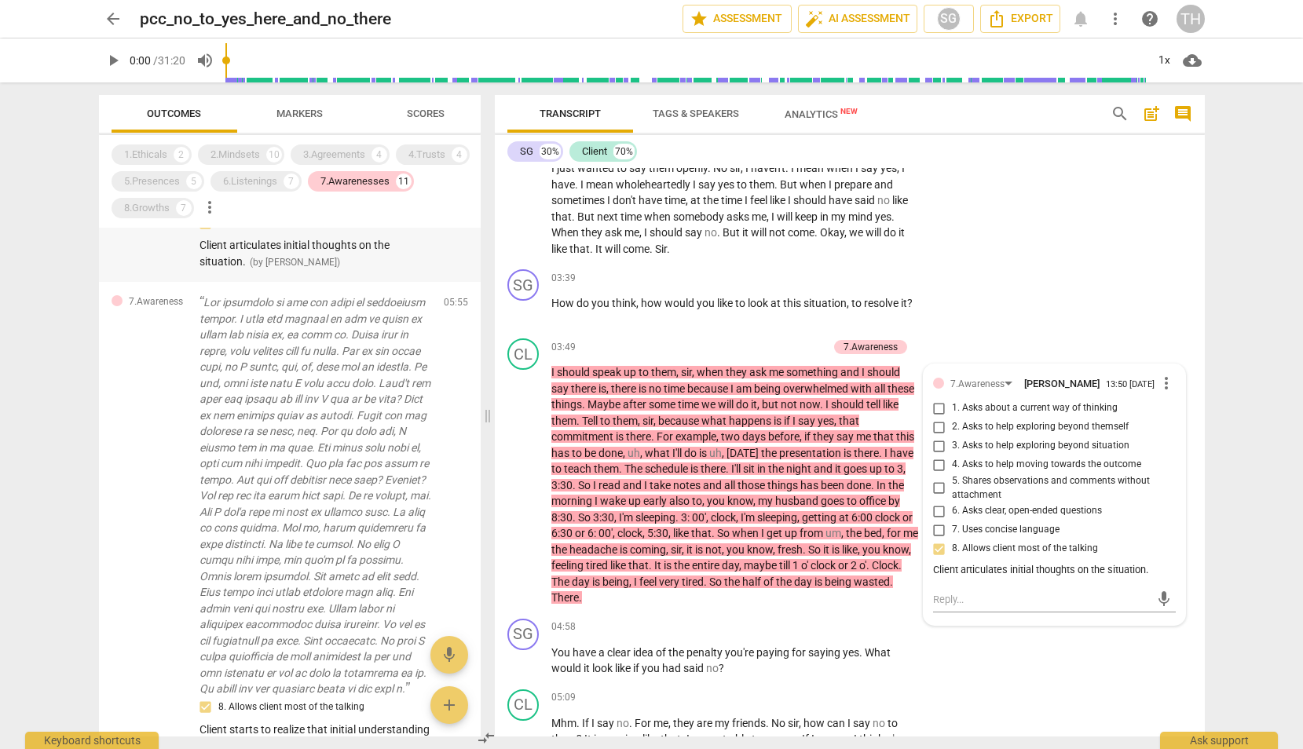
scroll to position [478, 0]
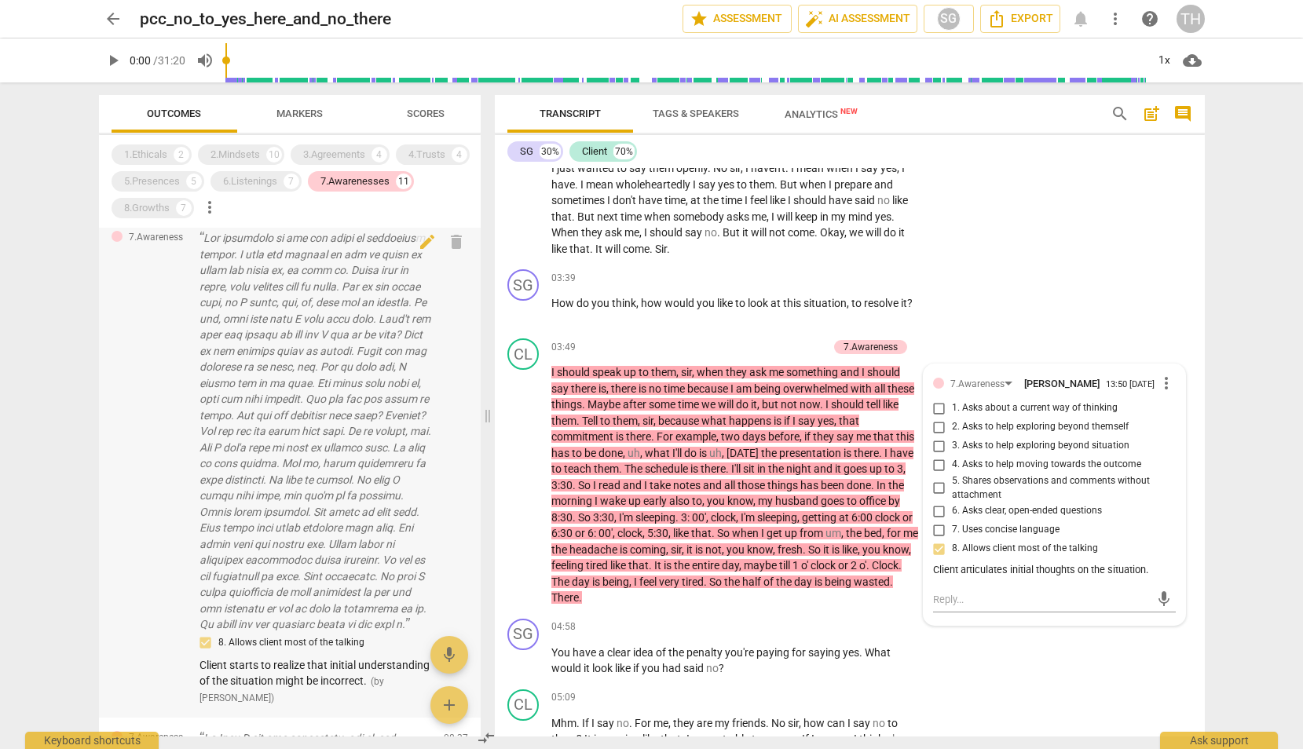
click at [272, 410] on p at bounding box center [315, 431] width 232 height 403
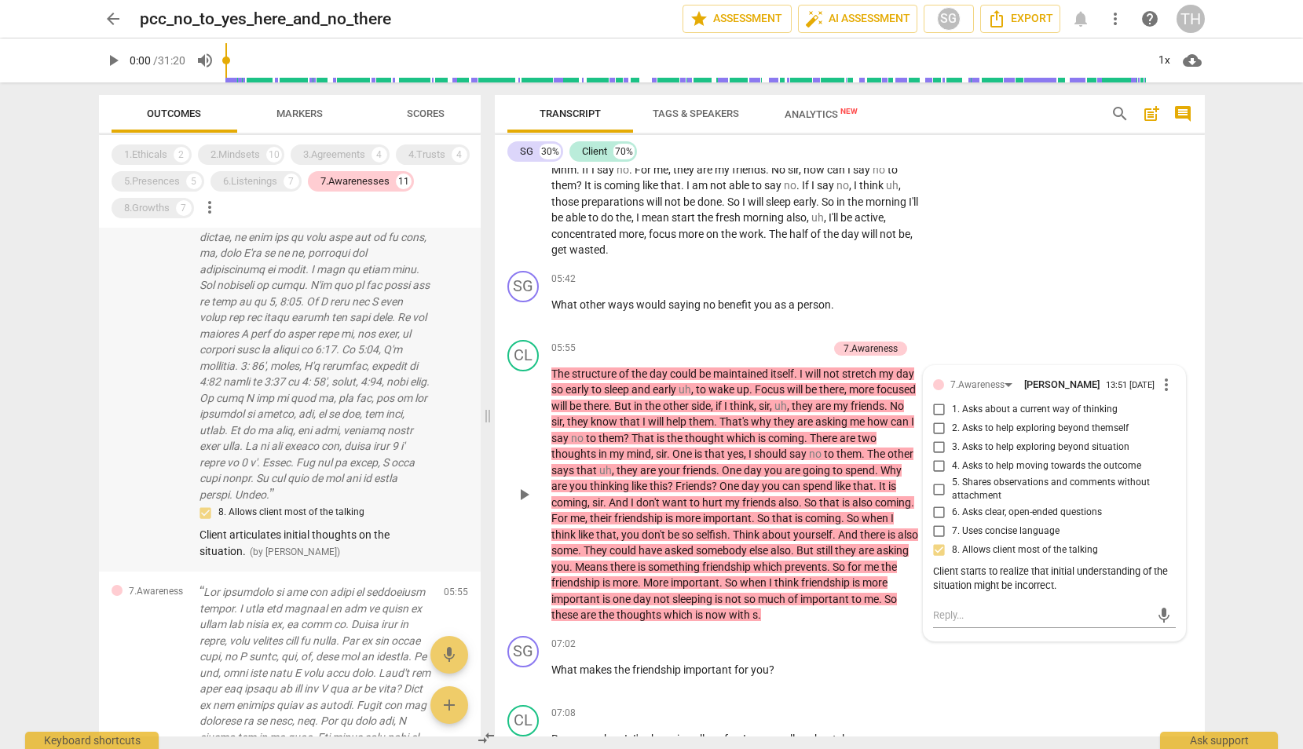
scroll to position [129, 0]
click at [272, 410] on p at bounding box center [315, 304] width 232 height 386
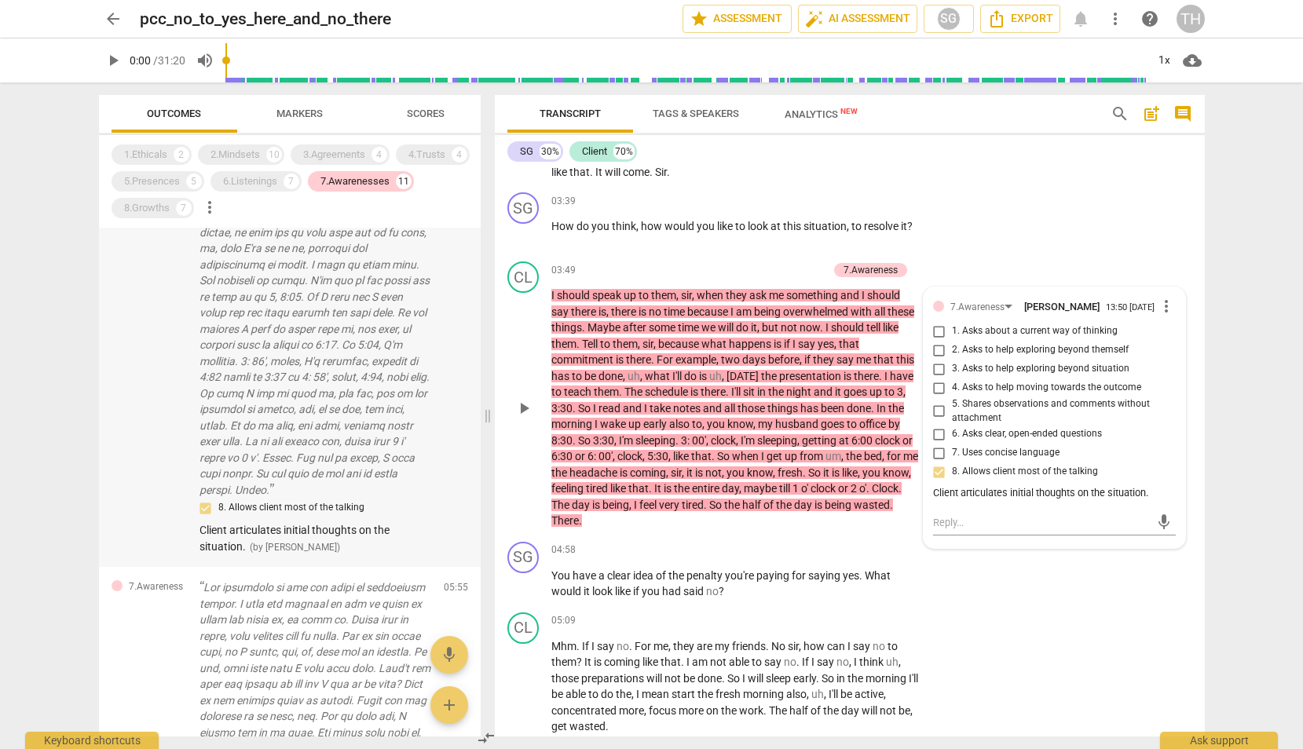
scroll to position [1306, 0]
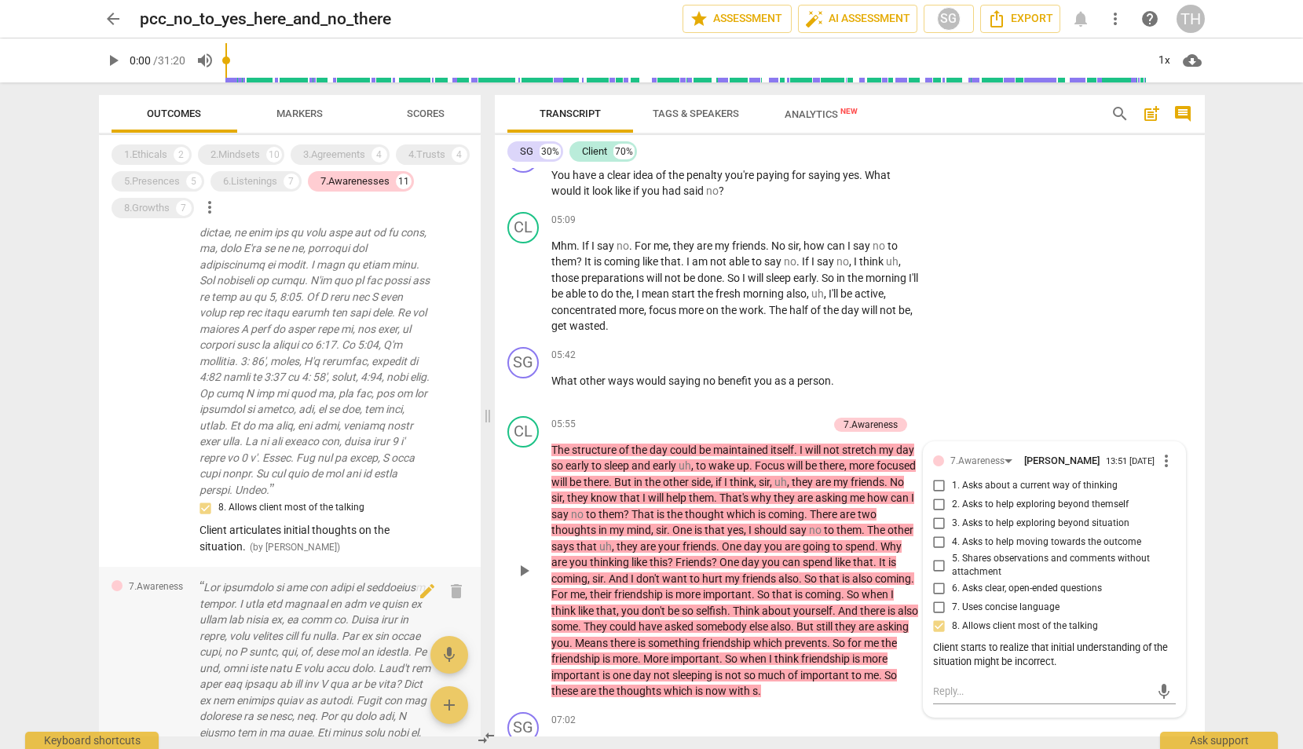
scroll to position [1860, 0]
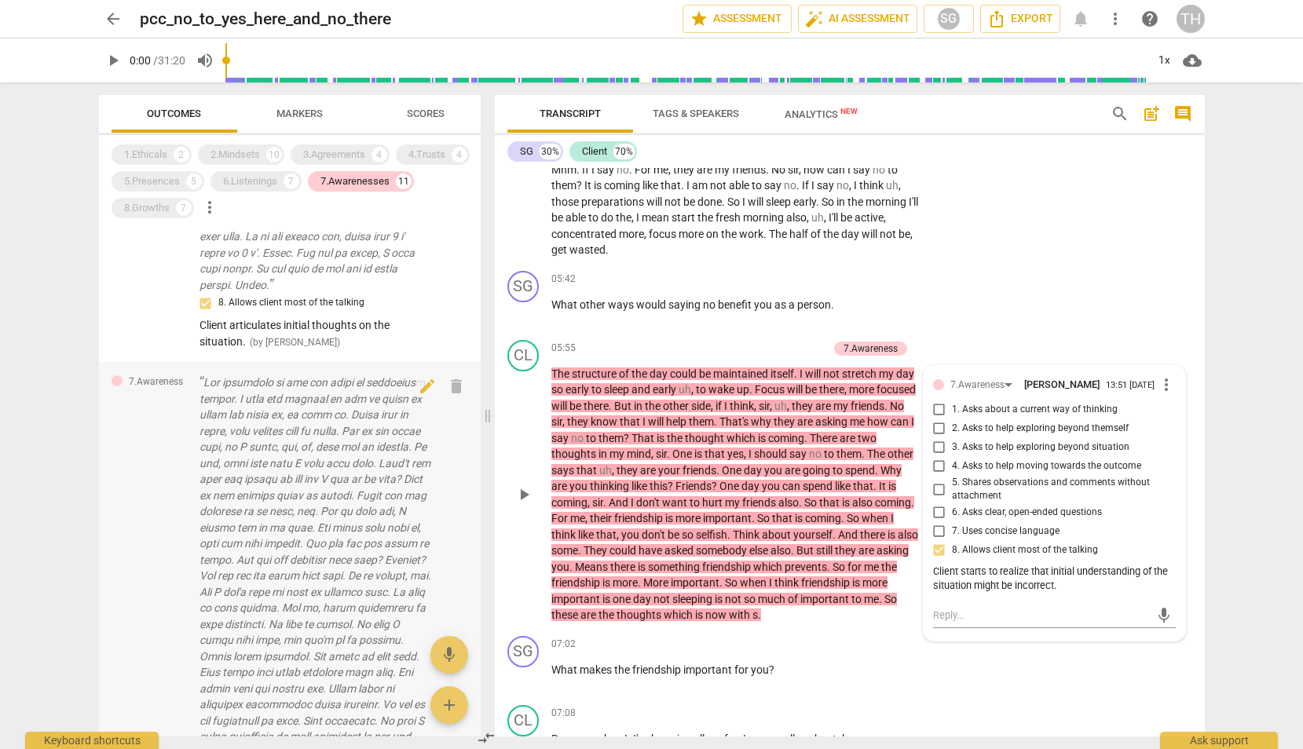
click at [310, 589] on p at bounding box center [315, 576] width 232 height 403
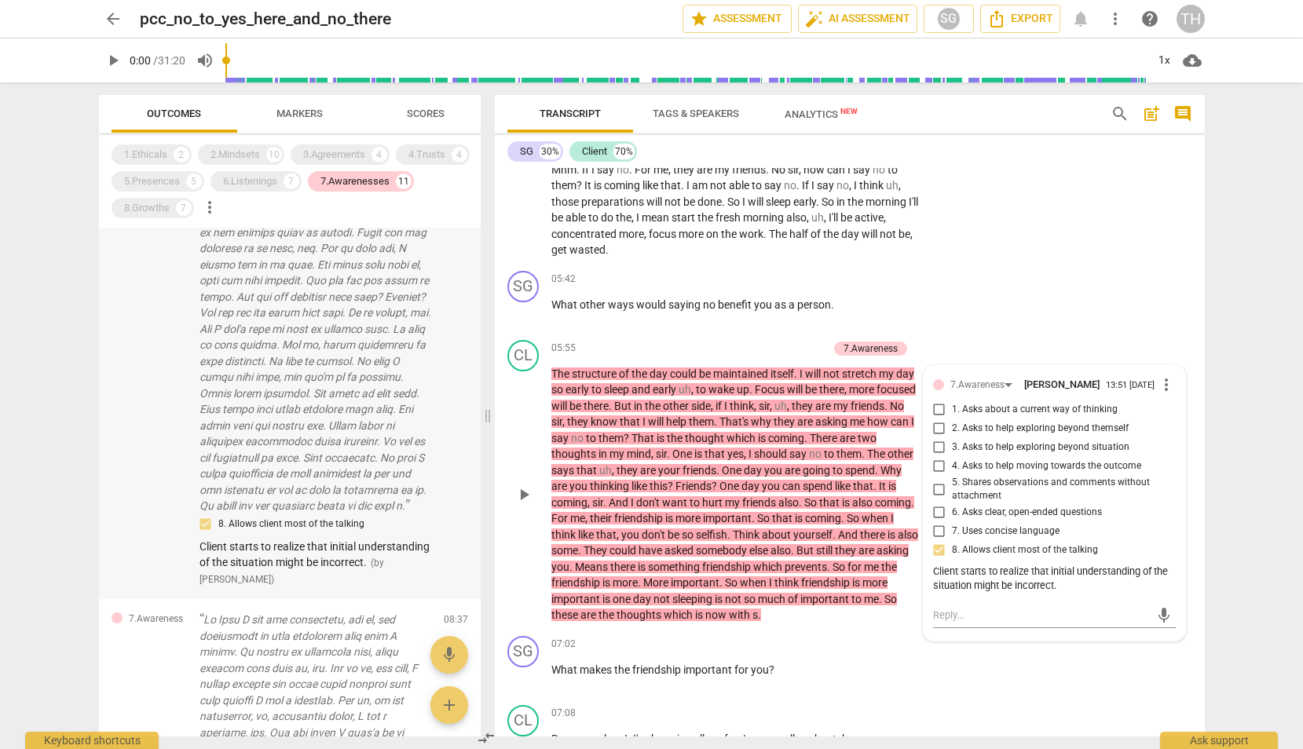
scroll to position [681, 0]
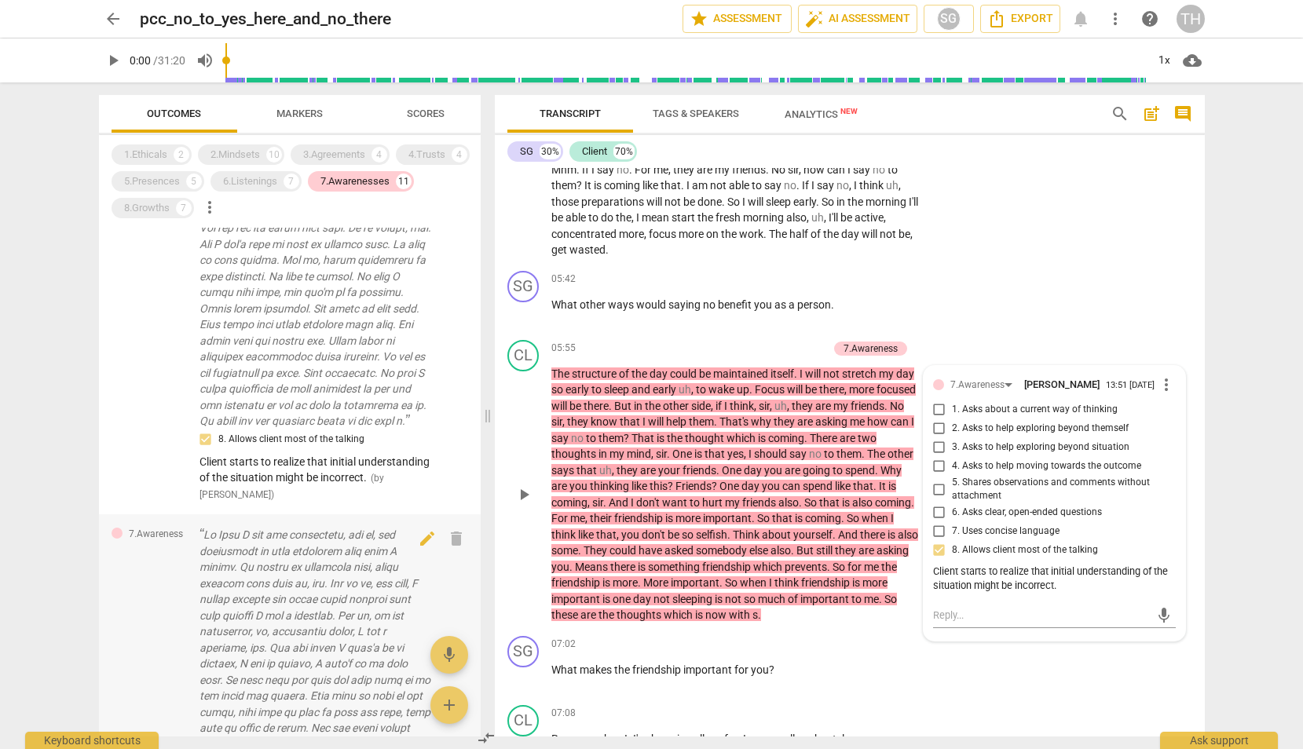
click at [295, 572] on p at bounding box center [315, 720] width 232 height 386
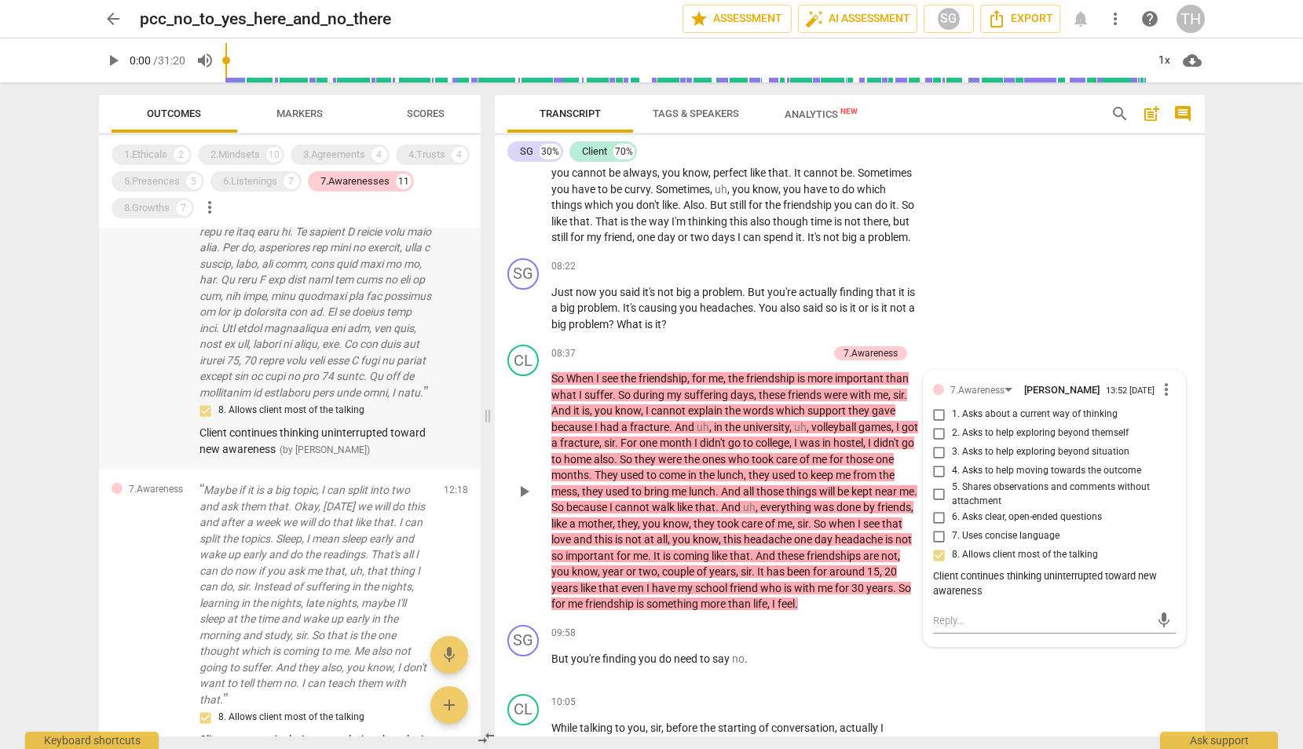
scroll to position [1206, 0]
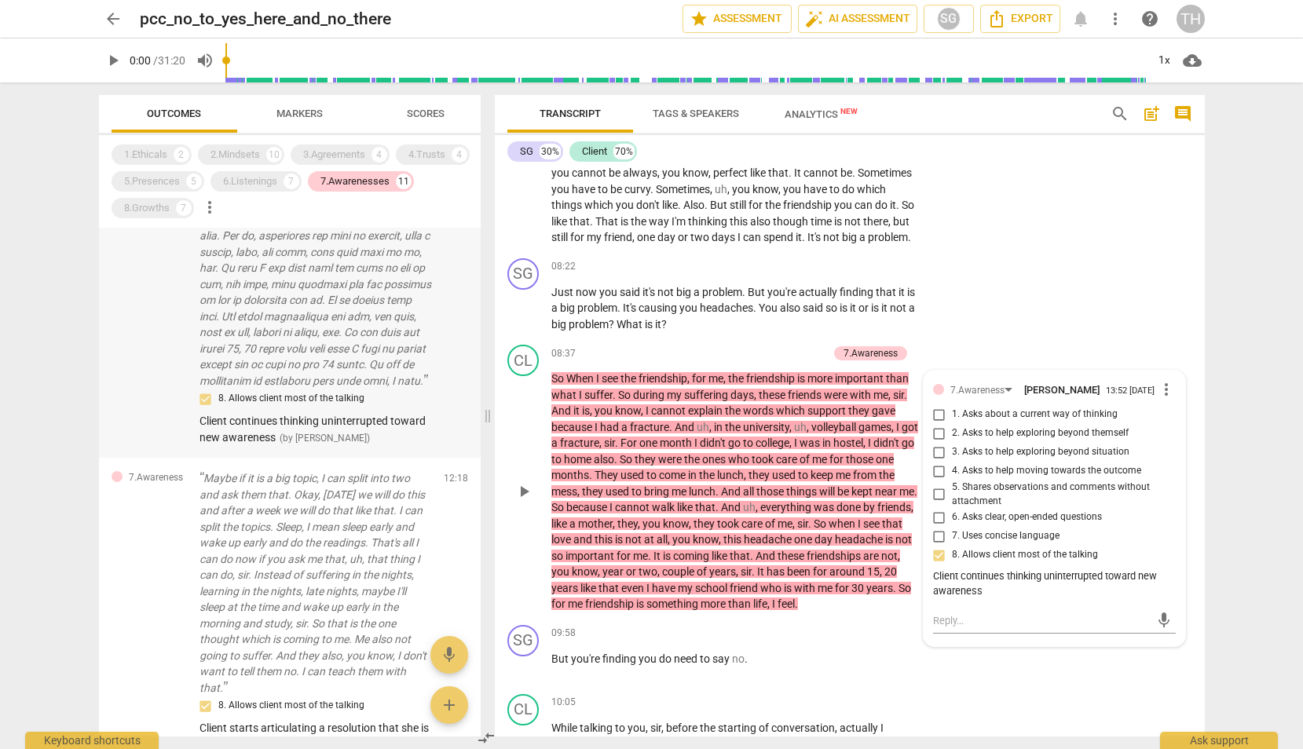
click at [295, 572] on p "Maybe if it is a big topic, I can split into two and ask them that. Okay, [DATE…" at bounding box center [315, 582] width 232 height 225
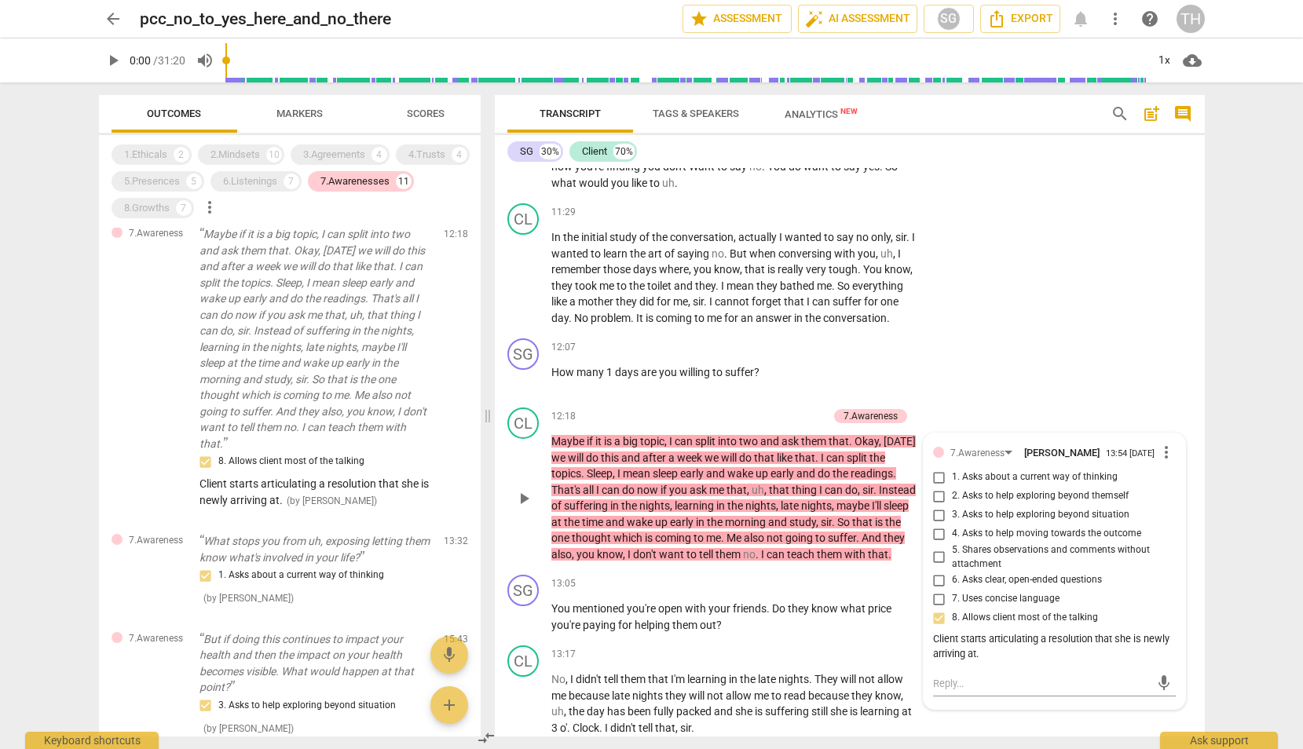
scroll to position [1453, 0]
click at [295, 572] on div "1. Asks about a current way of thinking" at bounding box center [315, 572] width 232 height 19
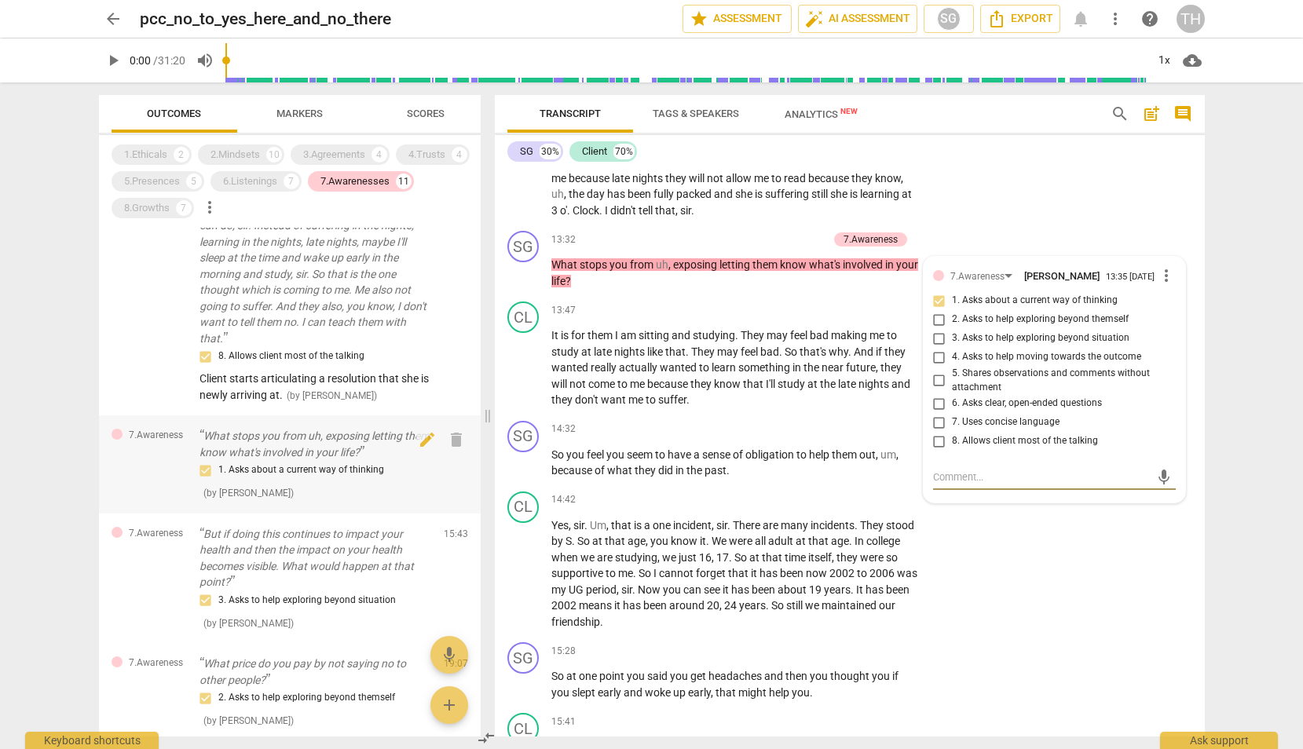
scroll to position [1559, 0]
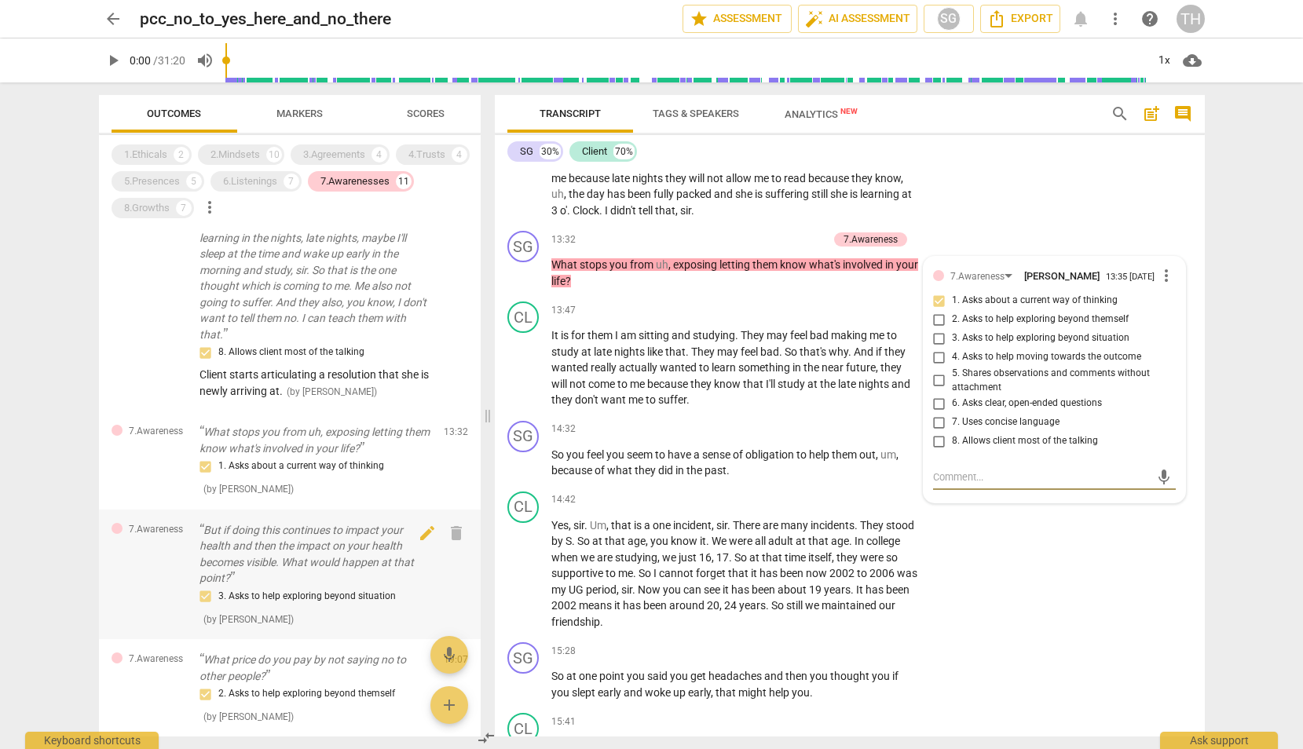
click at [264, 550] on p "But if doing this continues to impact your health and then the impact on your h…" at bounding box center [315, 554] width 232 height 64
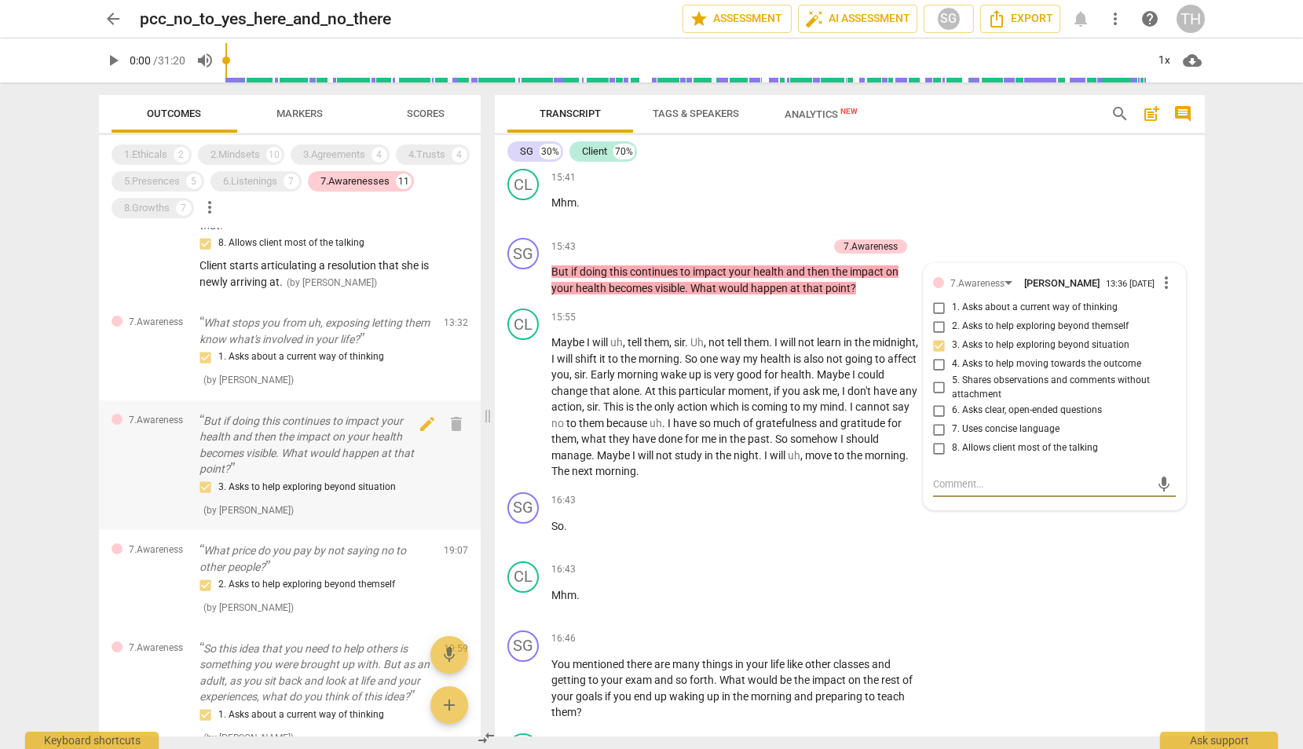
scroll to position [1668, 0]
click at [256, 567] on p "What price do you pay by not saying no to other people?" at bounding box center [315, 559] width 232 height 32
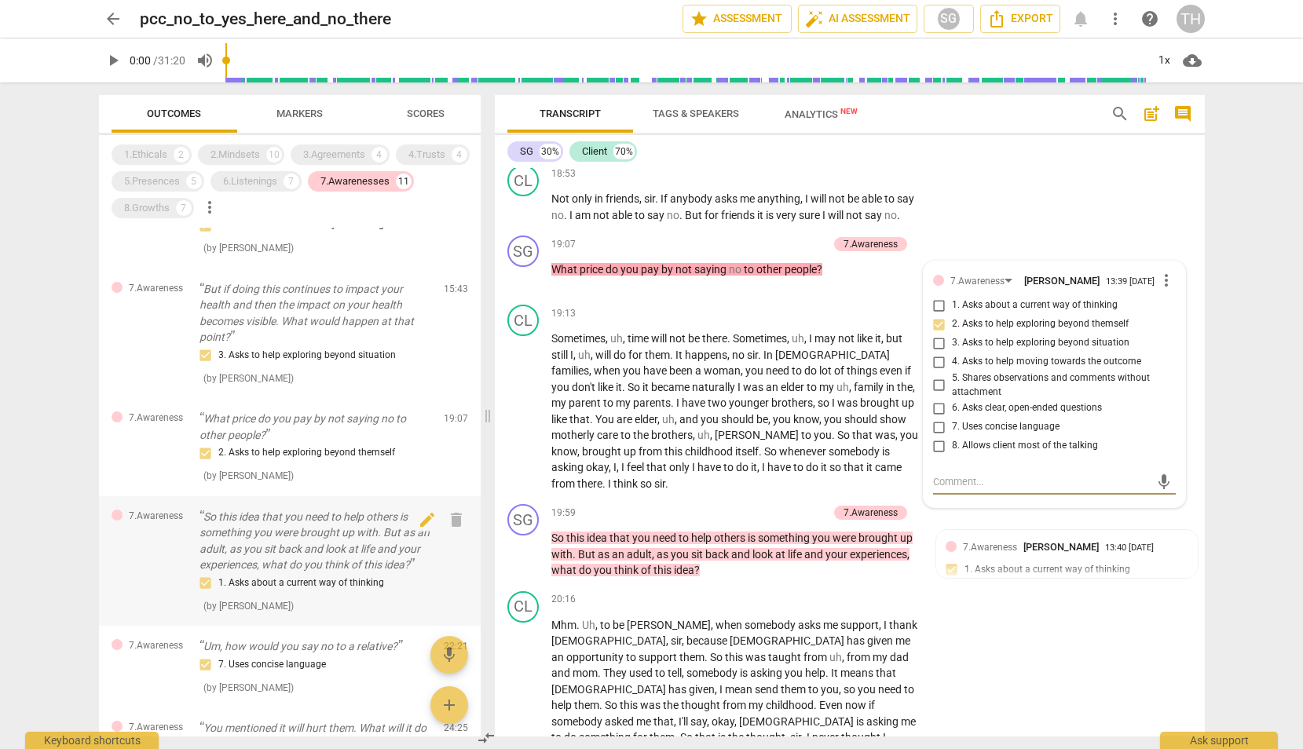
scroll to position [1809, 0]
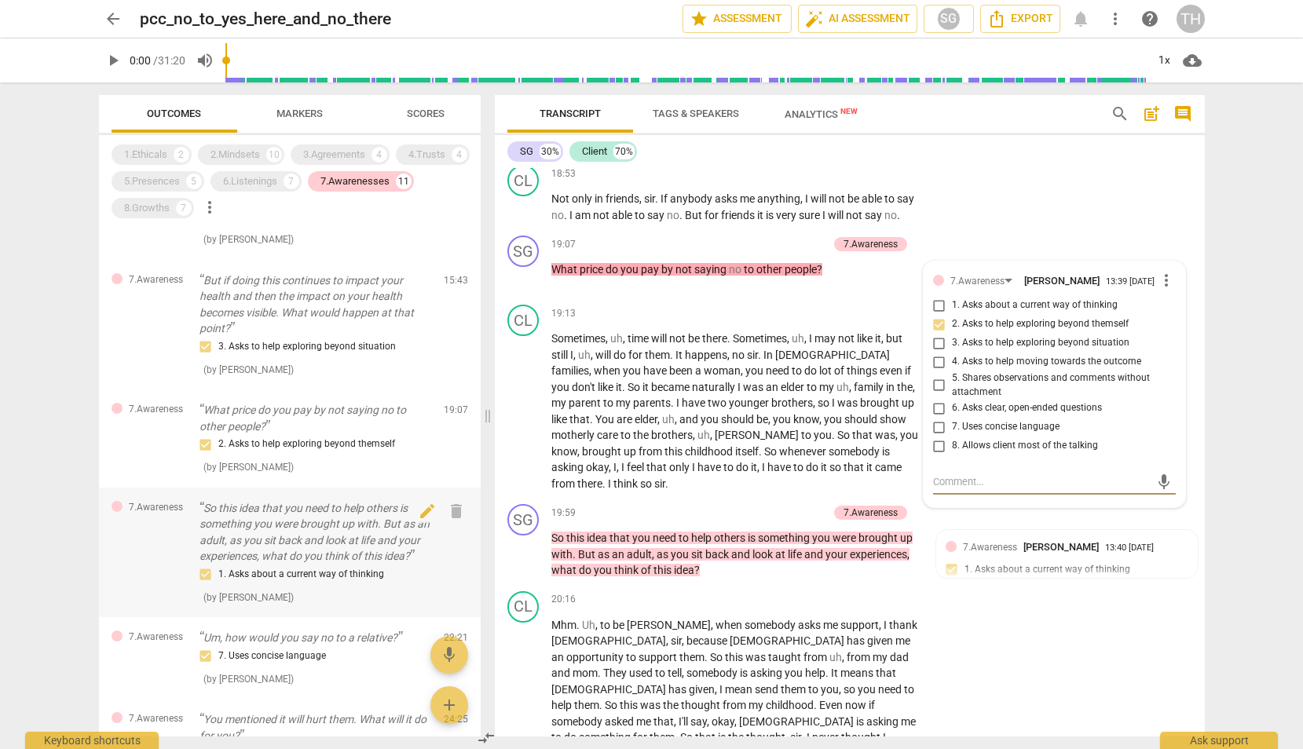
click at [262, 526] on p "So this idea that you need to help others is something you were brought up with…" at bounding box center [315, 532] width 232 height 64
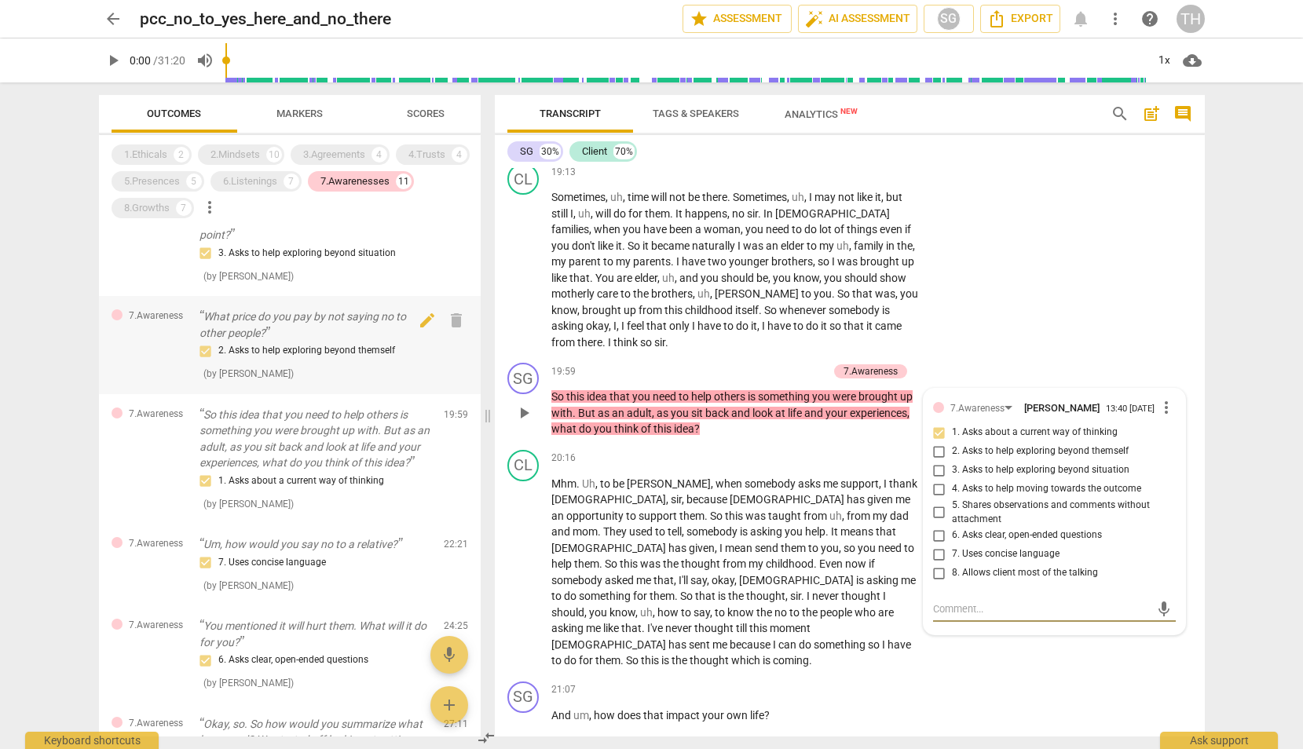
scroll to position [1907, 0]
click at [307, 371] on div "2. Asks to help exploring beyond themself ( by [PERSON_NAME] )" at bounding box center [315, 357] width 232 height 40
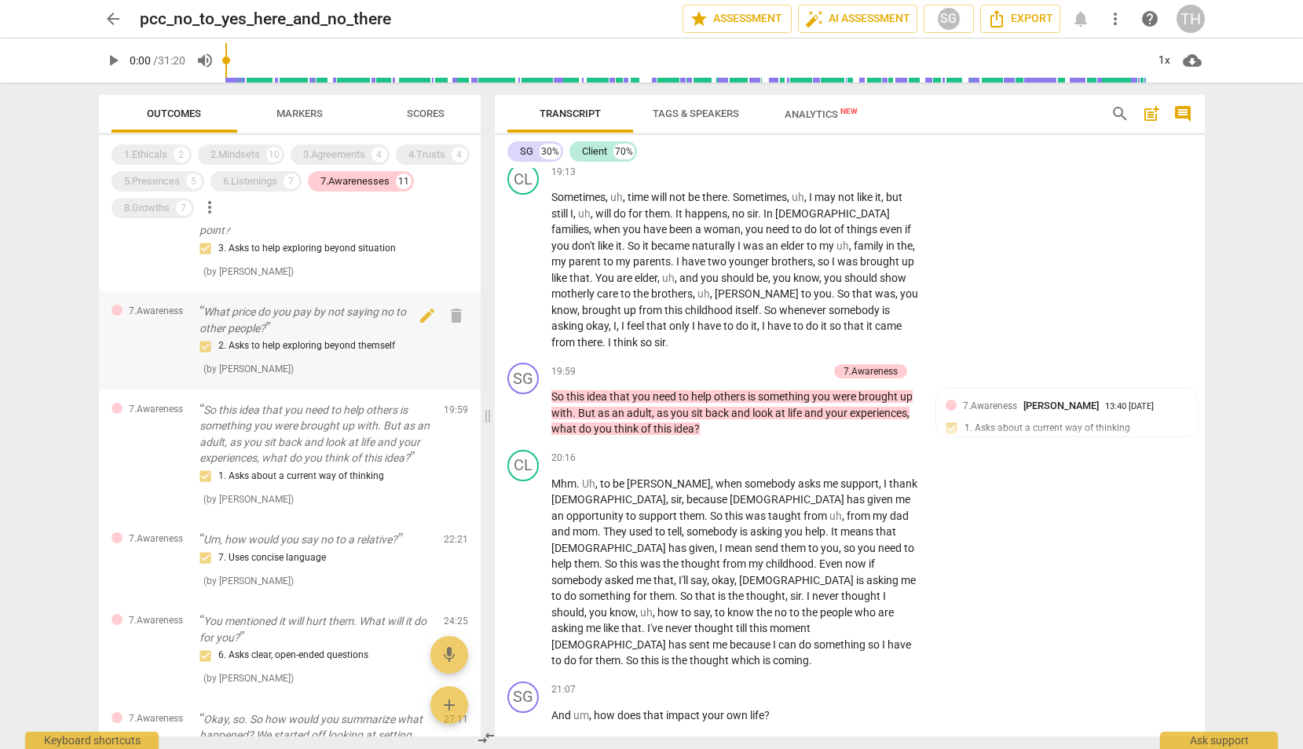
click at [316, 349] on div "2. Asks to help exploring beyond themself" at bounding box center [315, 346] width 232 height 19
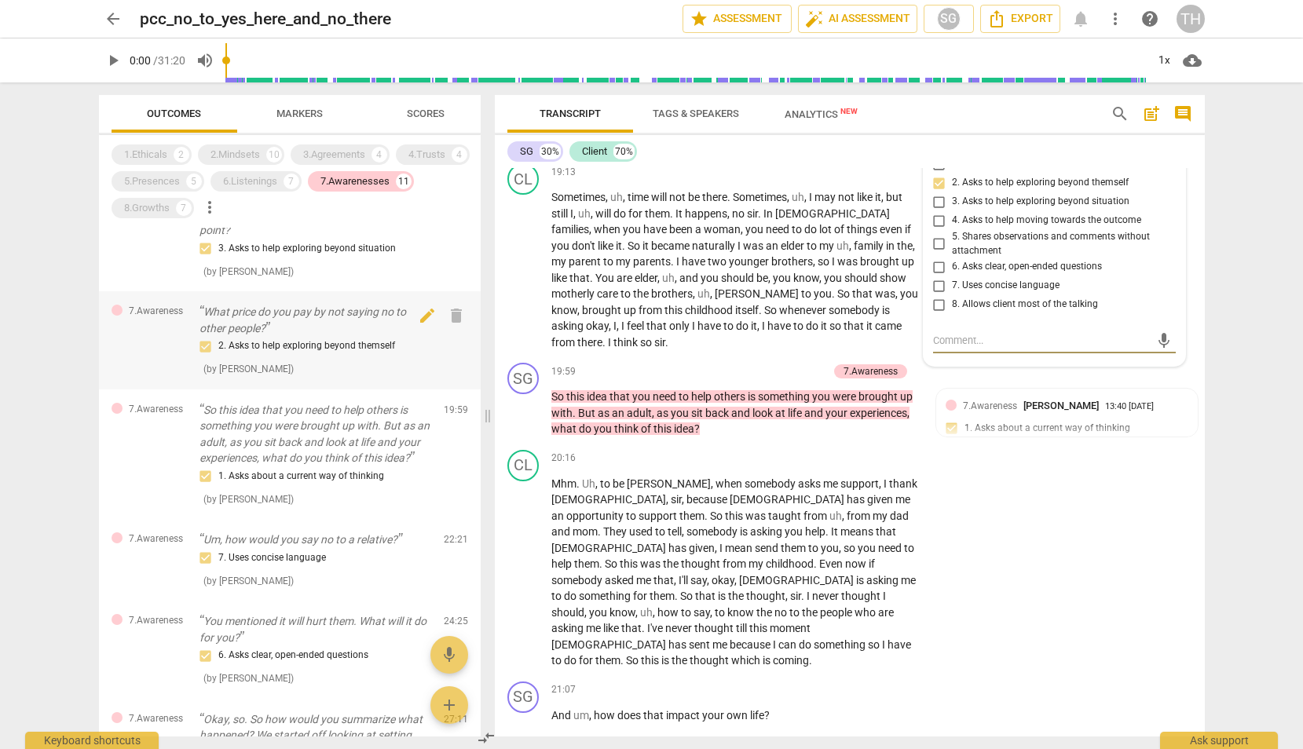
click at [320, 367] on div "2. Asks to help exploring beyond themself ( by [PERSON_NAME] )" at bounding box center [315, 357] width 232 height 40
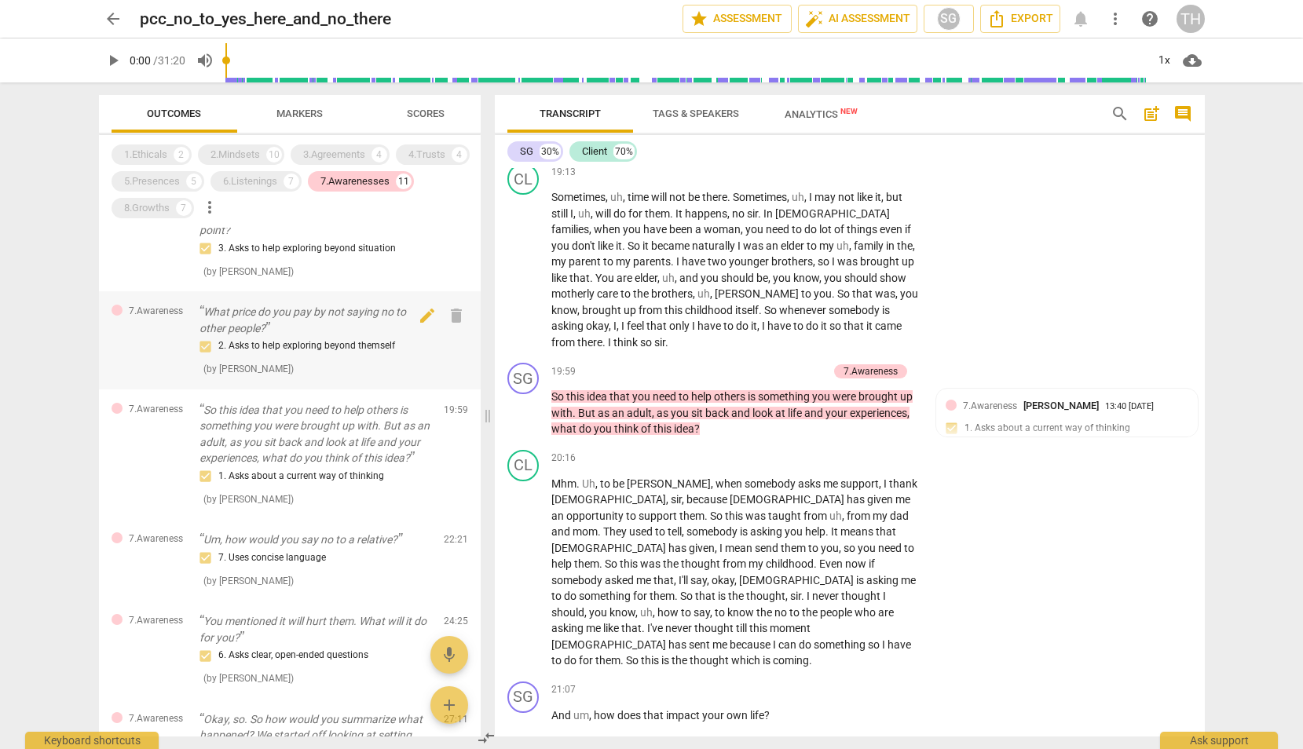
click at [310, 325] on p "What price do you pay by not saying no to other people?" at bounding box center [315, 320] width 232 height 32
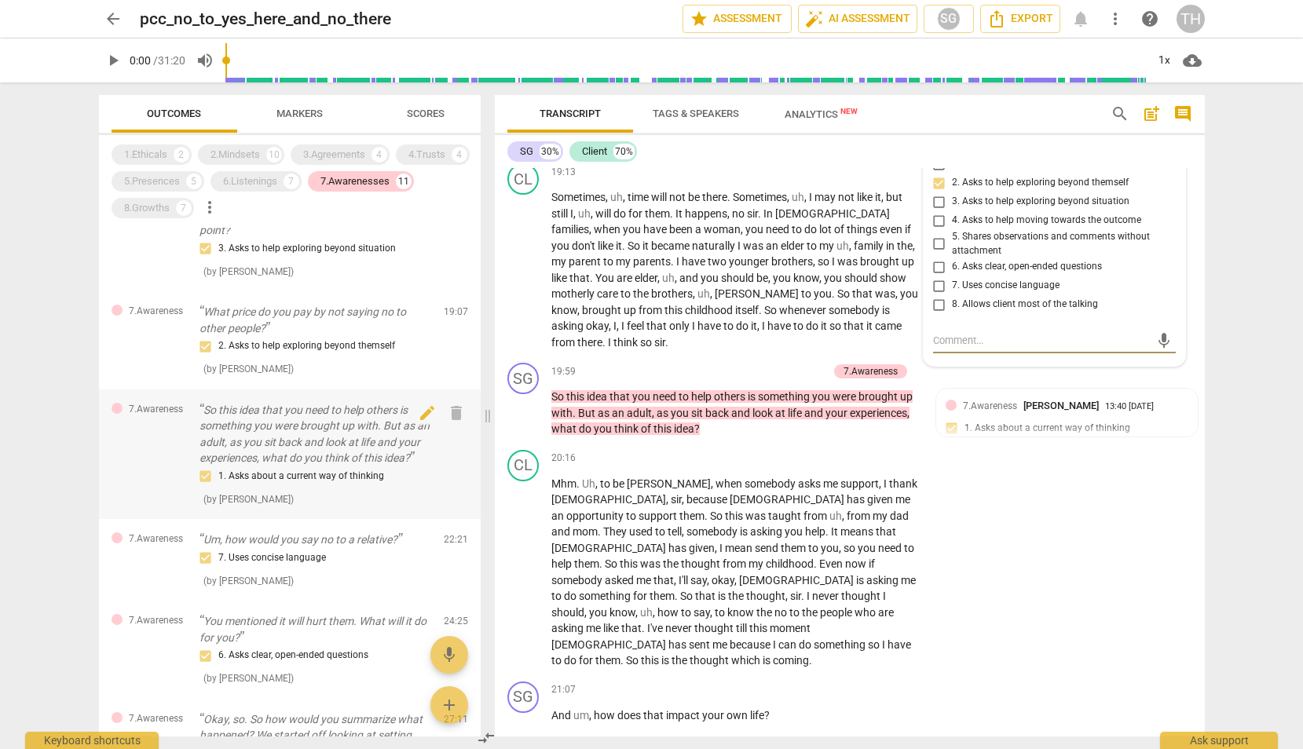
click at [298, 446] on p "So this idea that you need to help others is something you were brought up with…" at bounding box center [315, 434] width 232 height 64
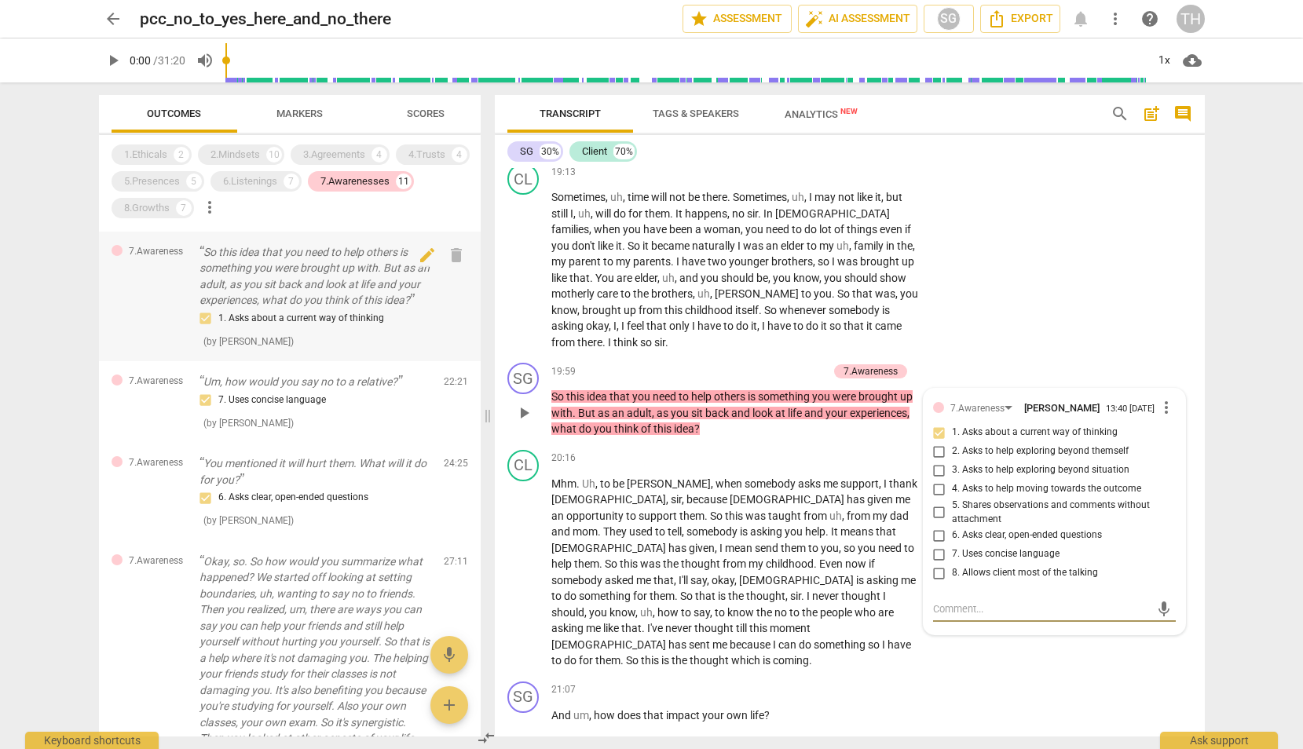
scroll to position [2088, 0]
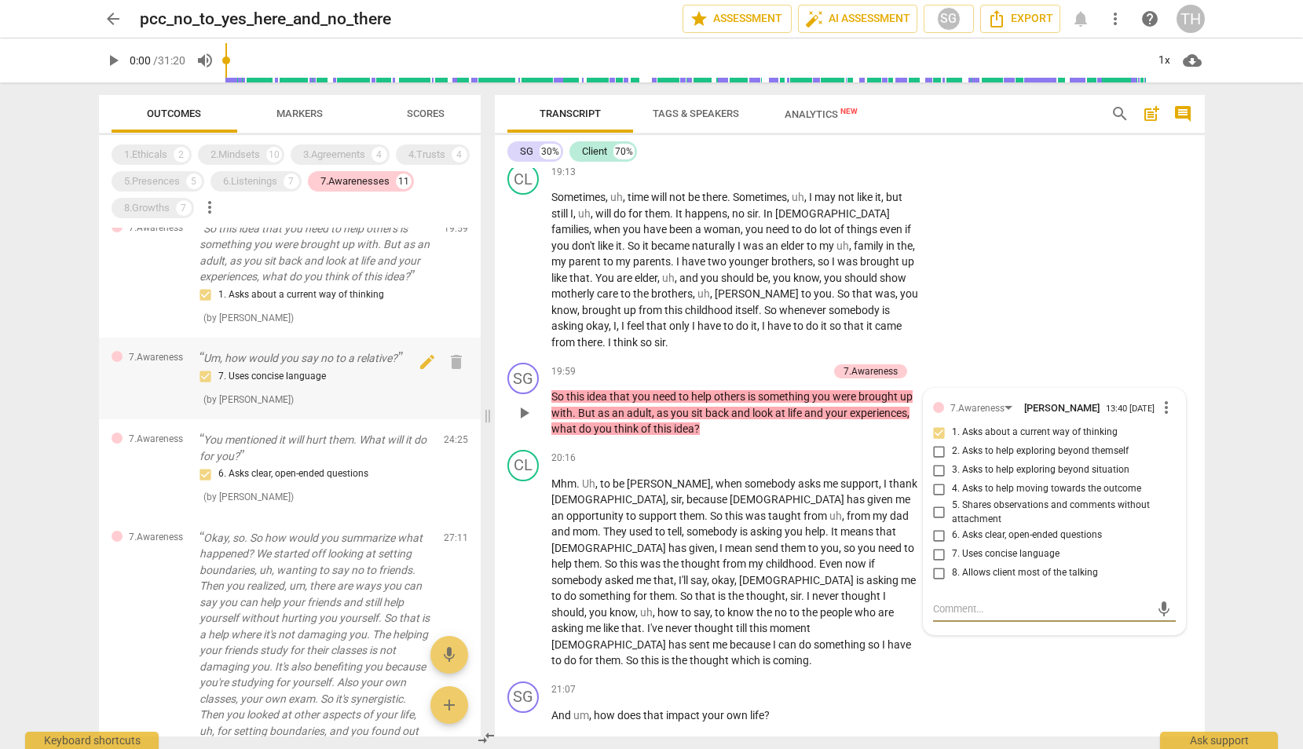
click at [294, 386] on div "7. Uses concise language" at bounding box center [315, 376] width 232 height 19
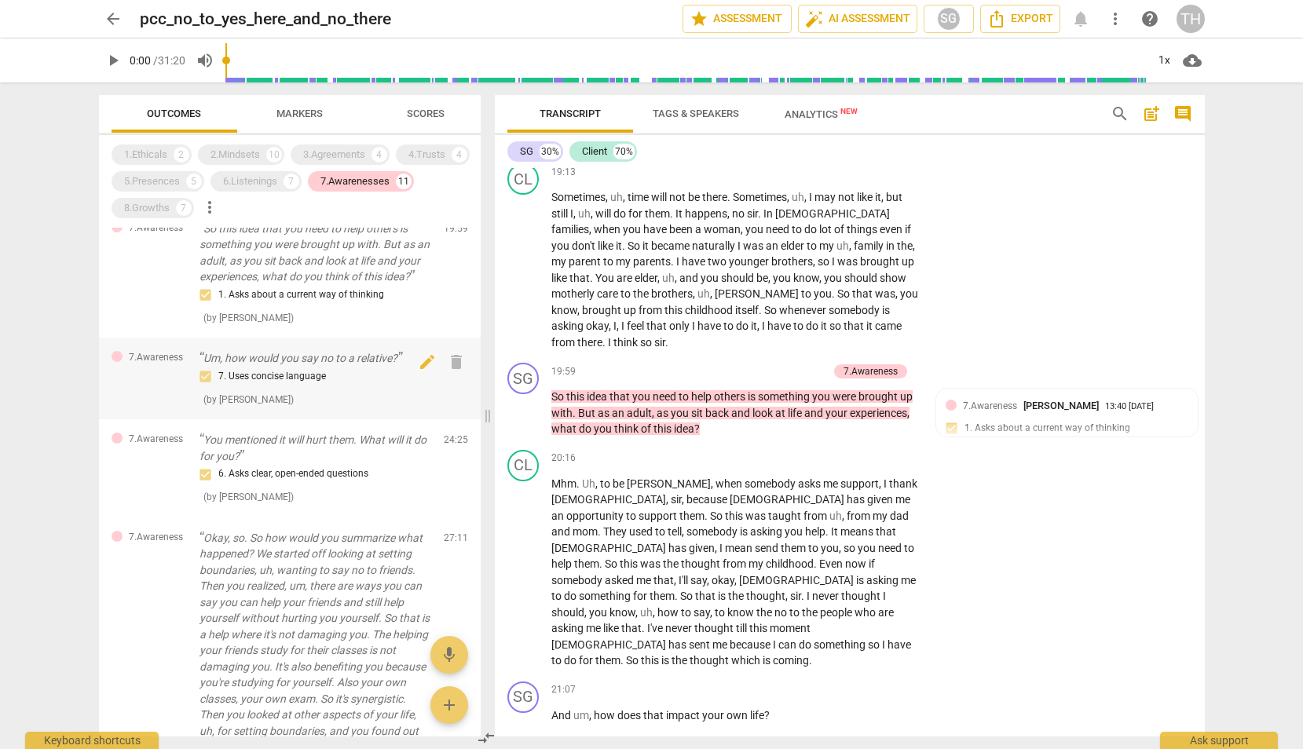
scroll to position [6527, 0]
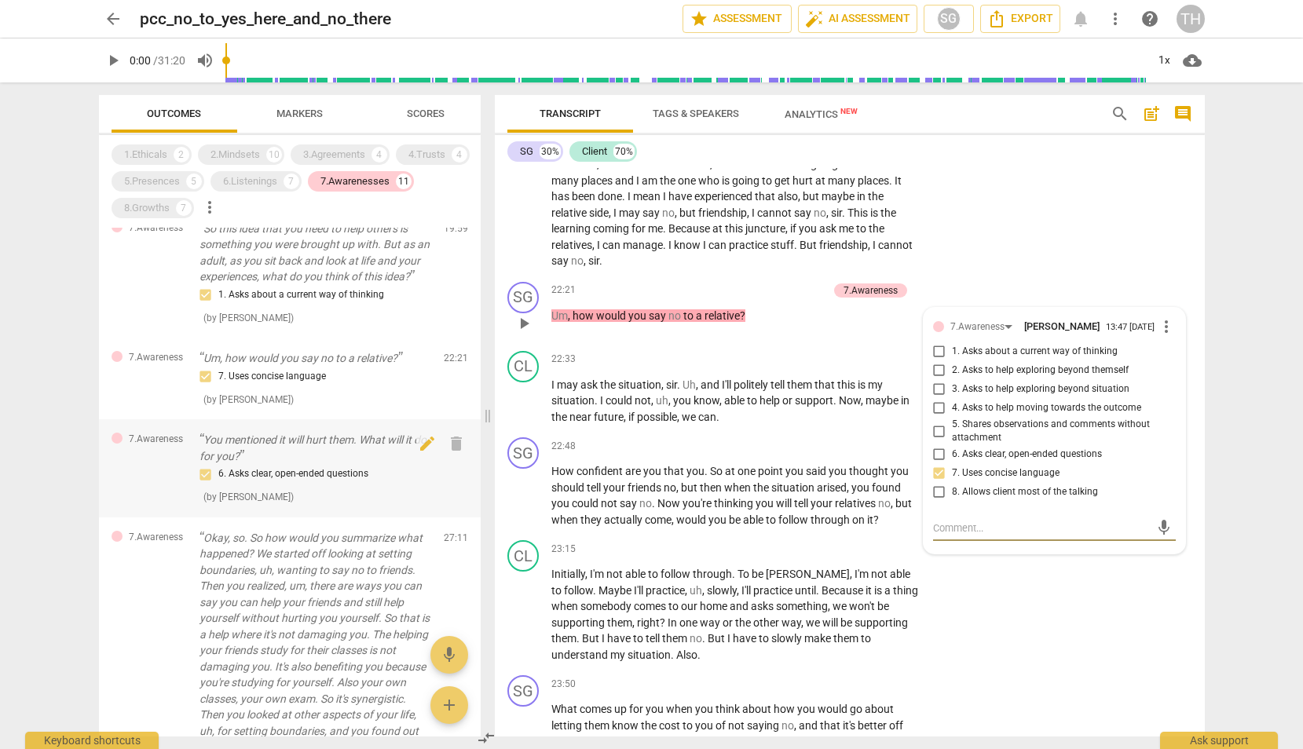
click at [276, 459] on p "You mentioned it will hurt them. What will it do for you?" at bounding box center [315, 448] width 232 height 32
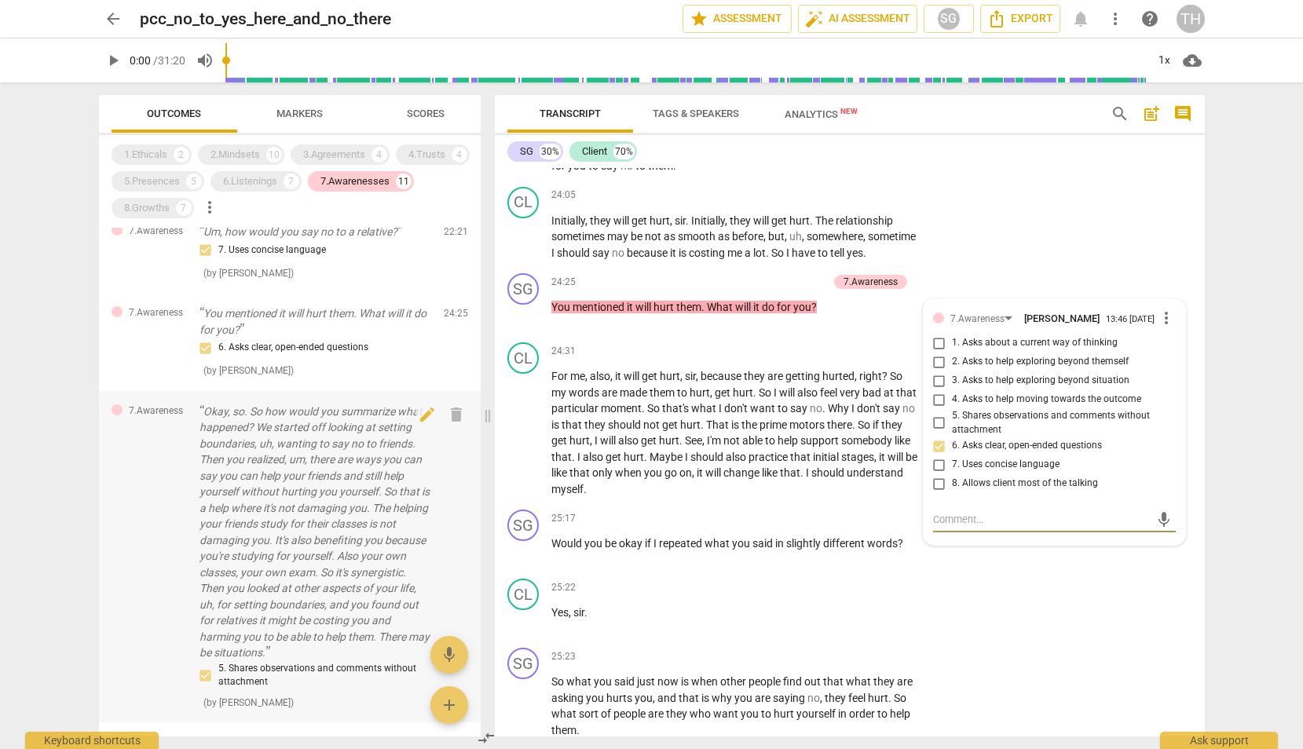
scroll to position [2227, 0]
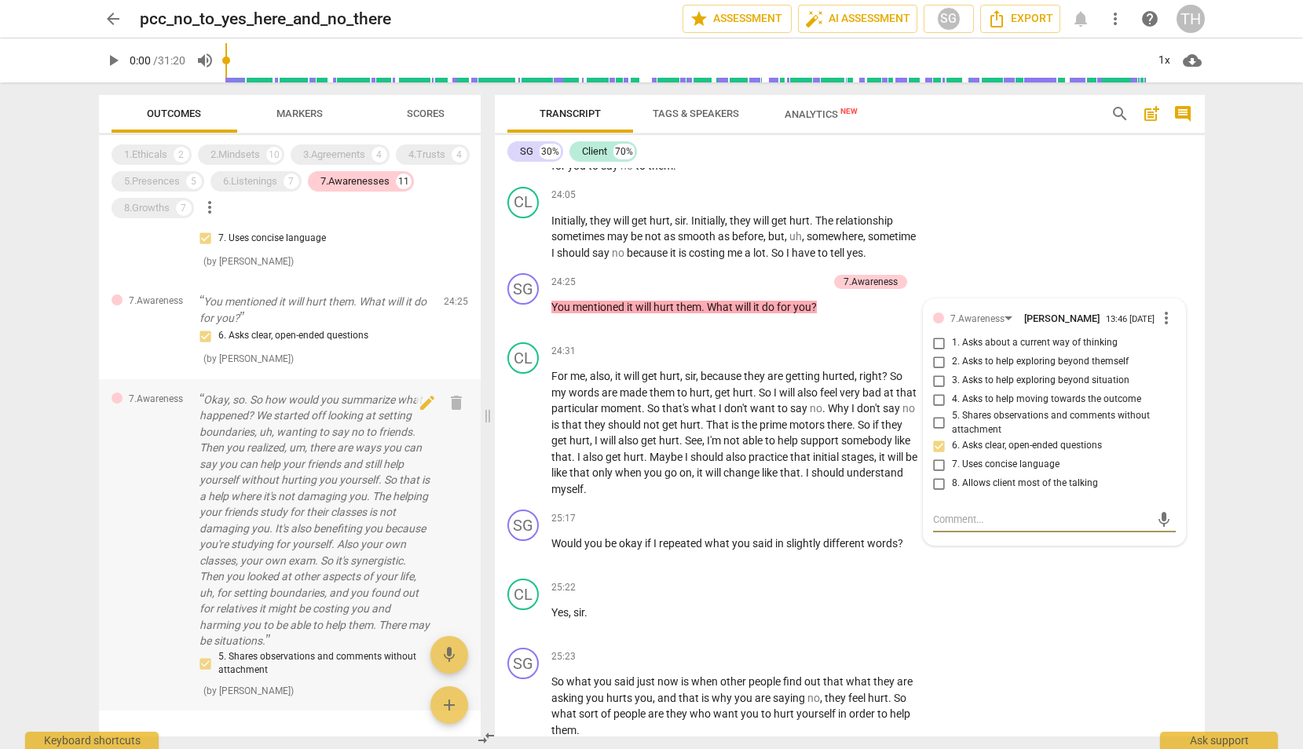
click at [276, 459] on p "Okay, so. So how would you summarize what happened? We started off looking at s…" at bounding box center [315, 521] width 232 height 258
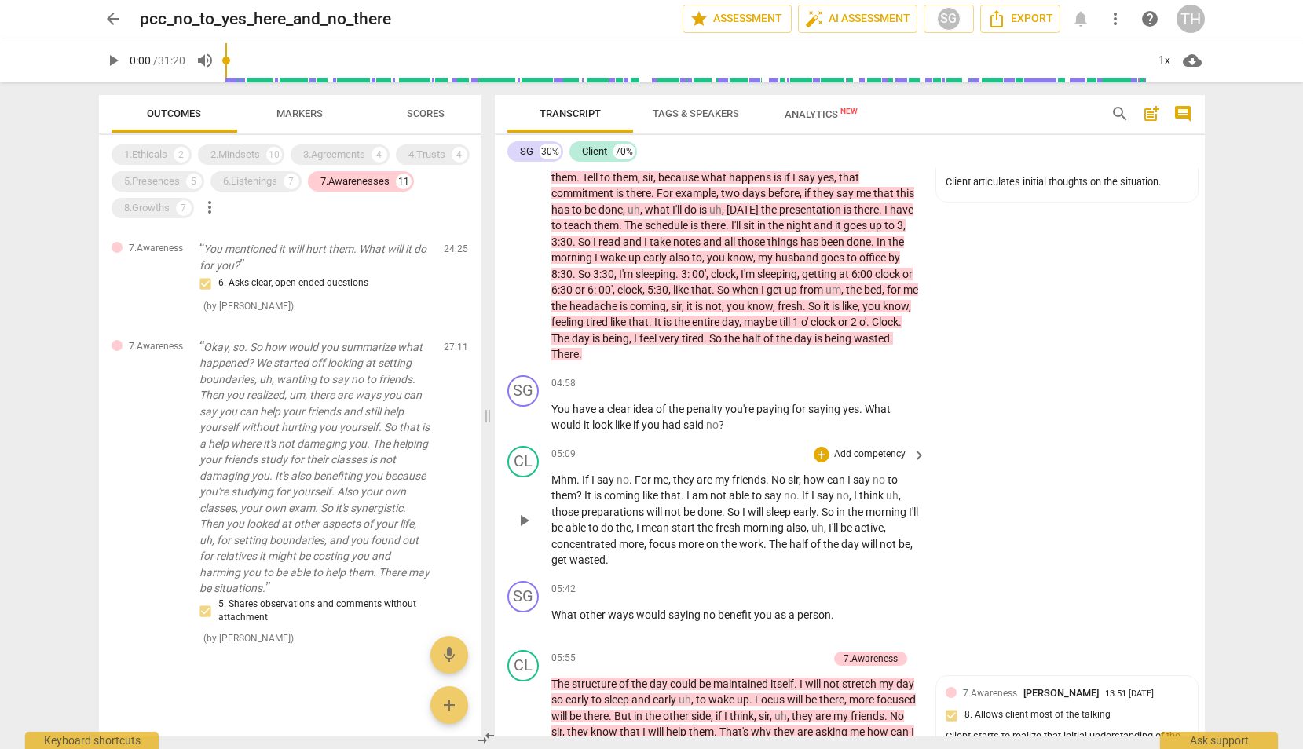
scroll to position [1544, 0]
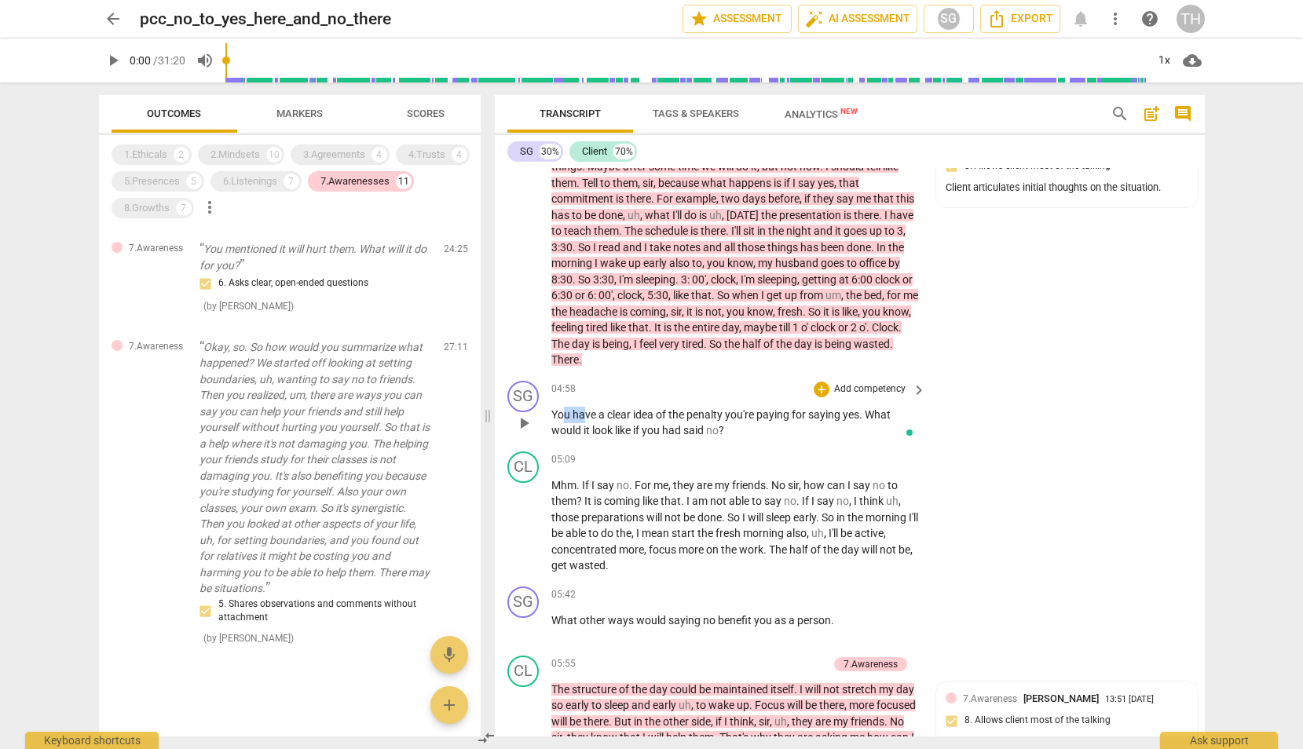
drag, startPoint x: 562, startPoint y: 393, endPoint x: 586, endPoint y: 392, distance: 23.6
click at [586, 407] on p "You have a clear idea of the penalty you're paying for saying yes . What would …" at bounding box center [734, 423] width 367 height 32
click at [610, 408] on span "clear" at bounding box center [620, 414] width 26 height 13
click at [360, 178] on div "7.Awarenesses" at bounding box center [354, 182] width 69 height 16
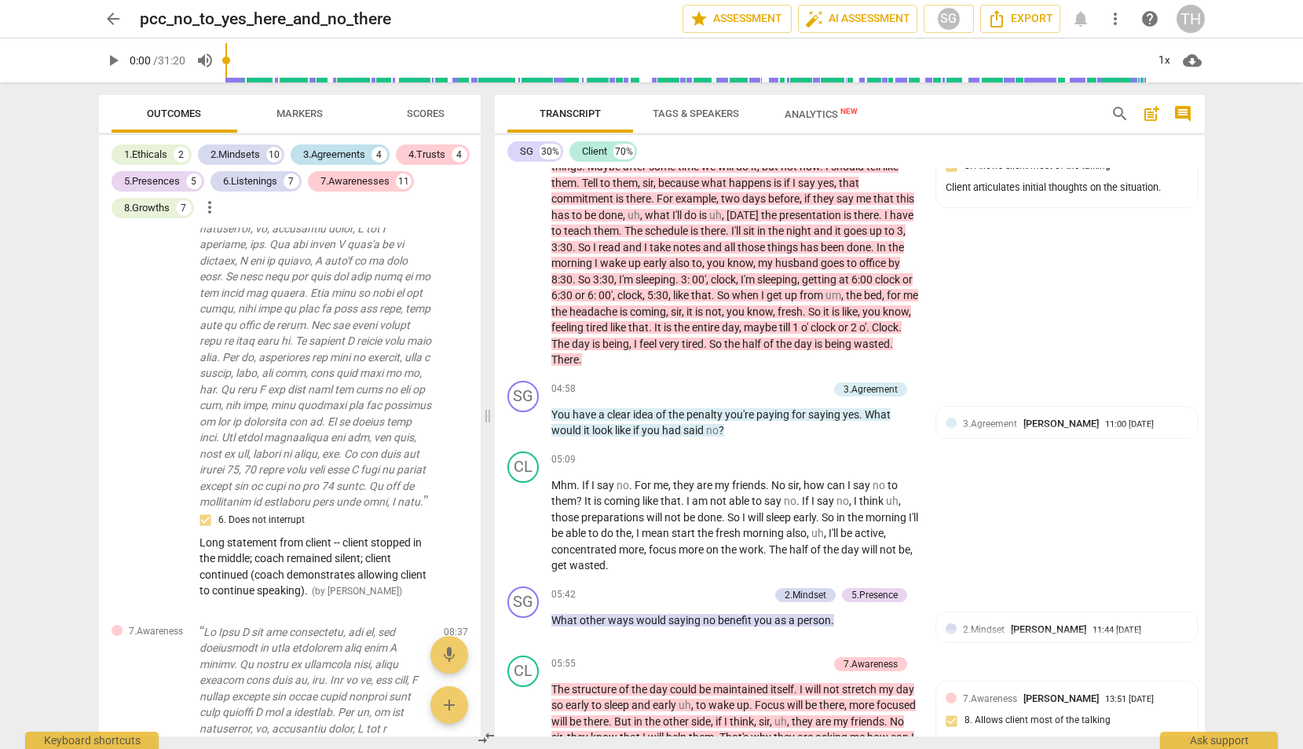
click at [353, 148] on div "3.Agreements" at bounding box center [334, 155] width 62 height 16
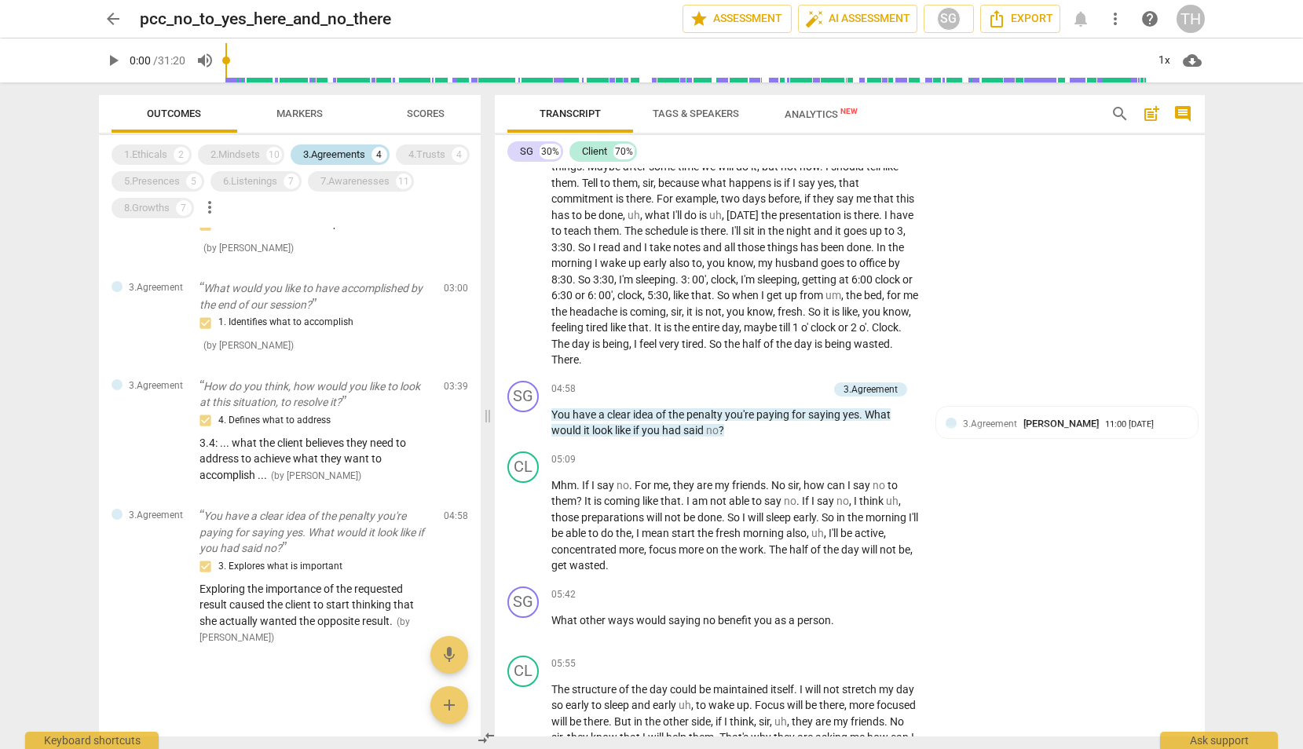
scroll to position [35, 0]
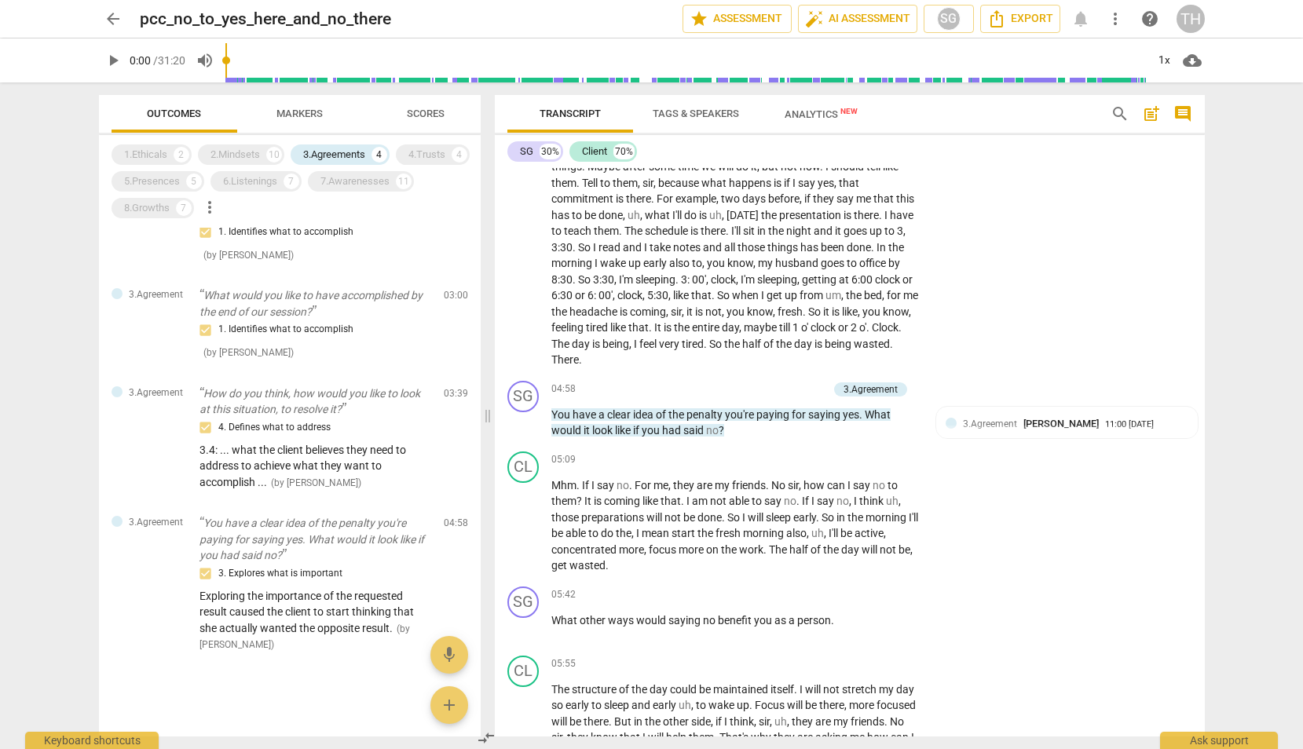
click at [146, 192] on div "1.Ethicals 2 2.Mindsets 10 3.Agreements 4 4.Trusts 4 5.Presences 5 6.Listenings…" at bounding box center [295, 181] width 369 height 80
click at [146, 209] on div "8.Growths" at bounding box center [147, 208] width 46 height 16
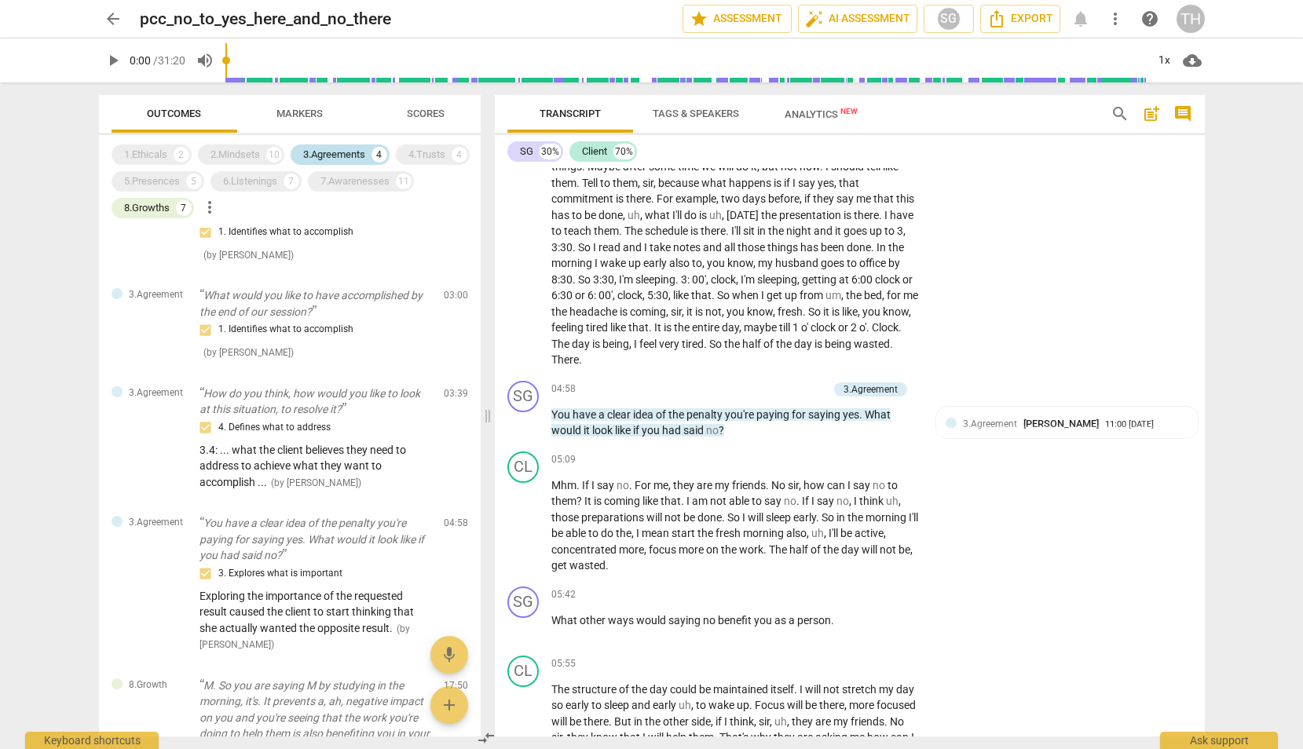
click at [322, 153] on div "3.Agreements" at bounding box center [334, 155] width 62 height 16
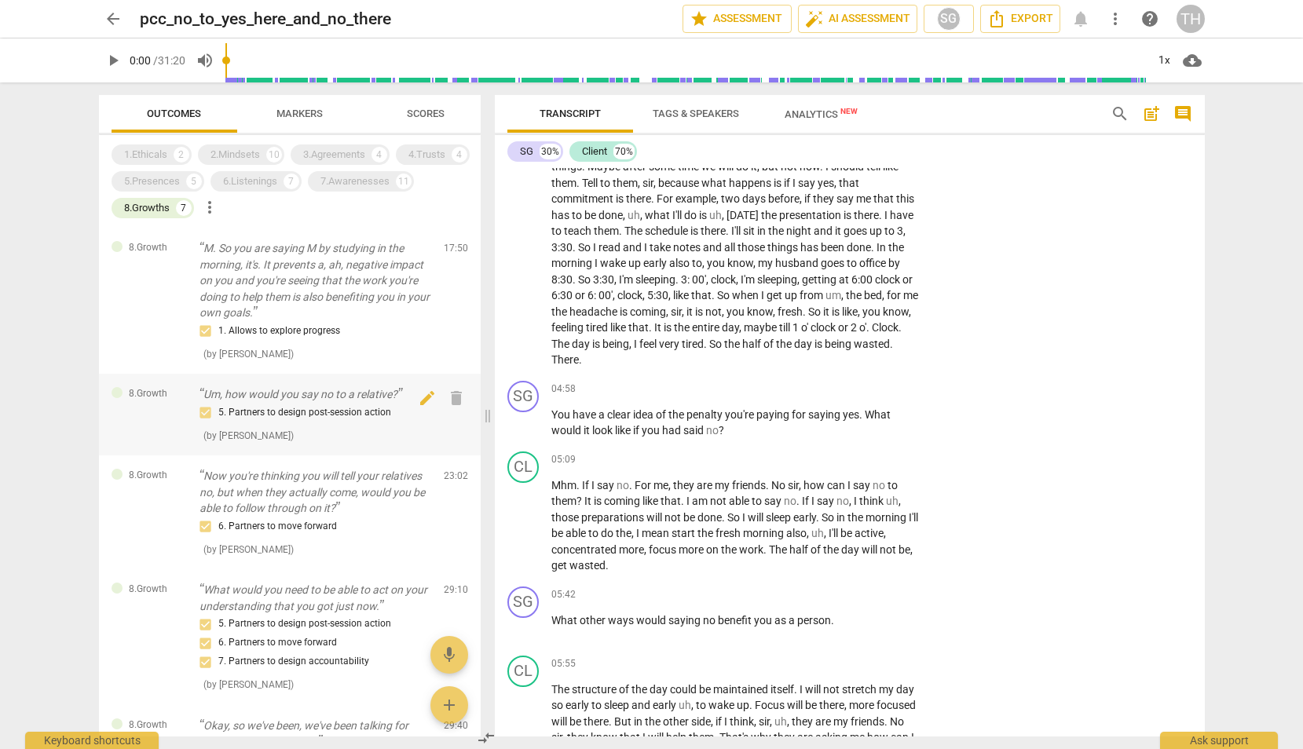
scroll to position [0, 0]
click at [327, 293] on p "M. So you are saying M by studying in the morning, it's. It prevents a, ah, neg…" at bounding box center [315, 280] width 232 height 81
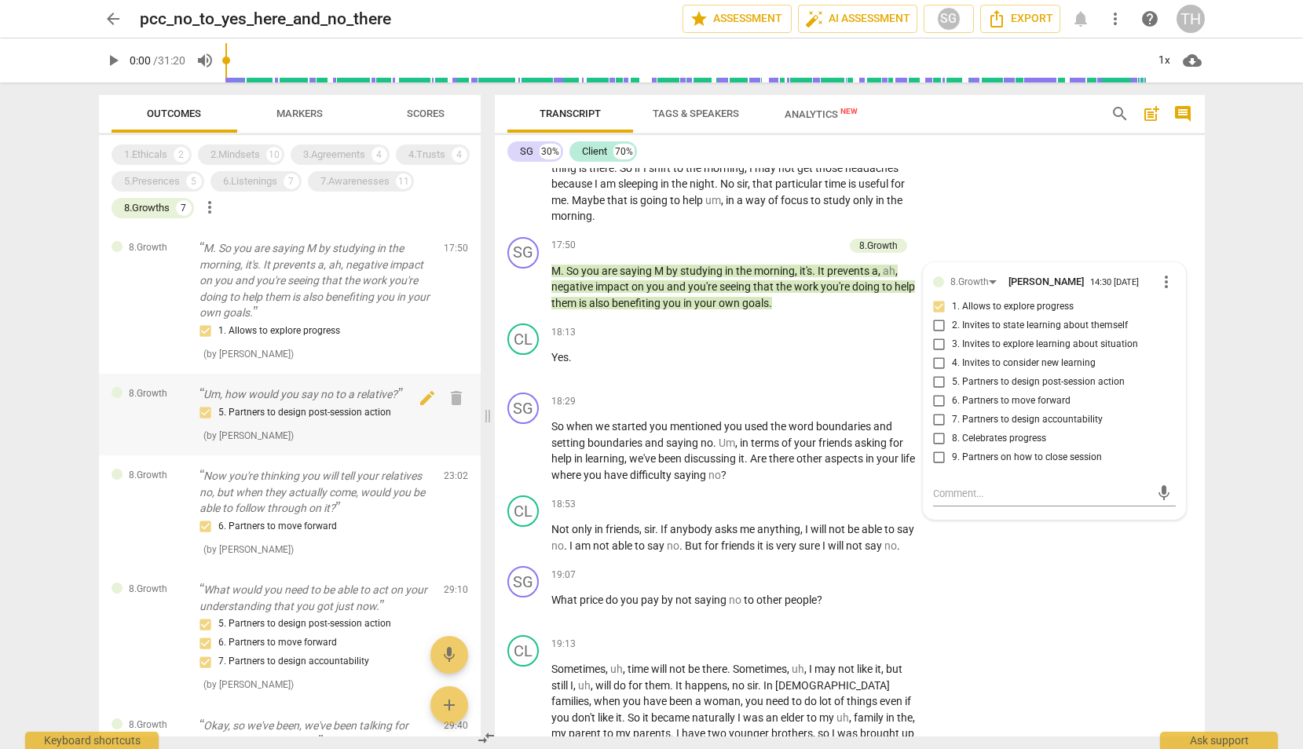
click at [277, 393] on p "Um, how would you say no to a relative?" at bounding box center [315, 394] width 232 height 16
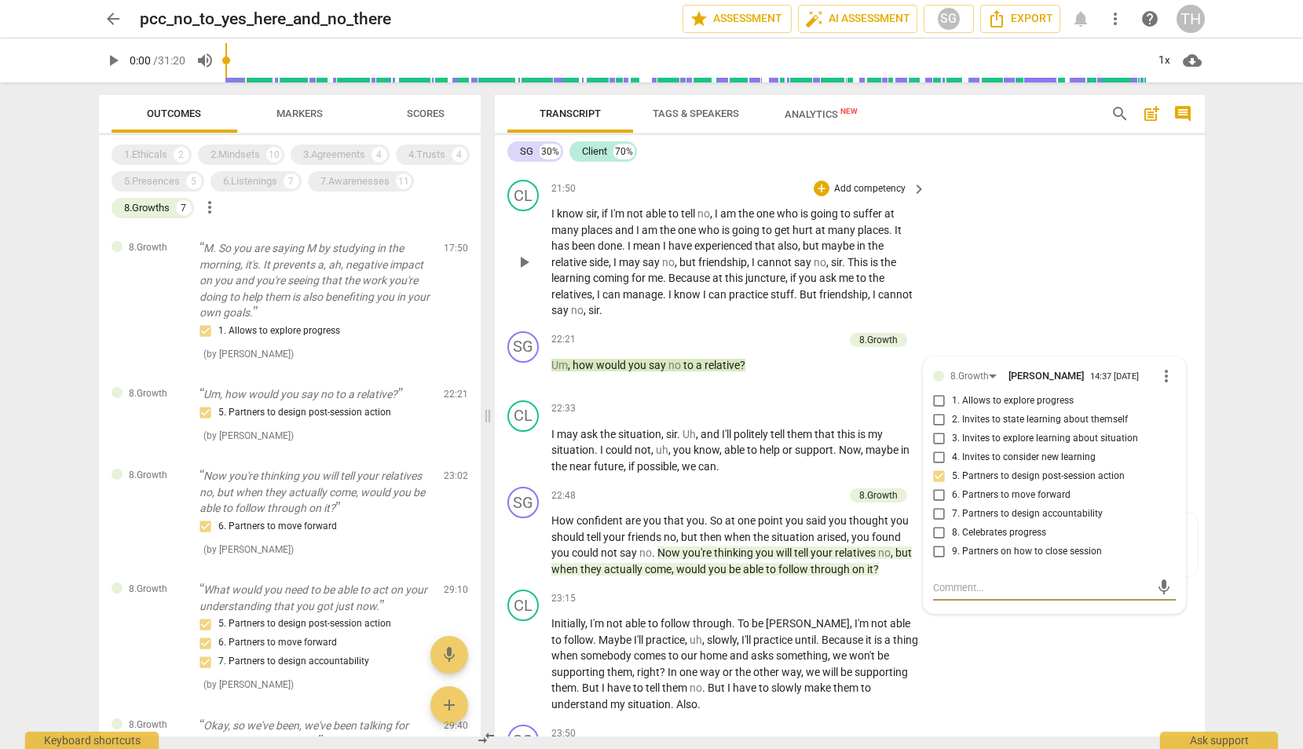
scroll to position [6481, 0]
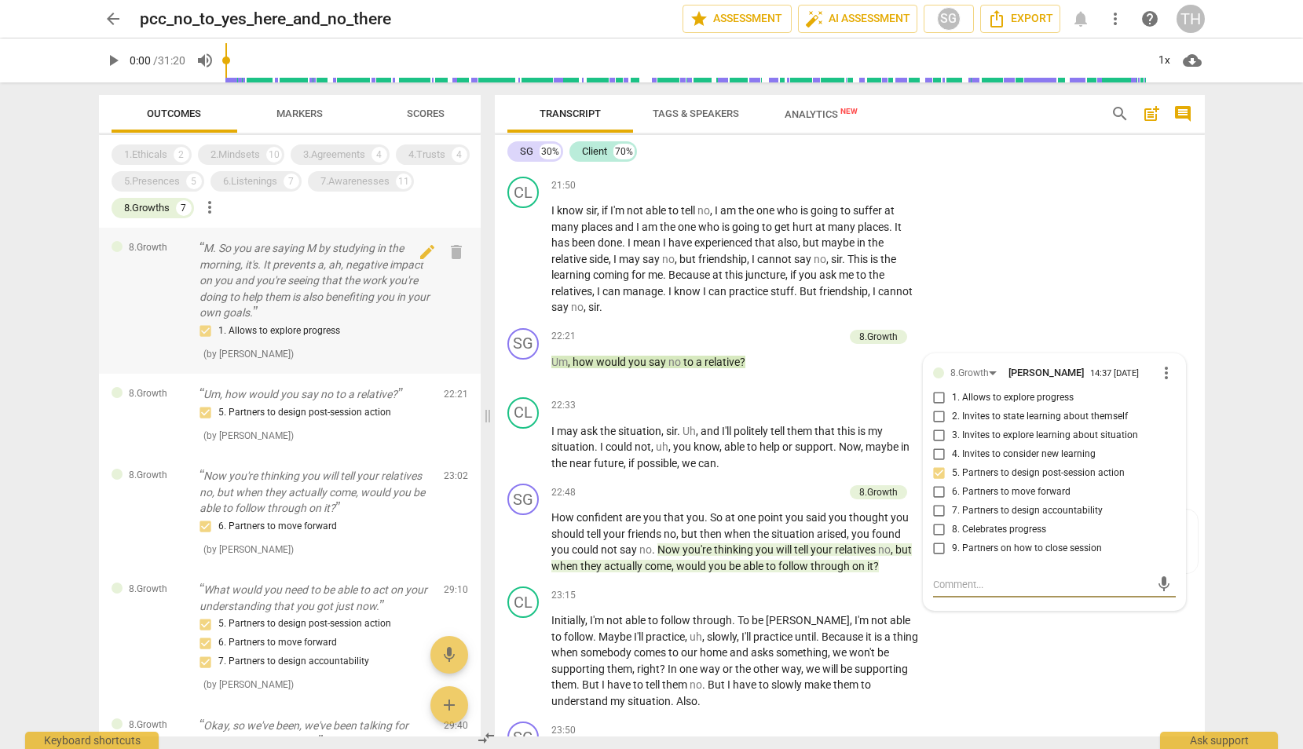
click at [347, 289] on p "M. So you are saying M by studying in the morning, it's. It prevents a, ah, neg…" at bounding box center [315, 280] width 232 height 81
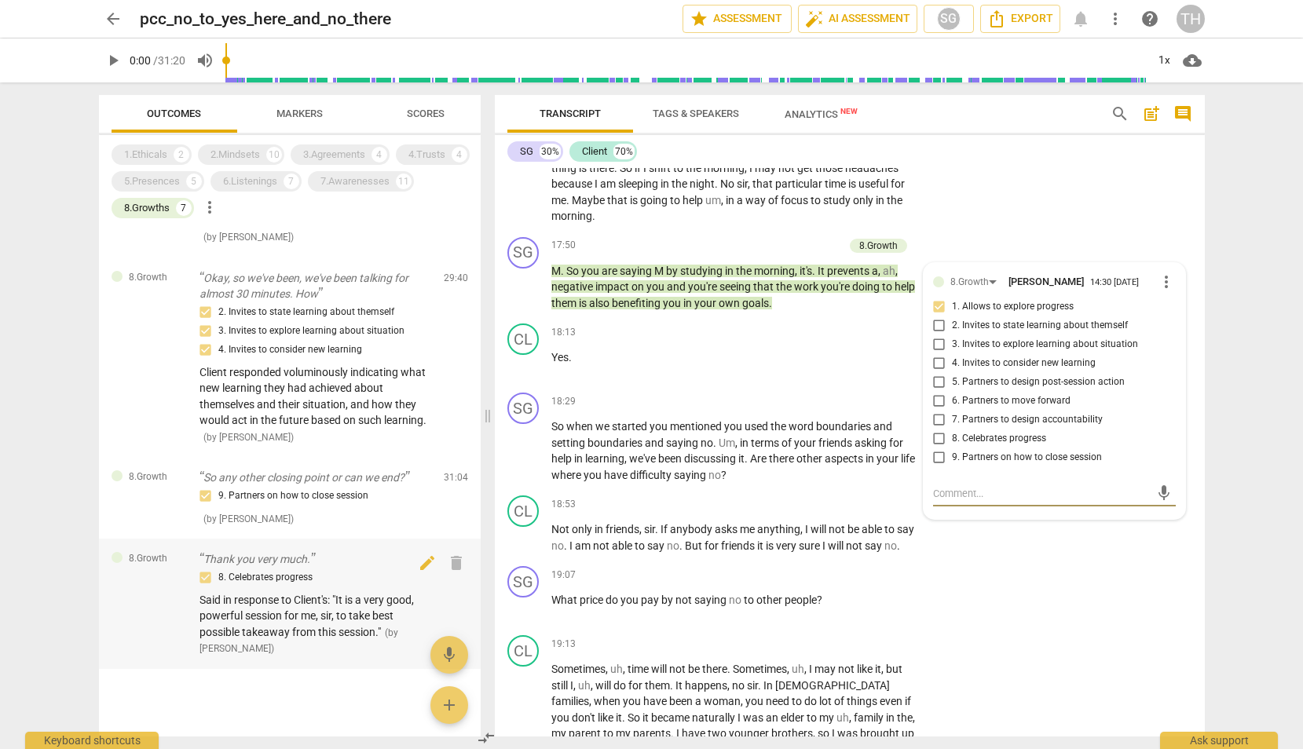
scroll to position [447, 0]
click at [258, 594] on span "Said in response to Client's: "It is a very good, powerful session for me, sir,…" at bounding box center [306, 616] width 214 height 45
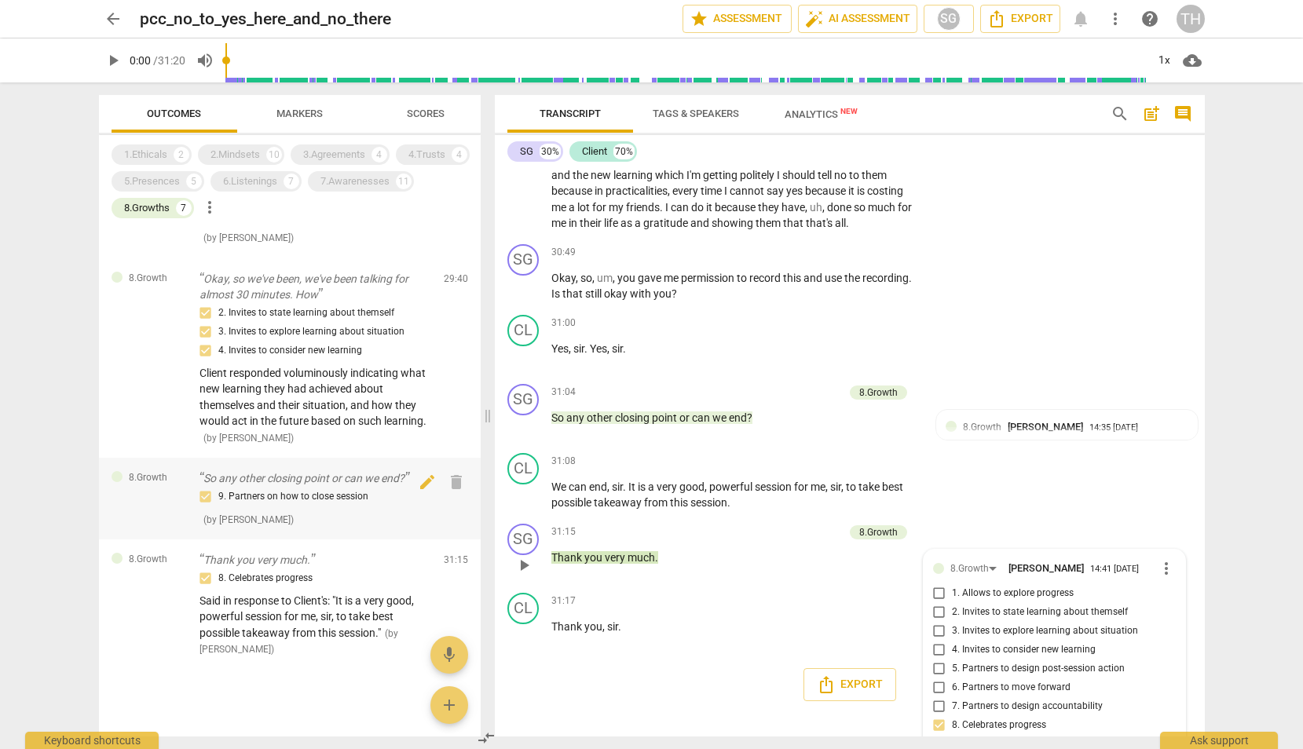
click at [267, 502] on div "9. Partners on how to close session ( by [PERSON_NAME] )" at bounding box center [315, 508] width 232 height 40
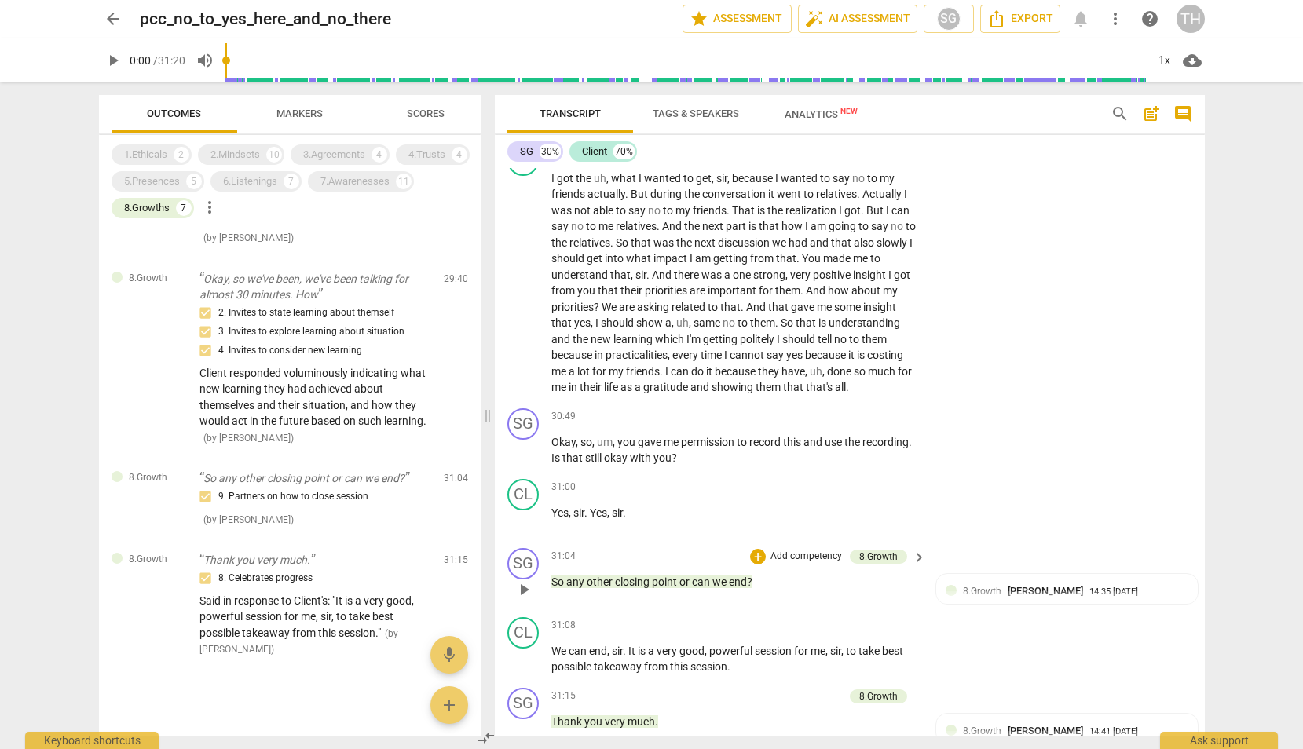
scroll to position [8678, 0]
click at [290, 596] on span "Said in response to Client's: "It is a very good, powerful session for me, sir,…" at bounding box center [306, 616] width 214 height 45
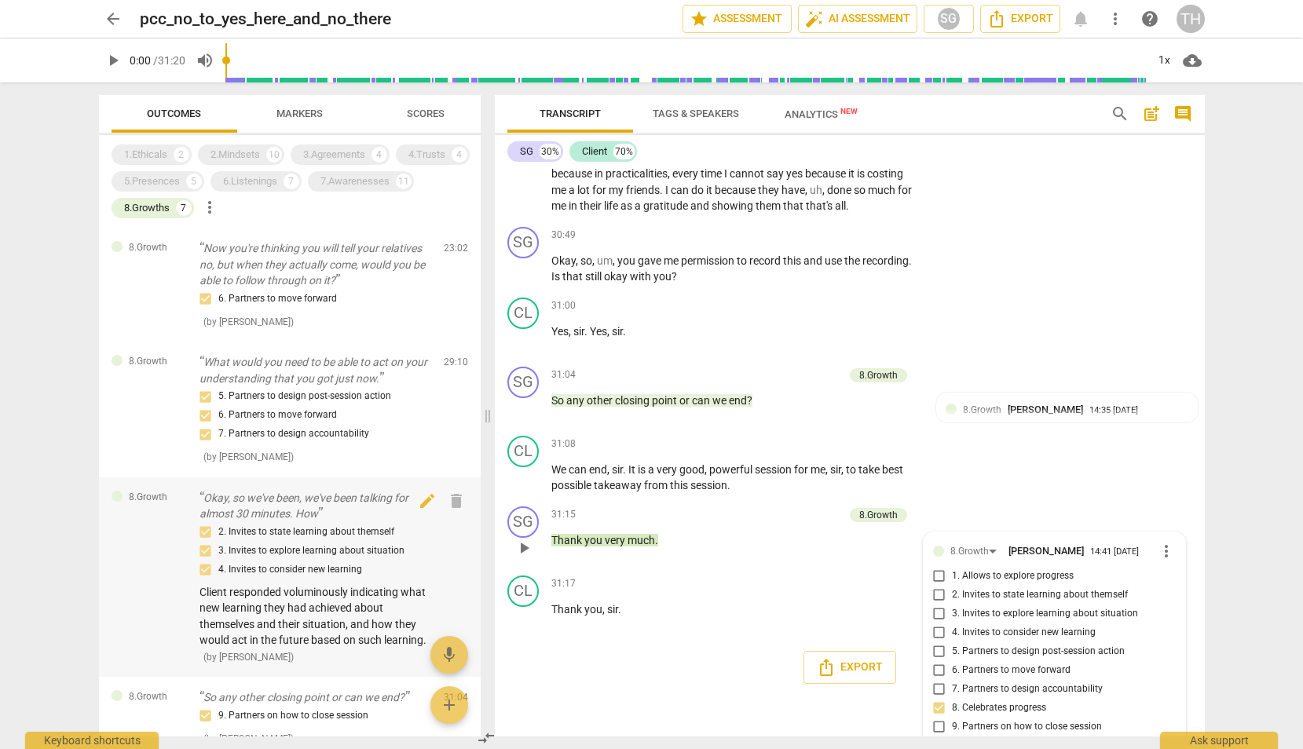
scroll to position [211, 0]
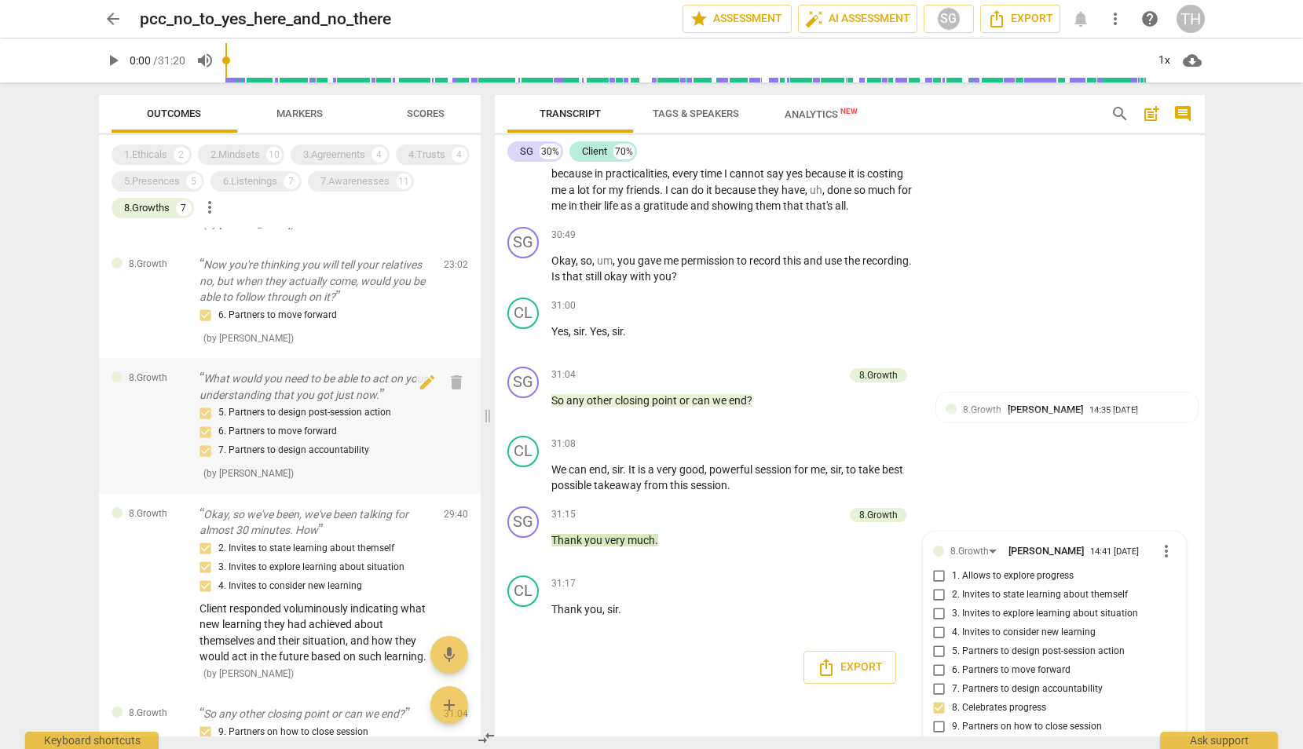
click at [318, 419] on div "5. Partners to design post-session action 6. Partners to move forward 7. Partne…" at bounding box center [315, 432] width 232 height 57
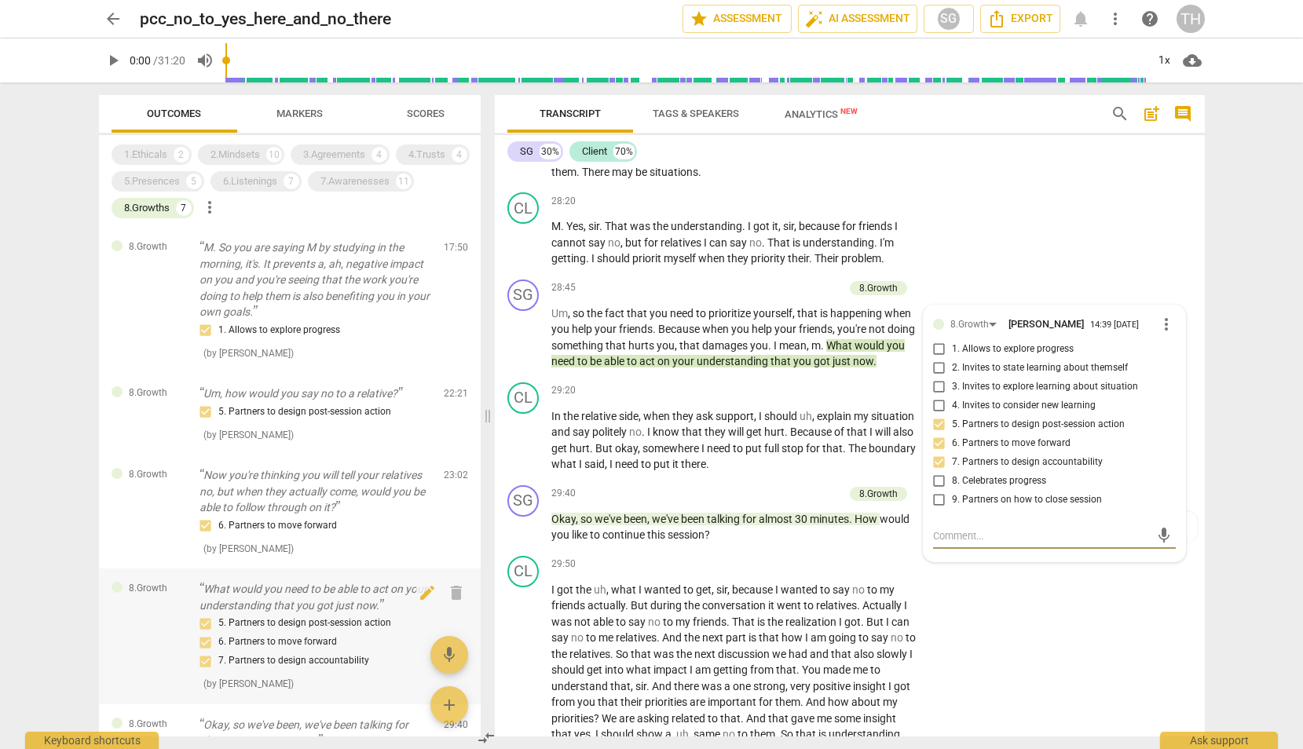
scroll to position [0, 0]
